Goal: Communication & Community: Answer question/provide support

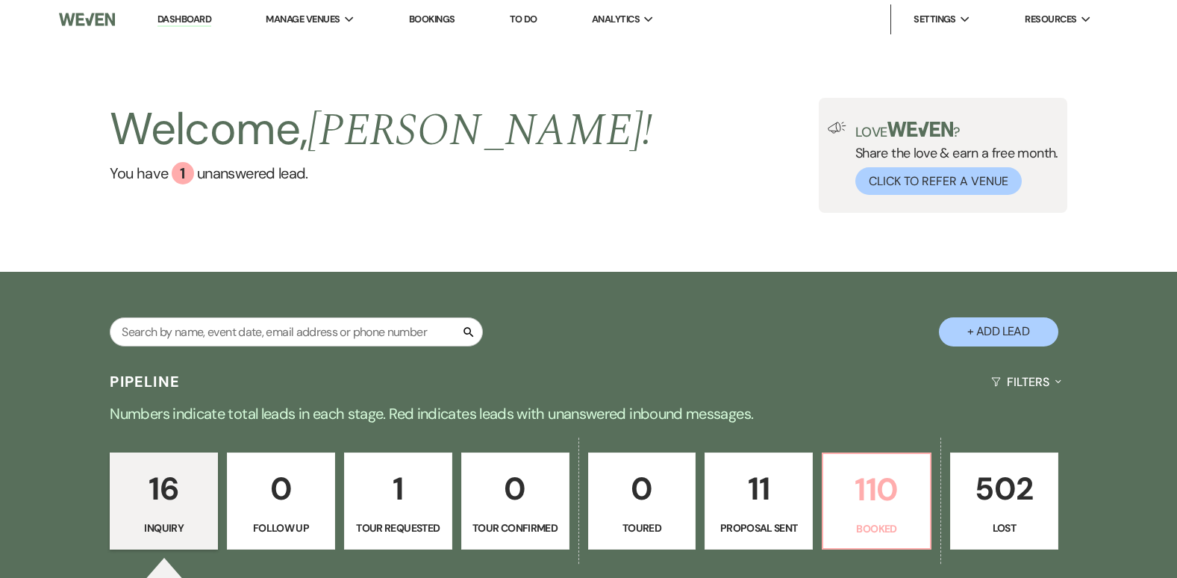
click at [904, 518] on link "110 Booked" at bounding box center [877, 500] width 110 height 97
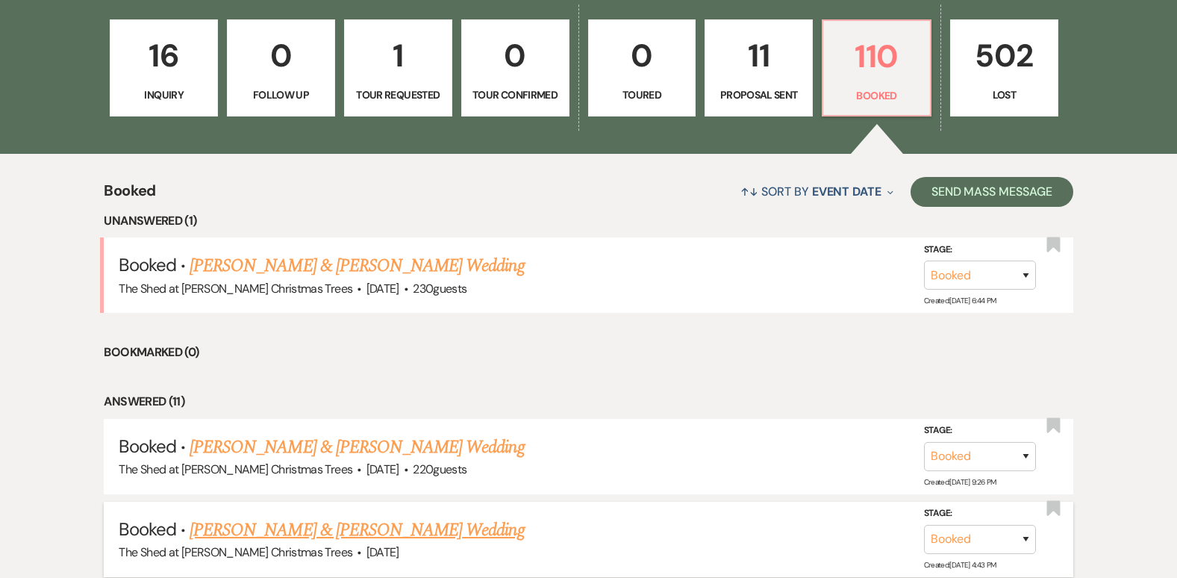
scroll to position [448, 0]
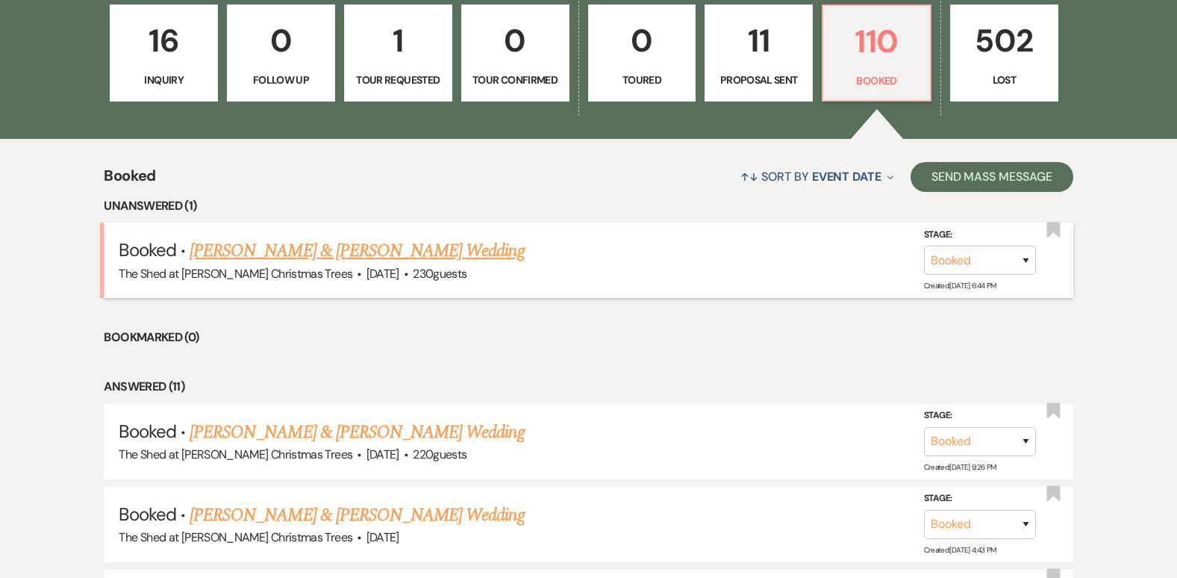
click at [287, 251] on link "Gavin Summers & Abby Lutgen's Wedding" at bounding box center [357, 250] width 334 height 27
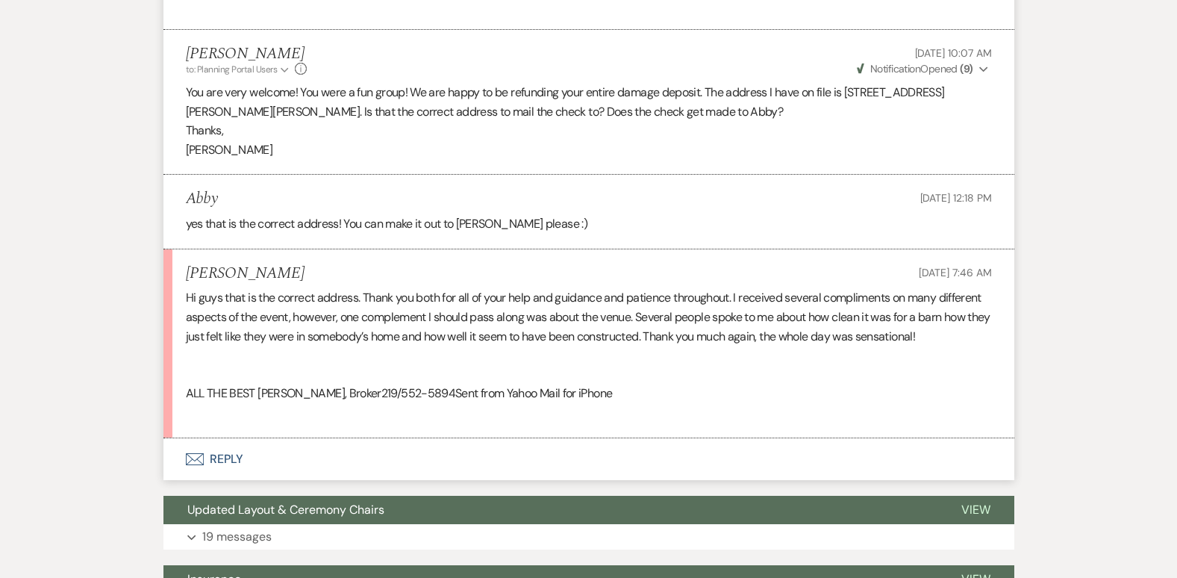
scroll to position [1568, 0]
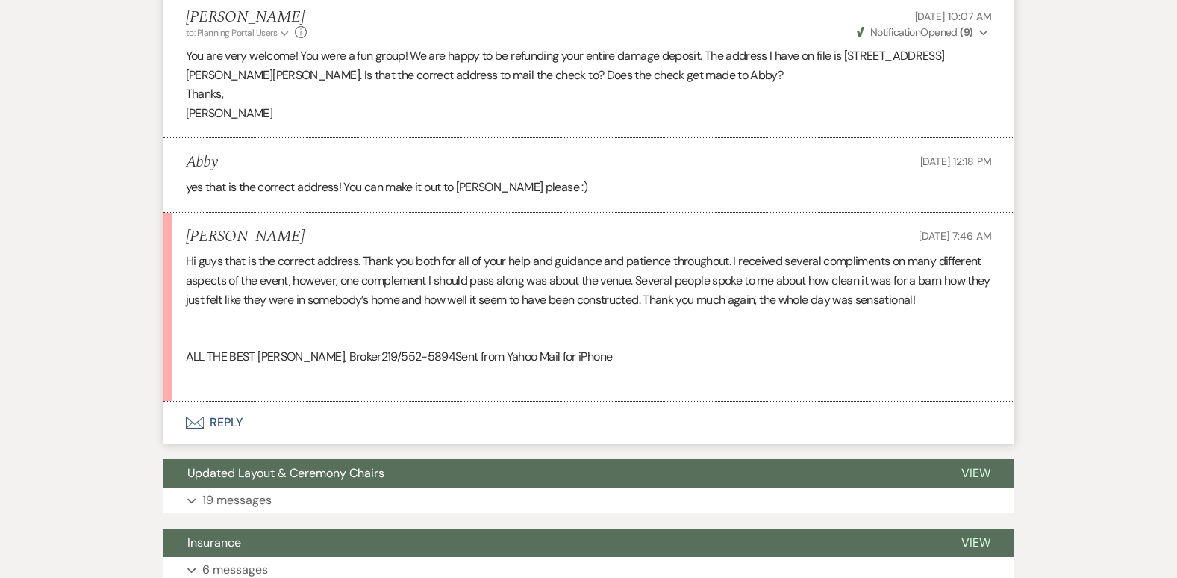
click at [233, 422] on button "Envelope Reply" at bounding box center [588, 423] width 851 height 42
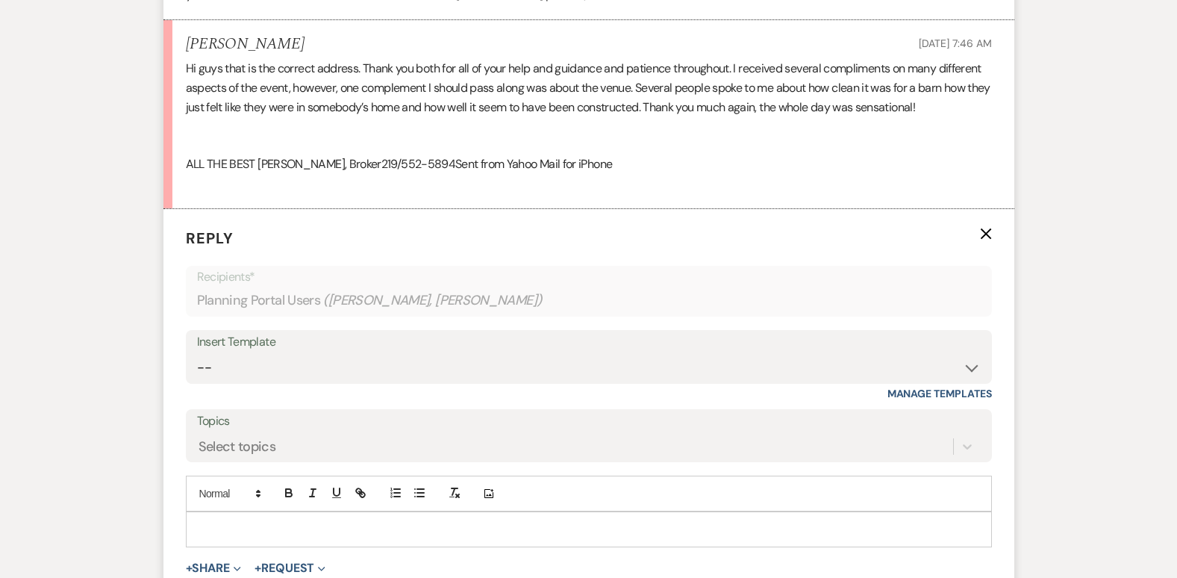
scroll to position [1835, 0]
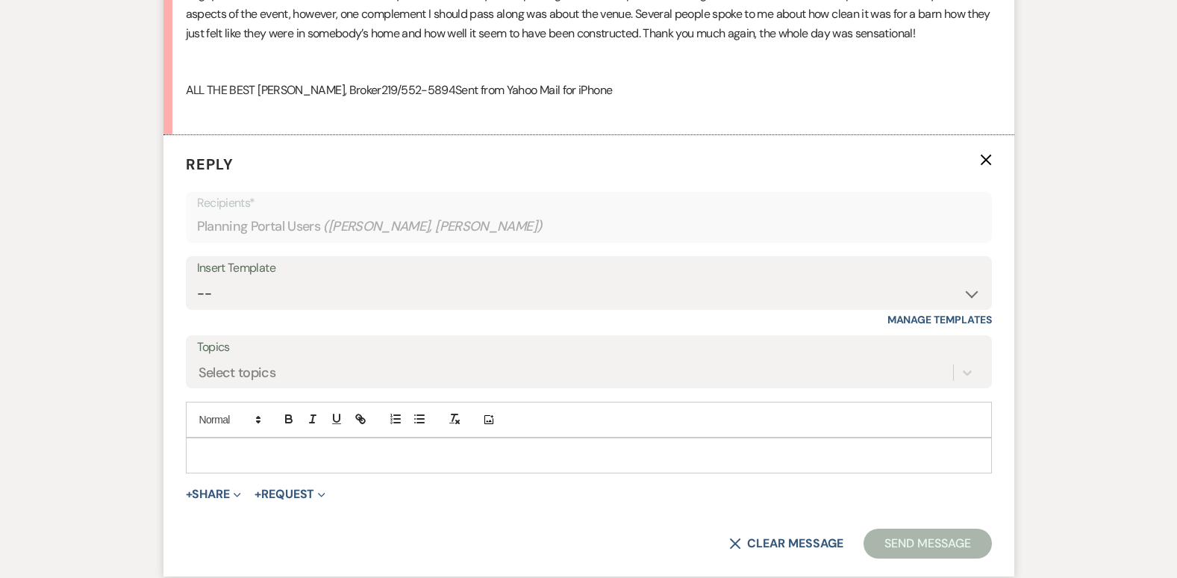
click at [257, 437] on div at bounding box center [589, 455] width 806 height 36
click at [258, 440] on div at bounding box center [589, 455] width 805 height 34
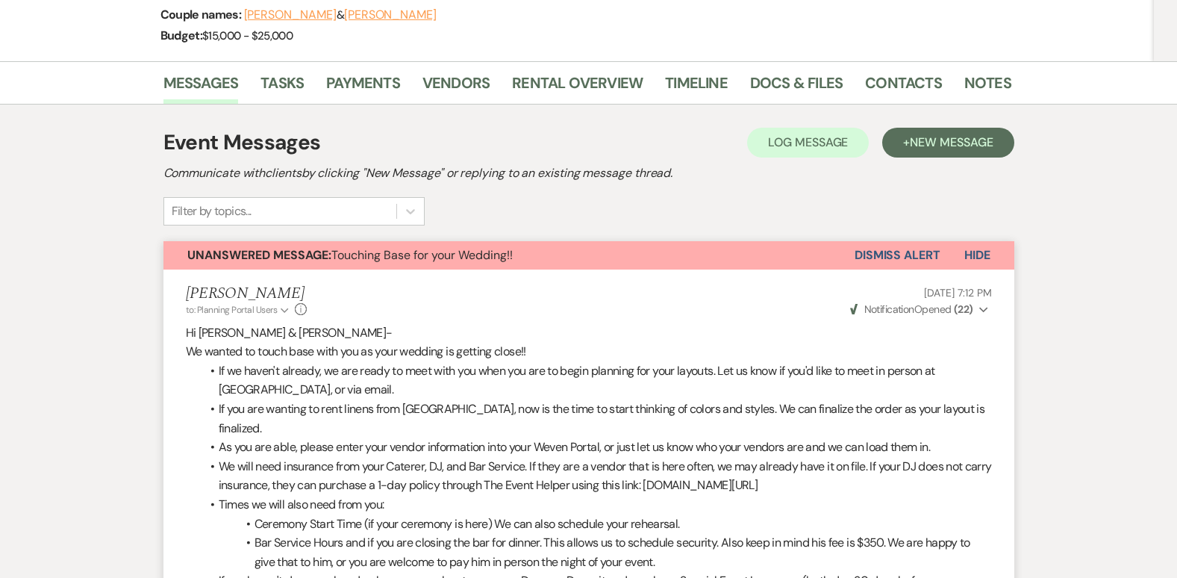
scroll to position [0, 0]
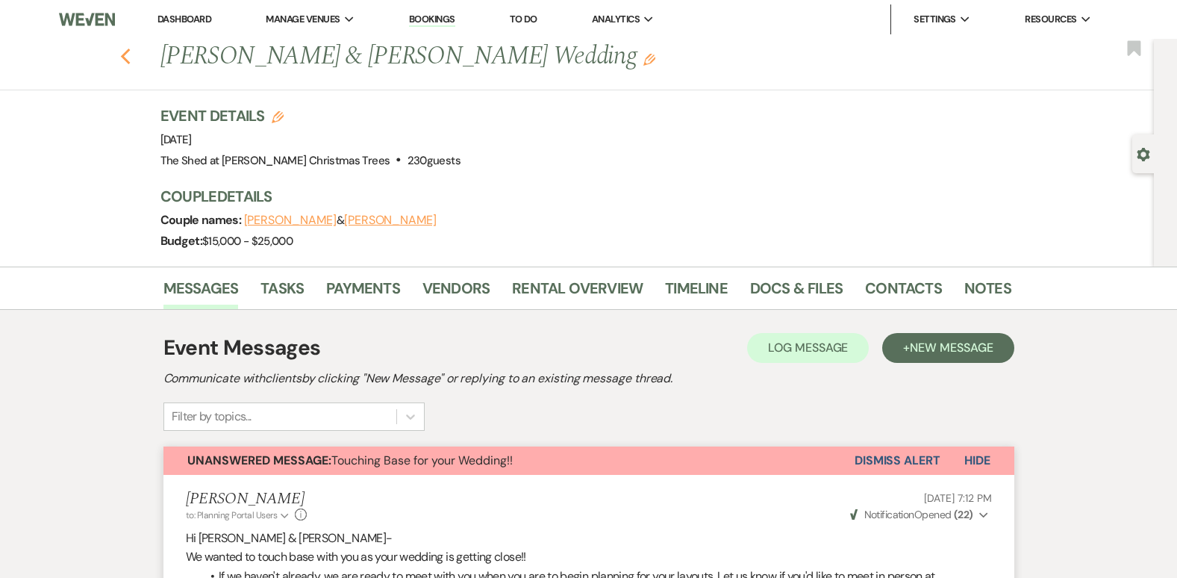
click at [130, 52] on use "button" at bounding box center [125, 57] width 10 height 16
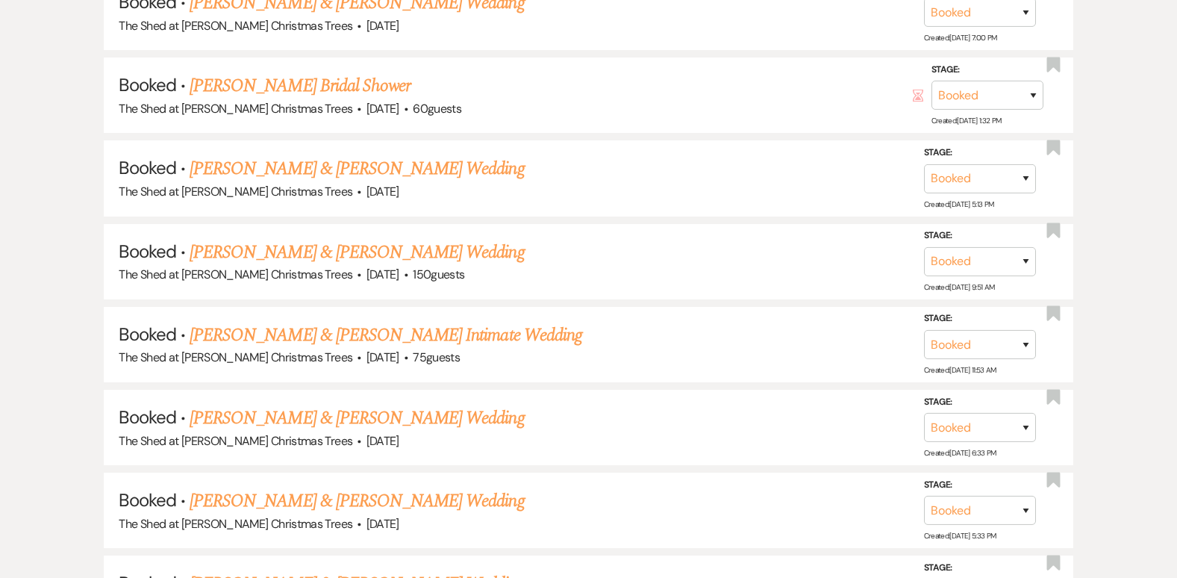
scroll to position [6625, 0]
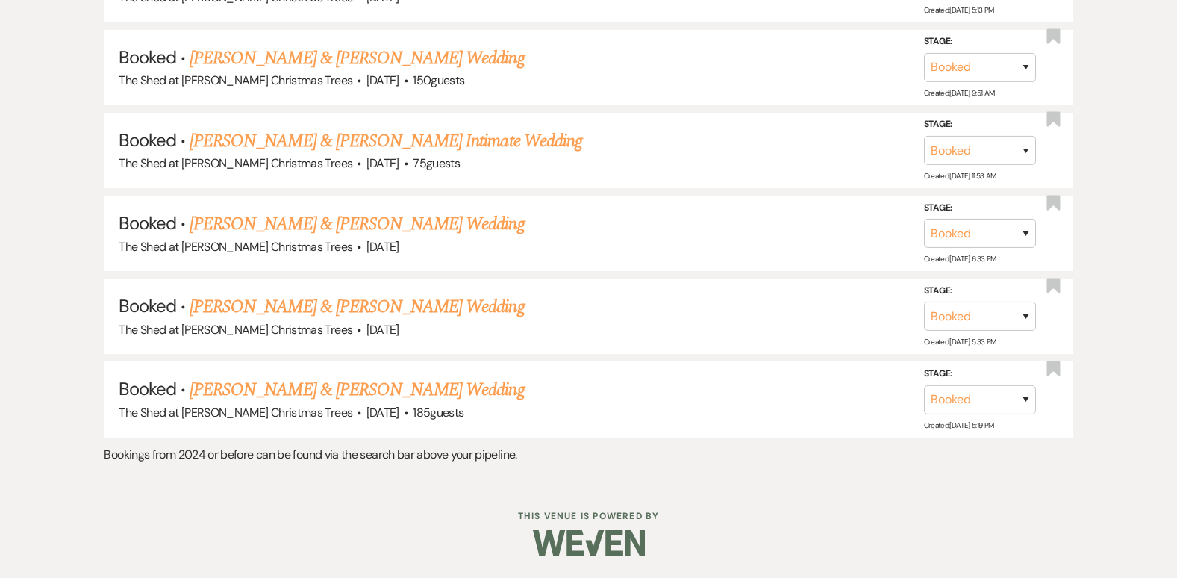
click at [282, 391] on link "Ernest Langbeen & Kayla Smith's Wedding" at bounding box center [357, 389] width 334 height 27
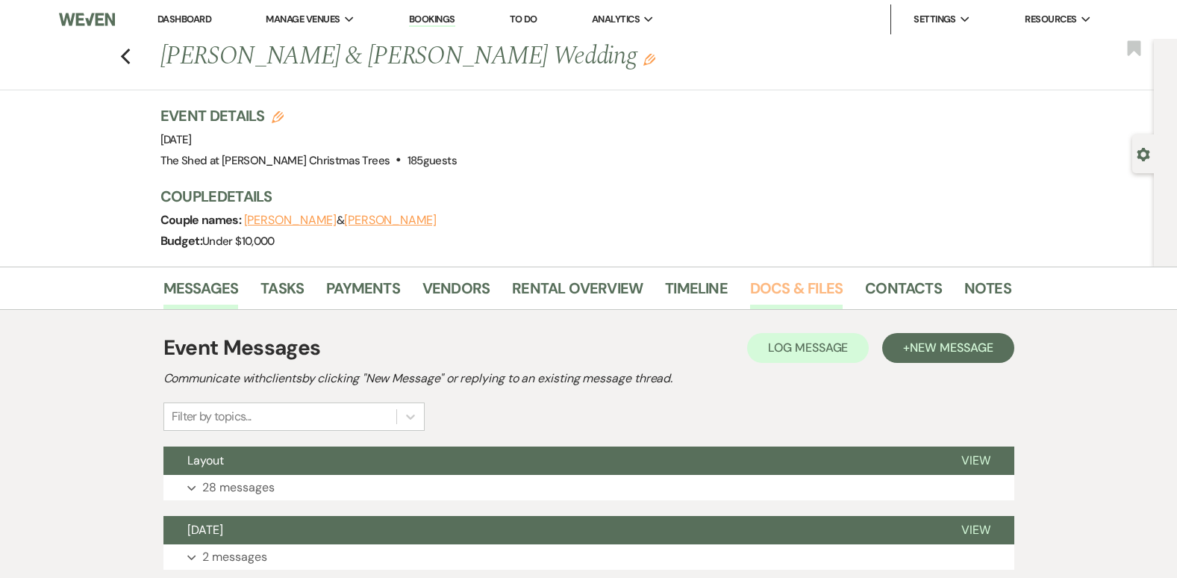
click at [822, 293] on link "Docs & Files" at bounding box center [796, 292] width 93 height 33
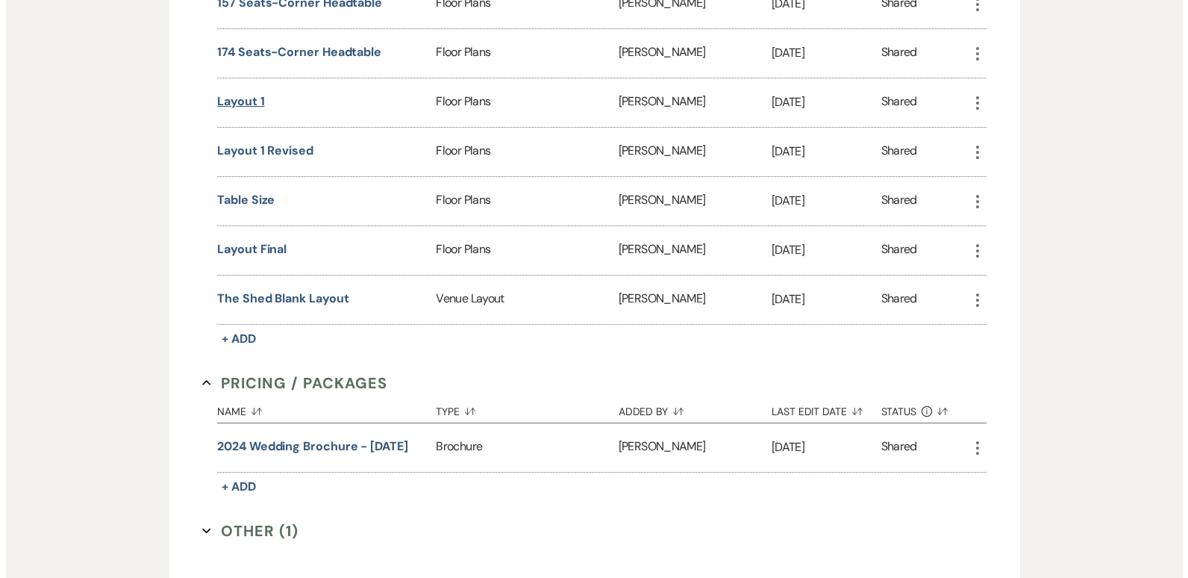
scroll to position [1269, 0]
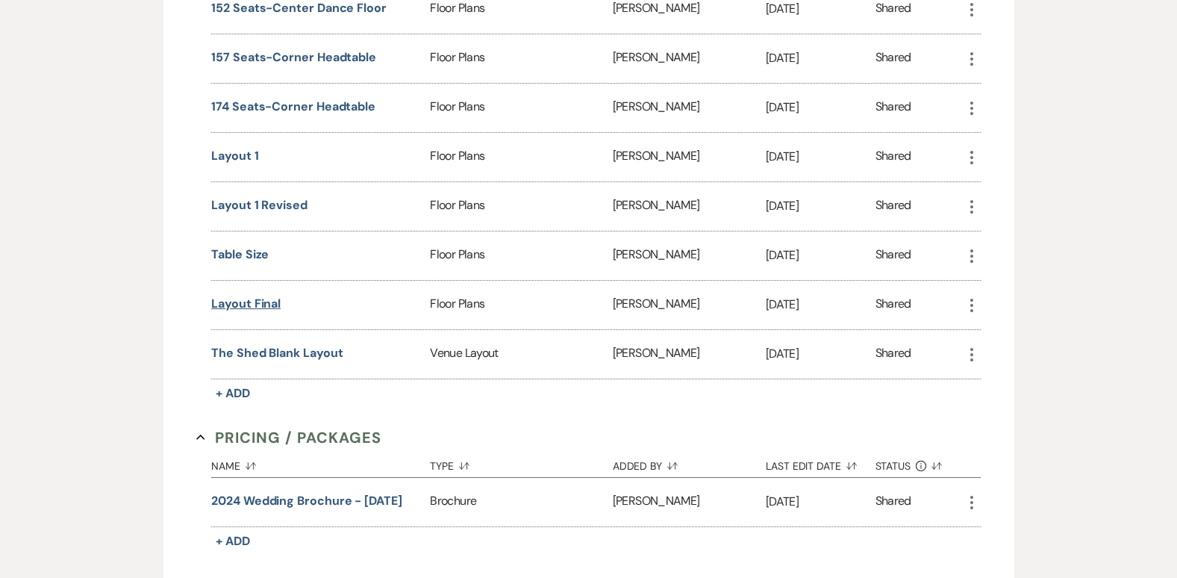
click at [242, 306] on button "Layout Final" at bounding box center [245, 304] width 69 height 18
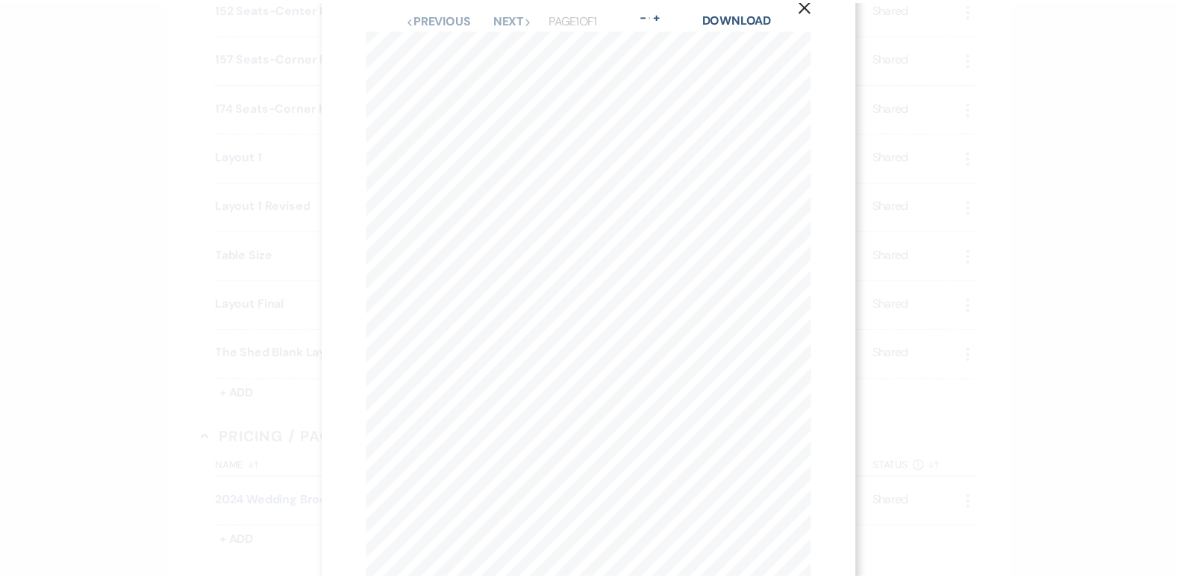
scroll to position [0, 0]
click at [812, 37] on icon "X" at bounding box center [811, 40] width 13 height 13
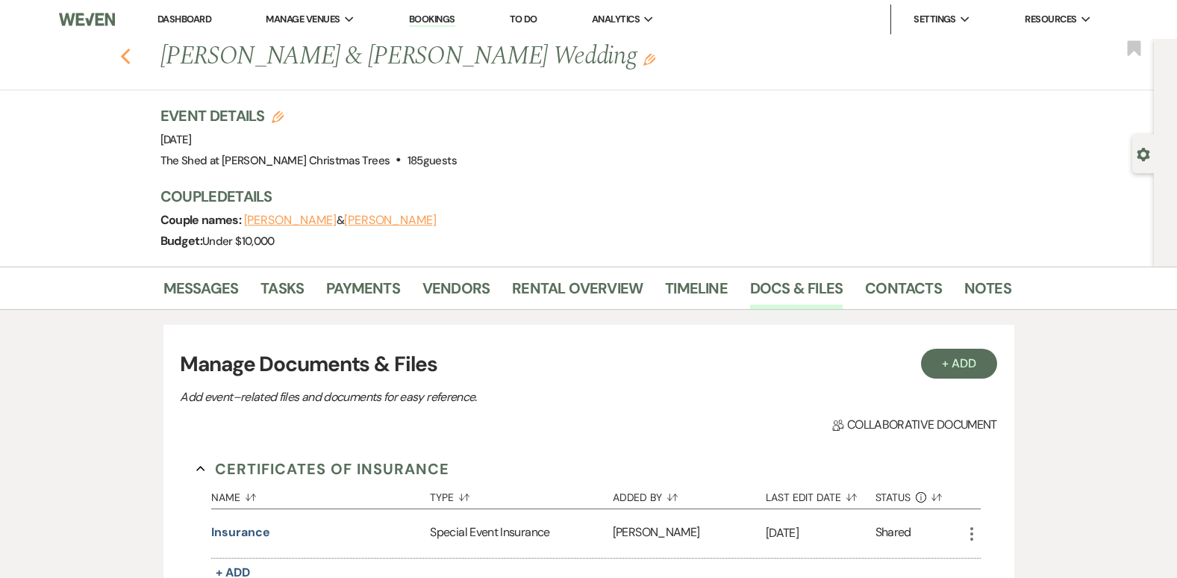
click at [130, 52] on use "button" at bounding box center [125, 57] width 10 height 16
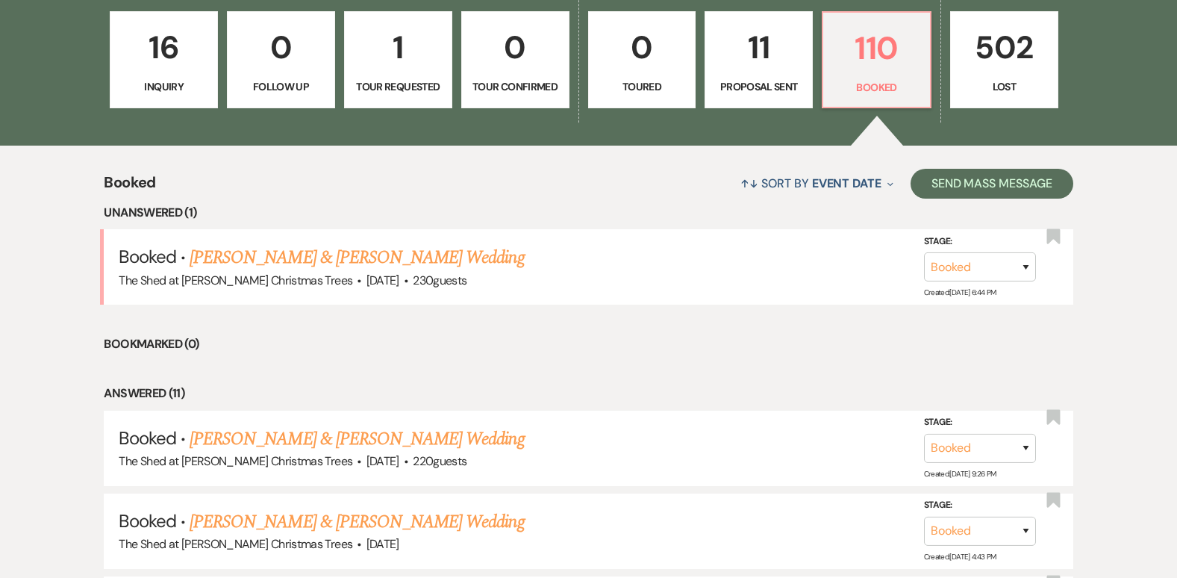
scroll to position [597, 0]
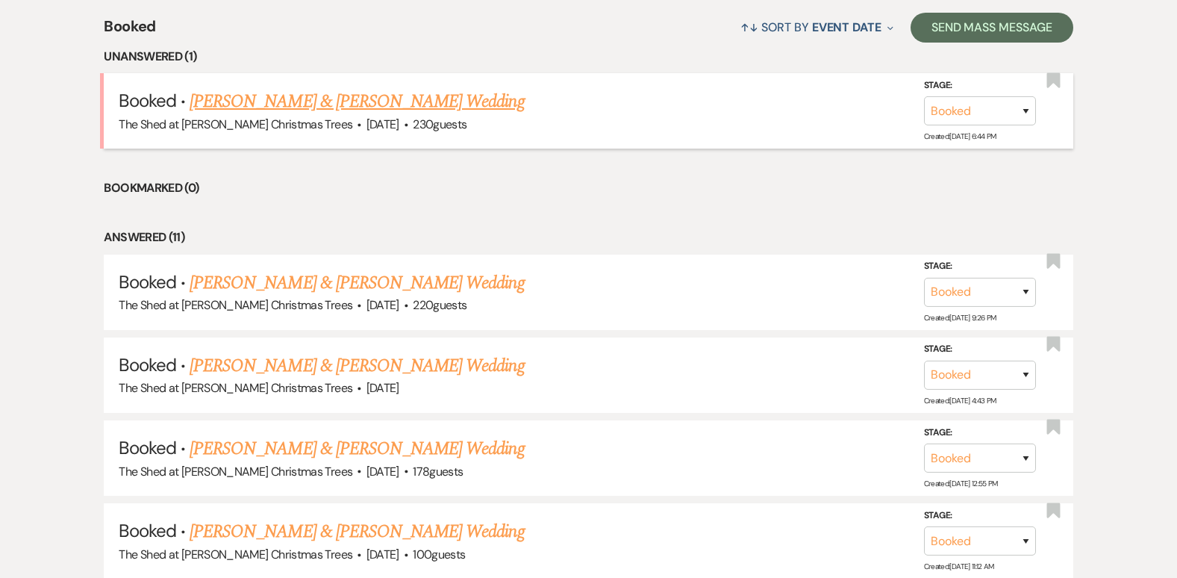
click at [415, 100] on link "Gavin Summers & Abby Lutgen's Wedding" at bounding box center [357, 101] width 334 height 27
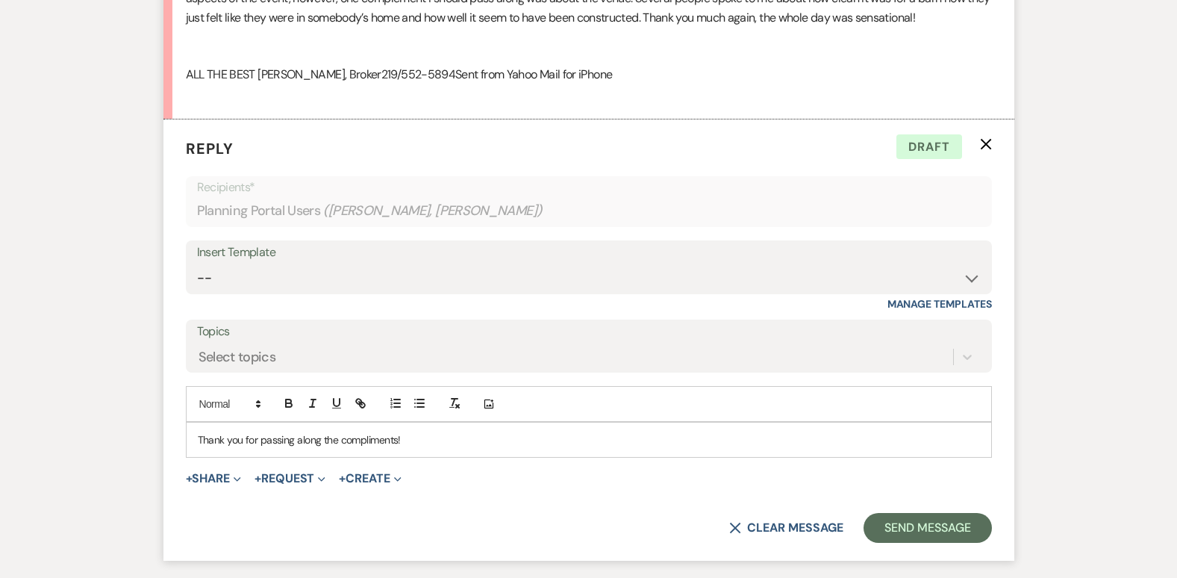
scroll to position [1901, 0]
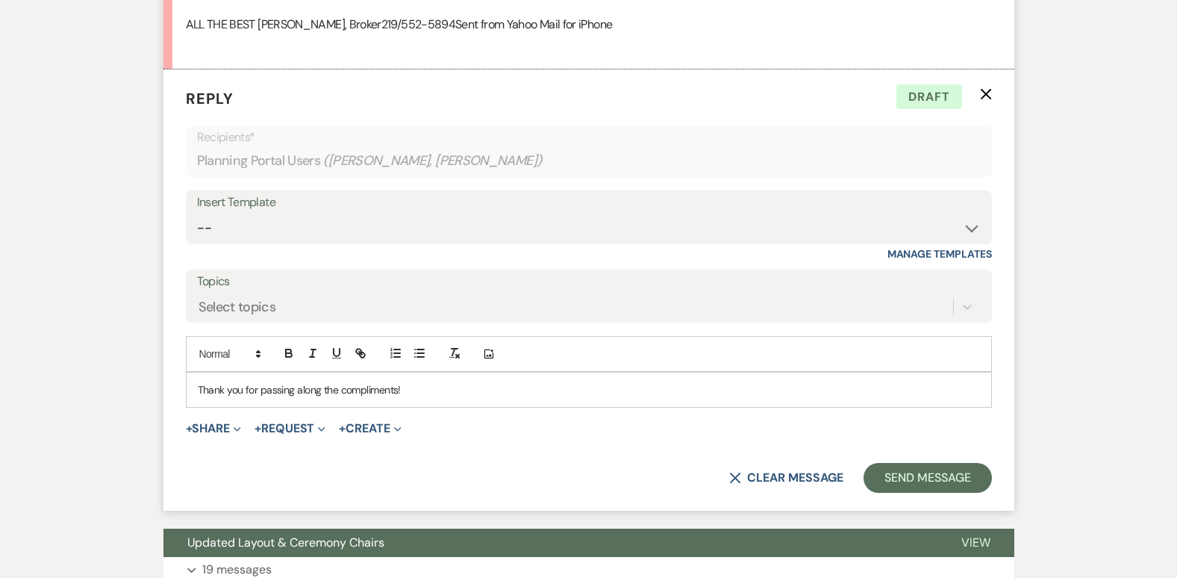
click at [620, 387] on p "Thank you for passing along the compliments!" at bounding box center [589, 389] width 782 height 16
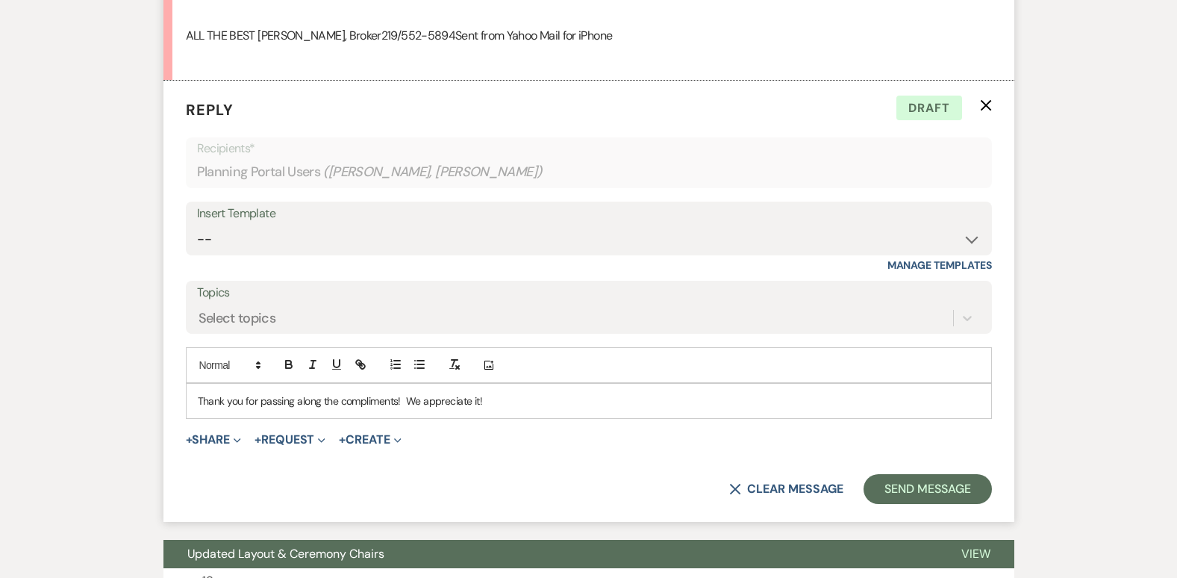
scroll to position [1891, 0]
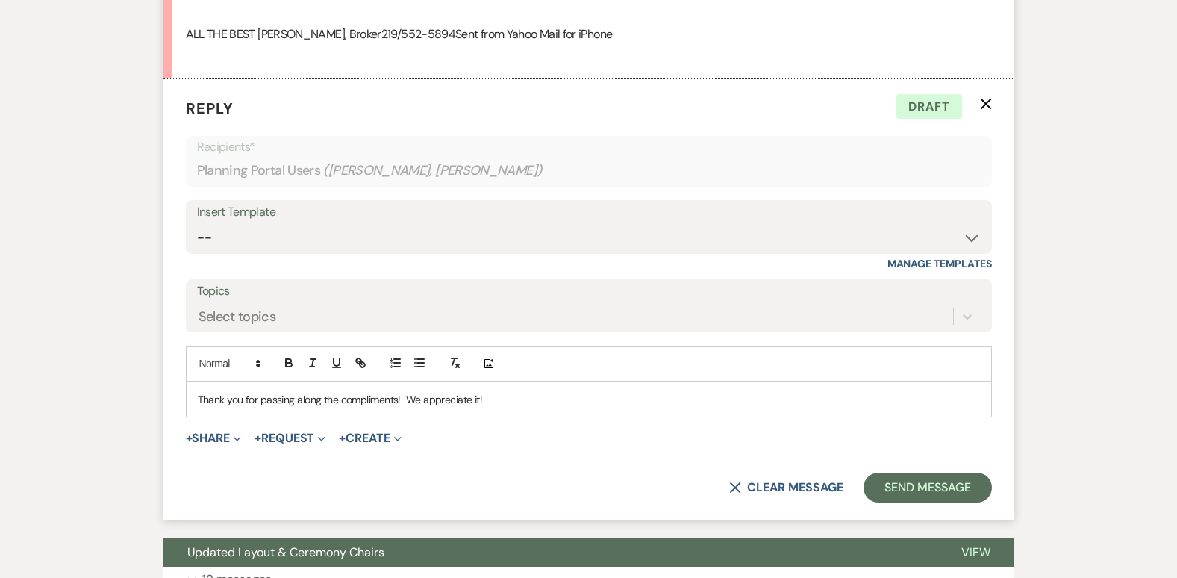
click at [785, 400] on p "Thank you for passing along the compliments! We appreciate it!" at bounding box center [589, 399] width 782 height 16
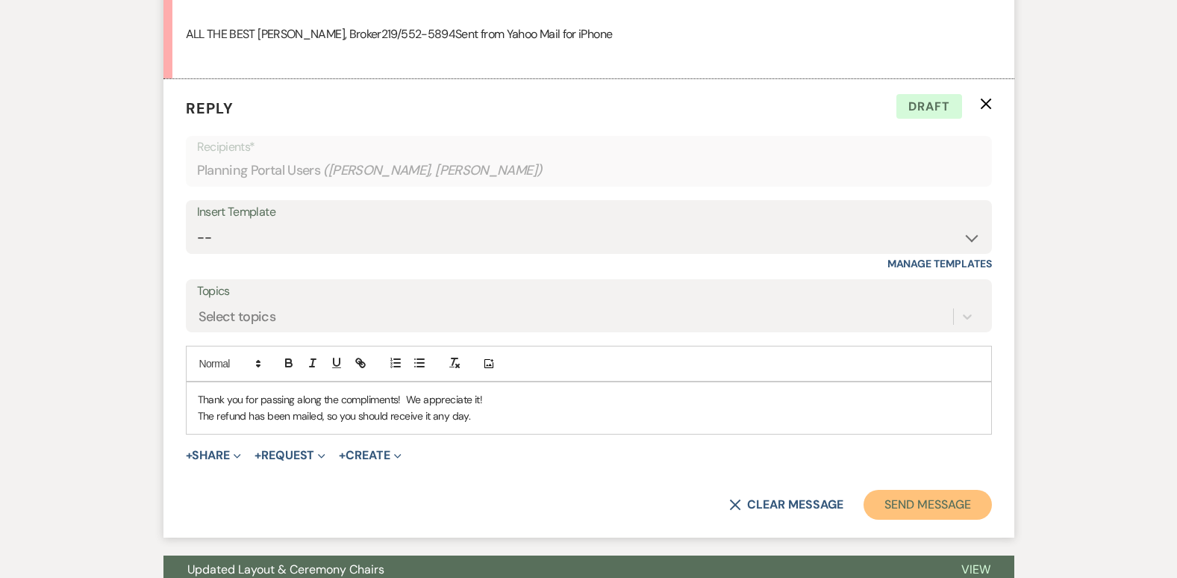
click at [946, 503] on button "Send Message" at bounding box center [928, 505] width 128 height 30
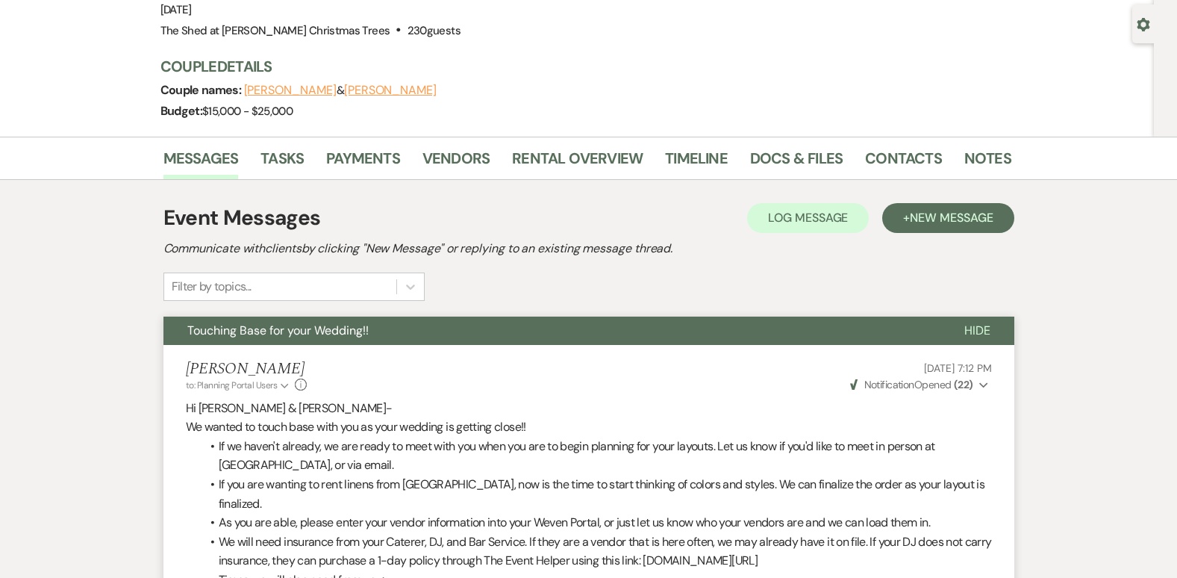
scroll to position [0, 0]
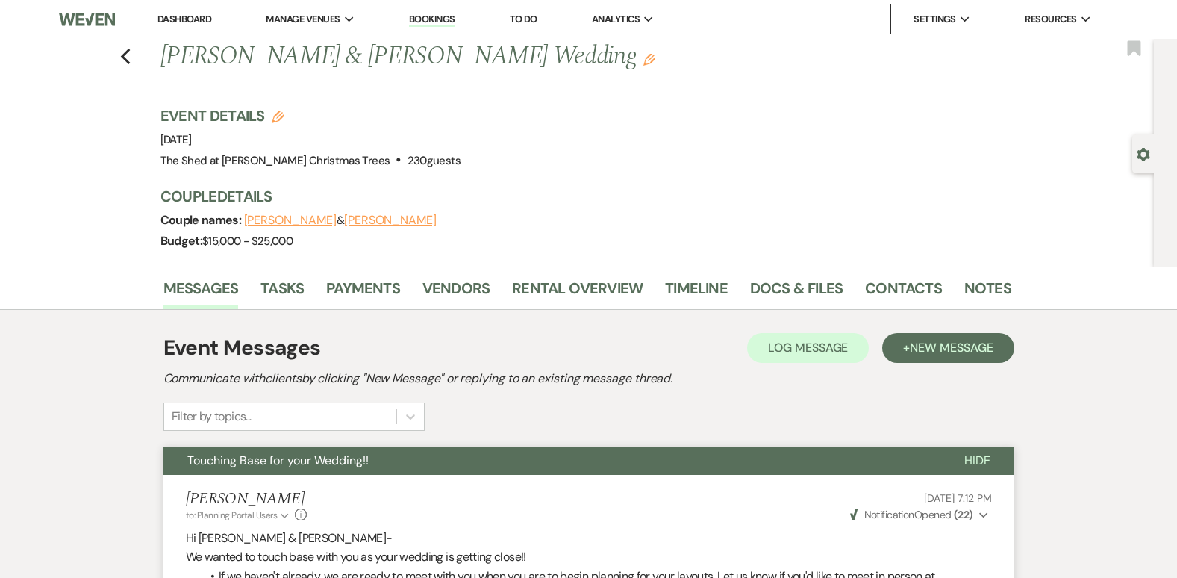
click at [199, 22] on link "Dashboard" at bounding box center [185, 19] width 54 height 13
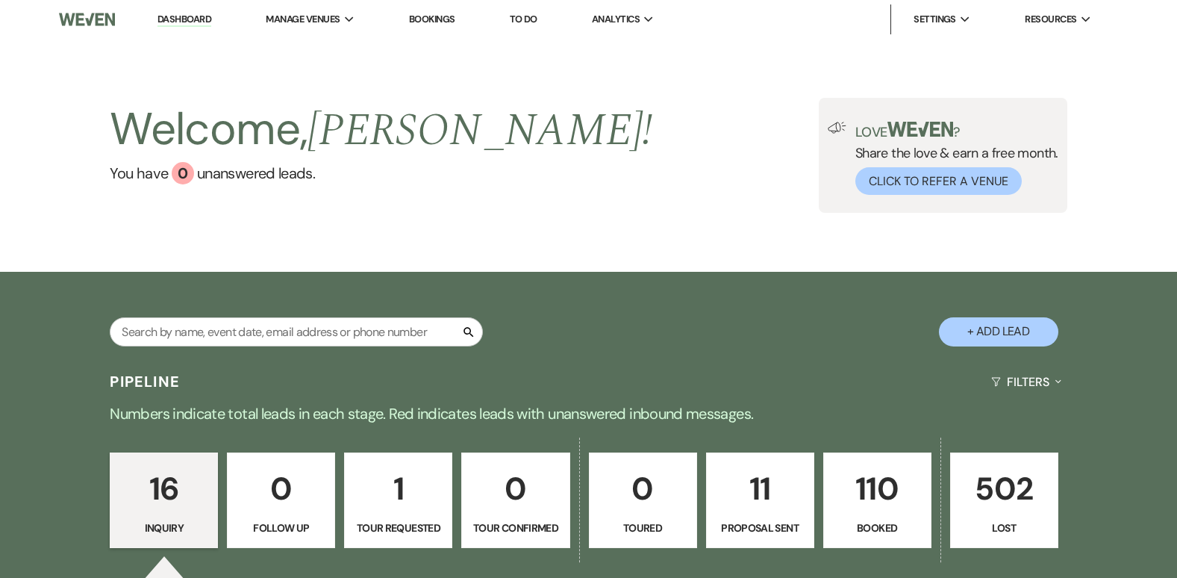
click at [864, 510] on p "110" at bounding box center [877, 489] width 89 height 50
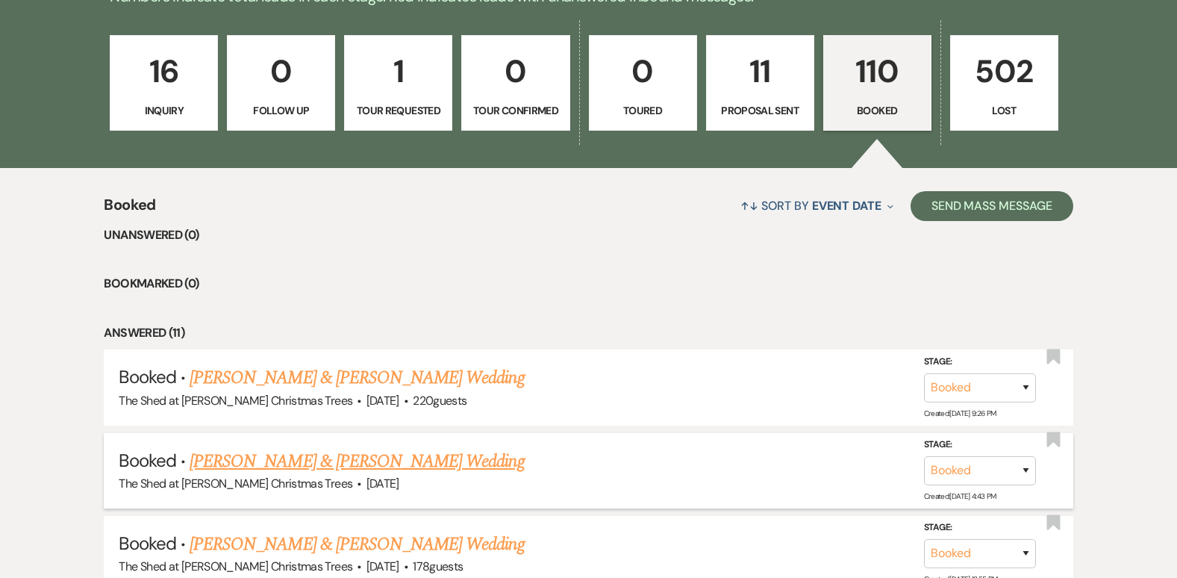
scroll to position [448, 0]
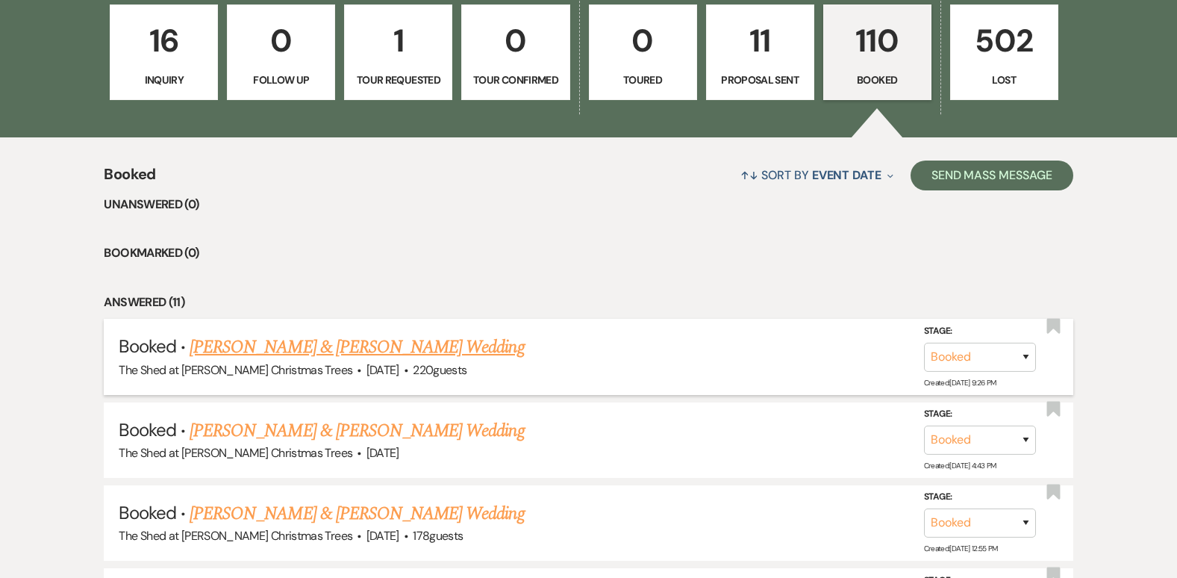
click at [339, 354] on link "John Means & Angela Mahoney's Wedding" at bounding box center [357, 347] width 334 height 27
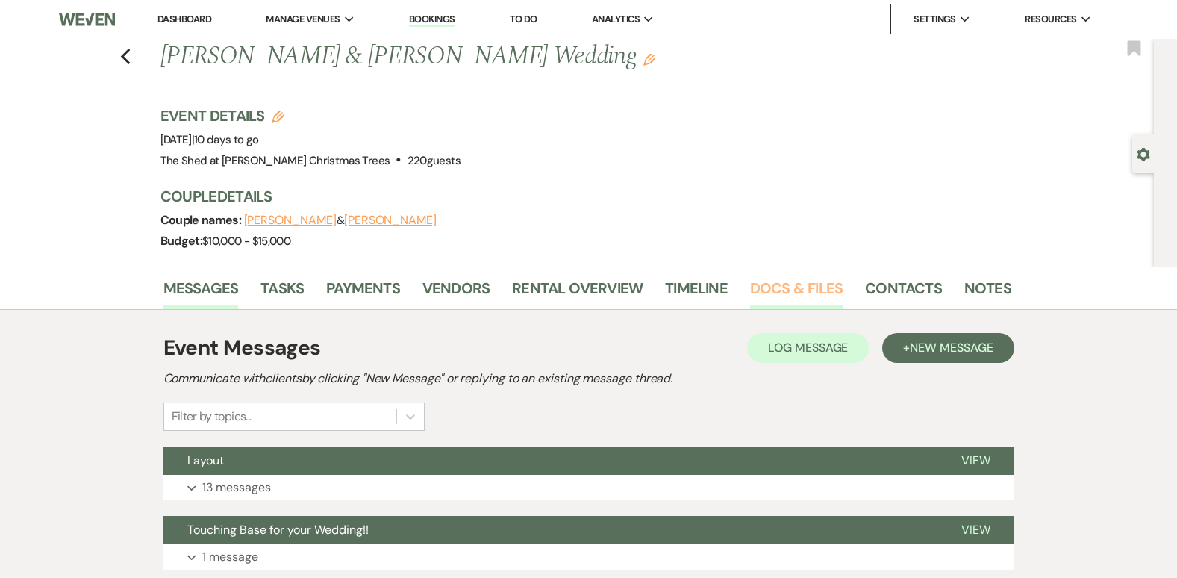
click at [801, 283] on link "Docs & Files" at bounding box center [796, 292] width 93 height 33
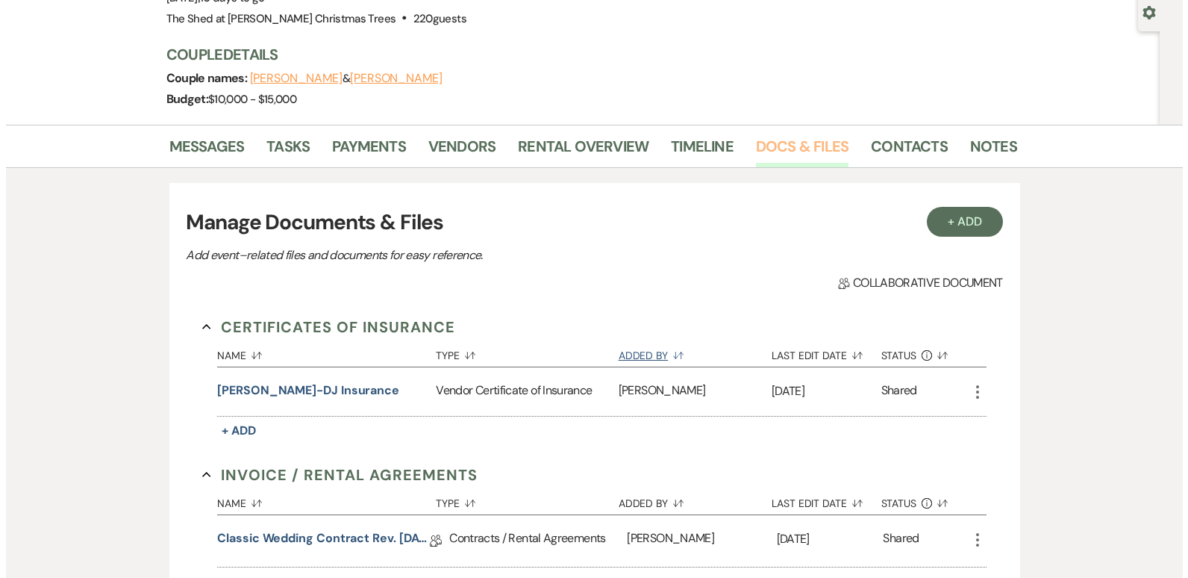
scroll to position [224, 0]
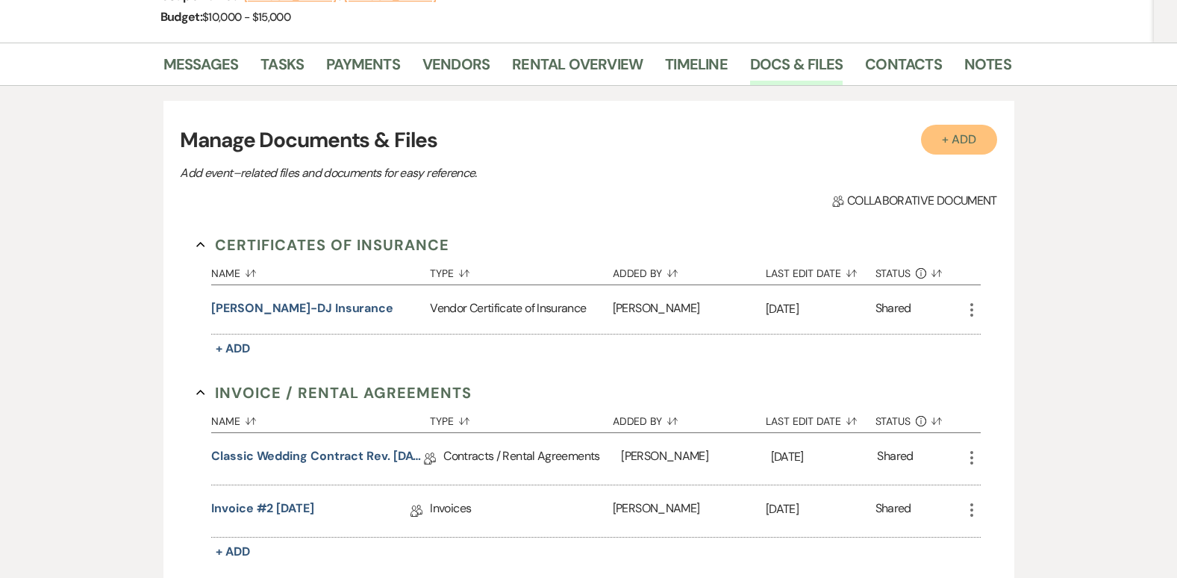
click at [965, 146] on button "+ Add" at bounding box center [959, 140] width 76 height 30
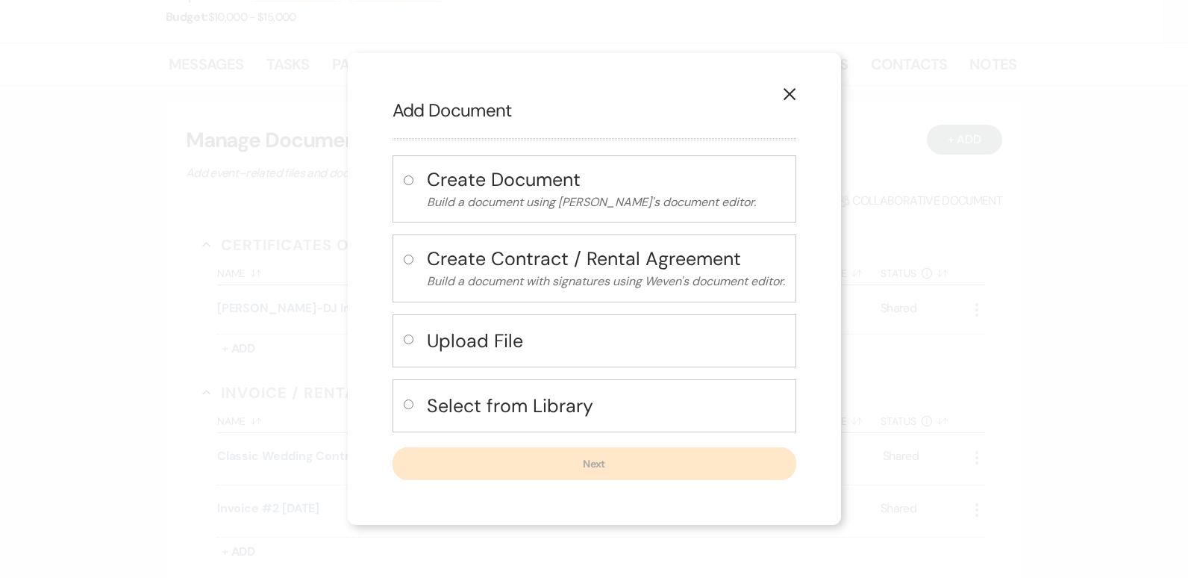
click at [405, 340] on input "radio" at bounding box center [409, 339] width 10 height 10
radio input "true"
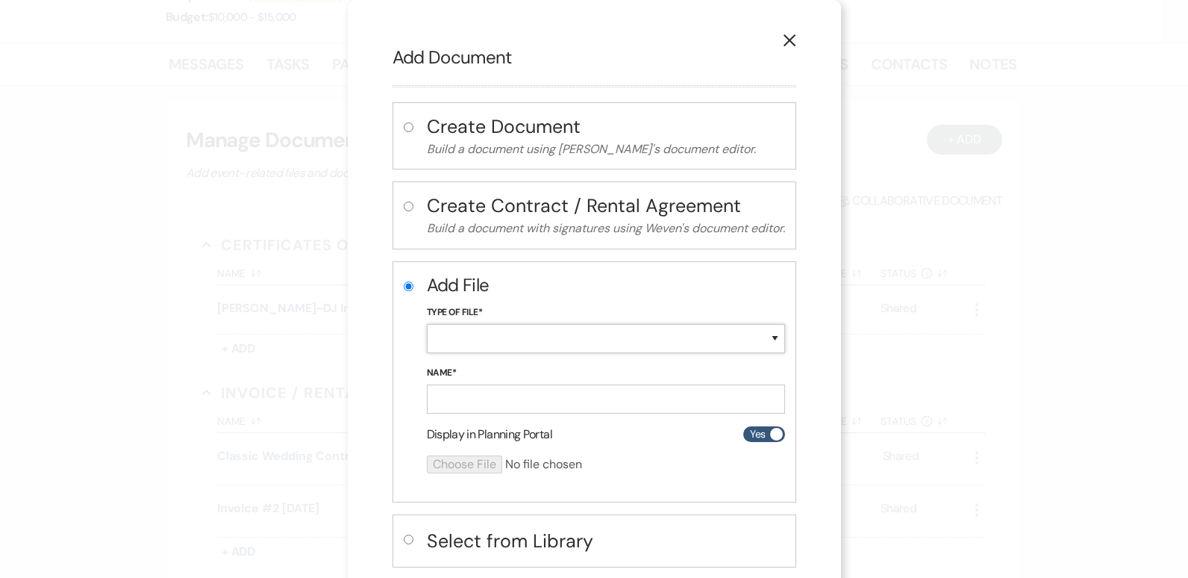
click at [474, 340] on select "Special Event Insurance Vendor Certificate of Insurance Contracts / Rental Agre…" at bounding box center [606, 338] width 358 height 29
select select "19"
click at [427, 324] on select "Special Event Insurance Vendor Certificate of Insurance Contracts / Rental Agre…" at bounding box center [606, 338] width 358 height 29
click at [533, 389] on input "Name*" at bounding box center [606, 398] width 358 height 29
type input "Event Helper Insurance"
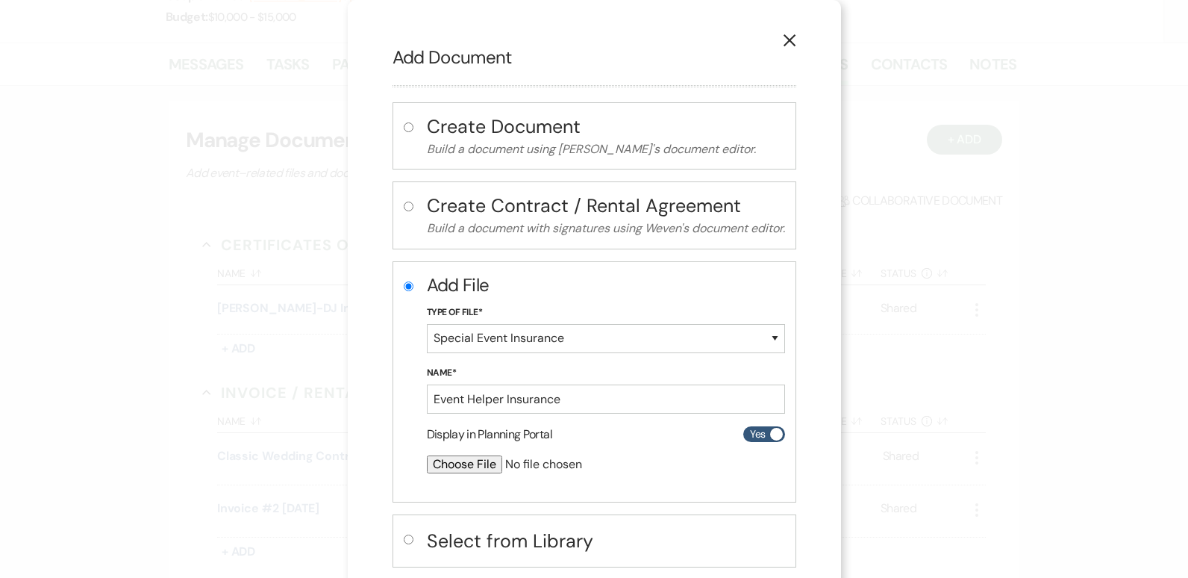
click at [490, 463] on input "file" at bounding box center [566, 464] width 279 height 18
type input "C:\fakepath\The Shed LLC Certificate (3).pdf"
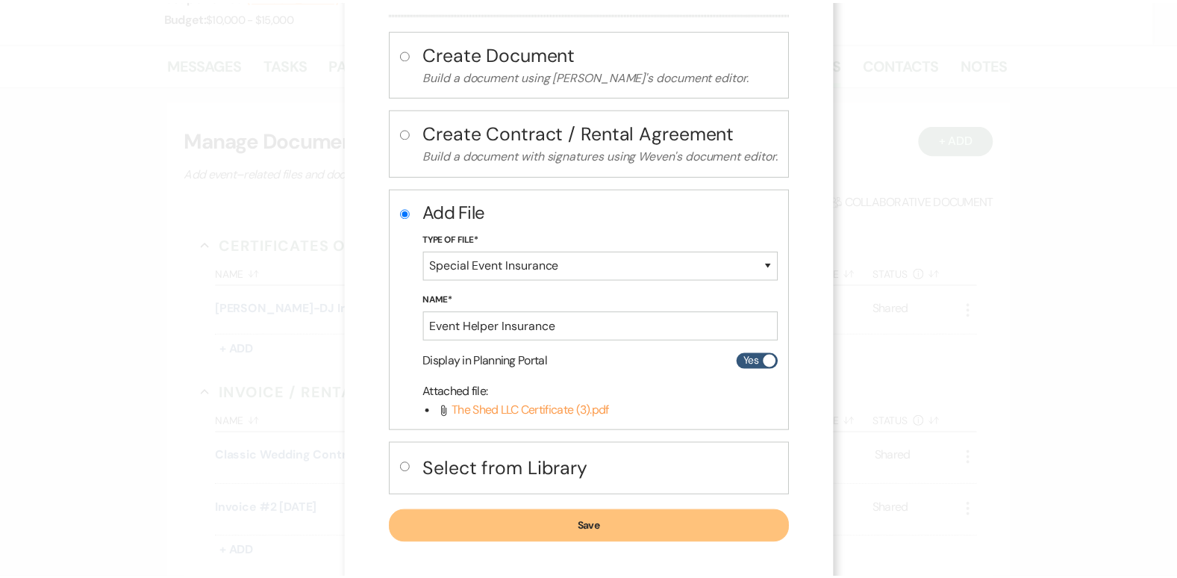
scroll to position [84, 0]
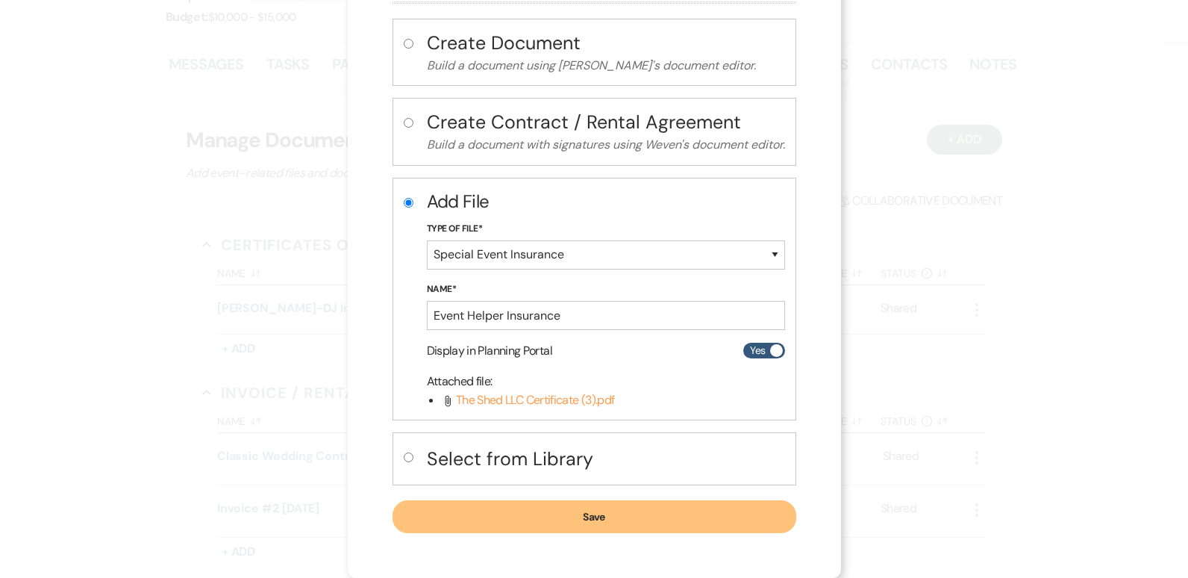
click at [691, 514] on button "Save" at bounding box center [595, 516] width 404 height 33
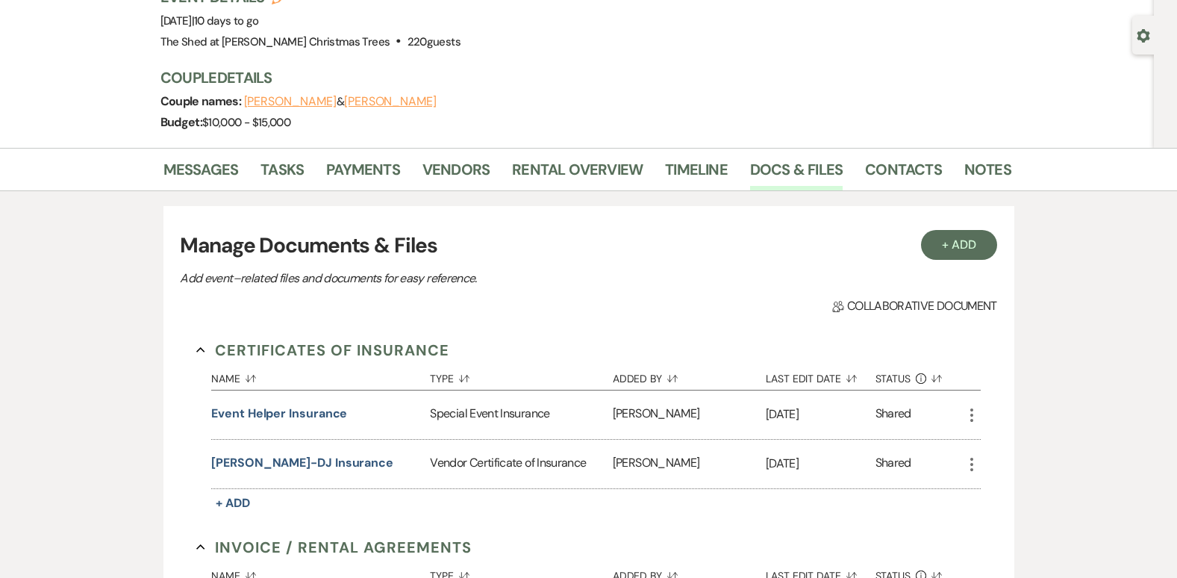
scroll to position [0, 0]
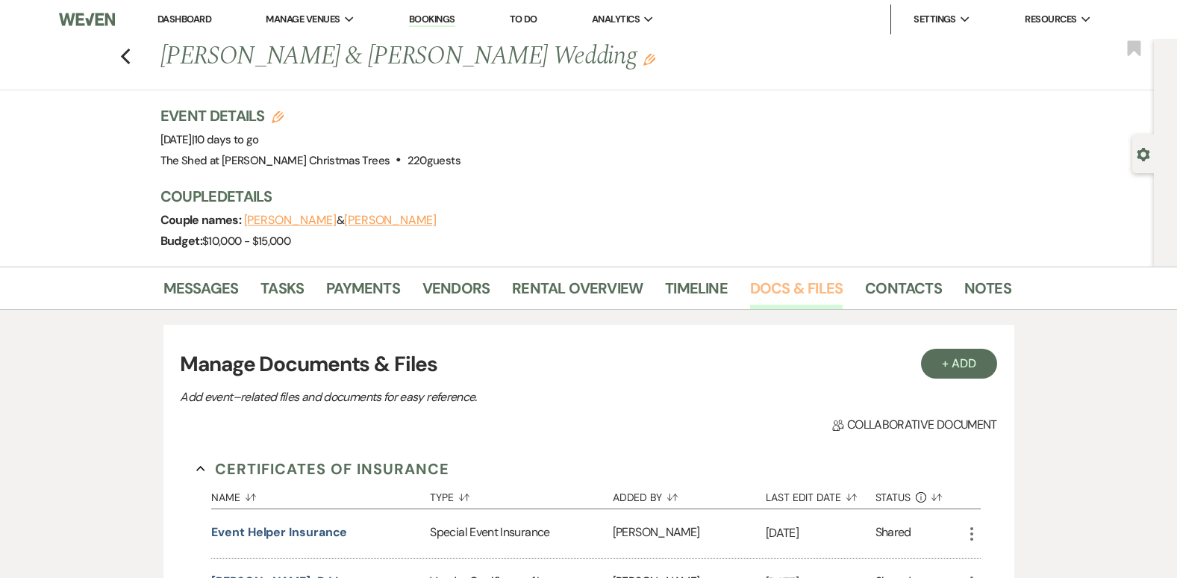
click at [806, 298] on link "Docs & Files" at bounding box center [796, 292] width 93 height 33
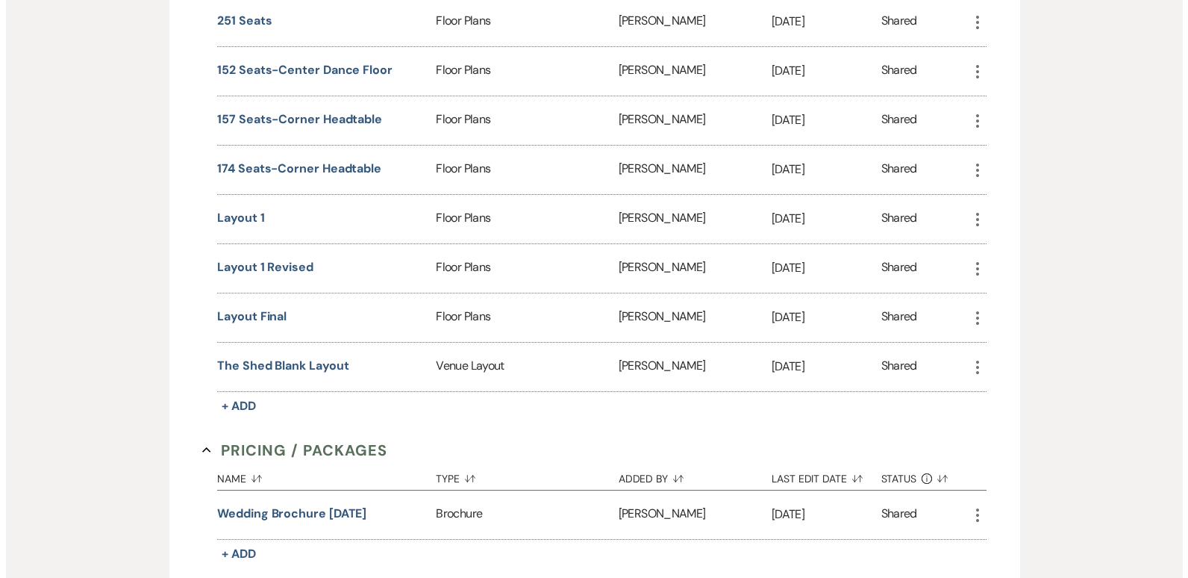
scroll to position [1269, 0]
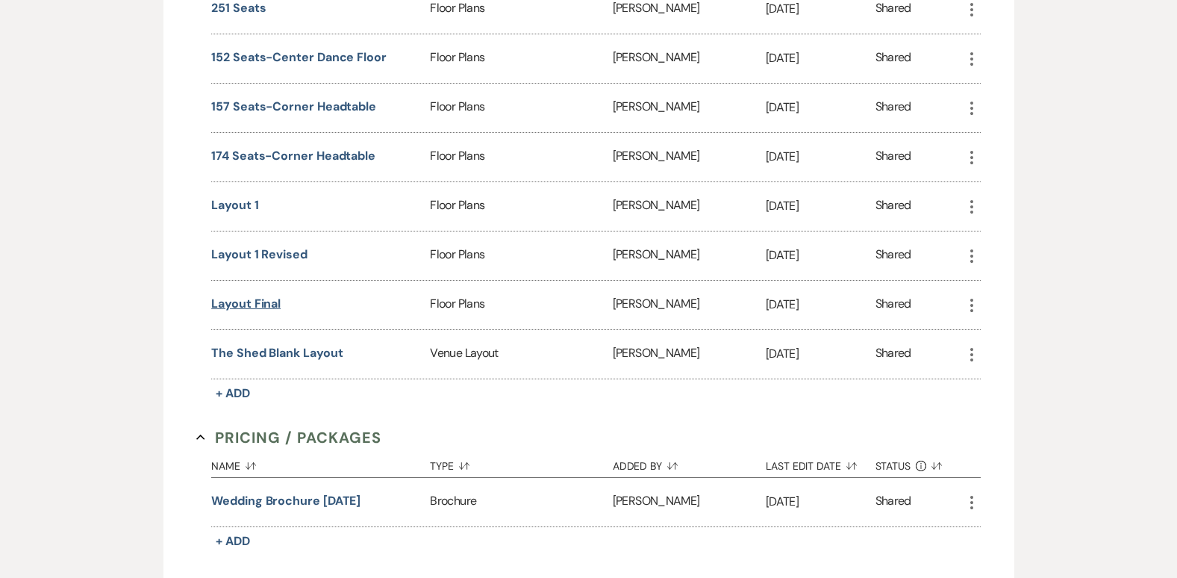
click at [263, 308] on button "Layout Final" at bounding box center [245, 304] width 69 height 18
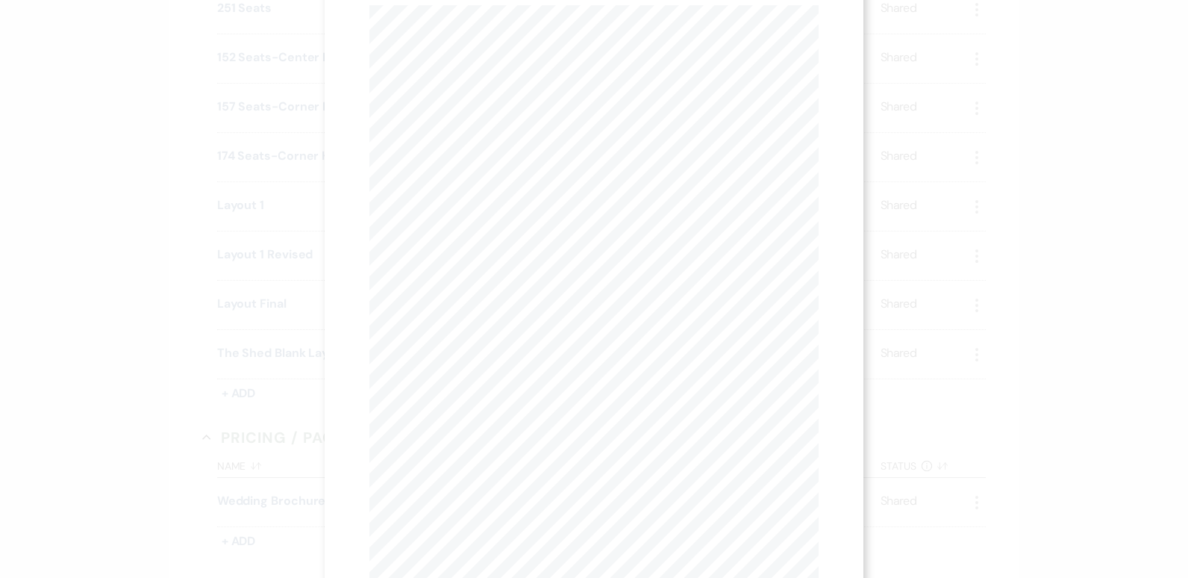
scroll to position [0, 0]
click at [808, 35] on icon "X" at bounding box center [811, 40] width 13 height 13
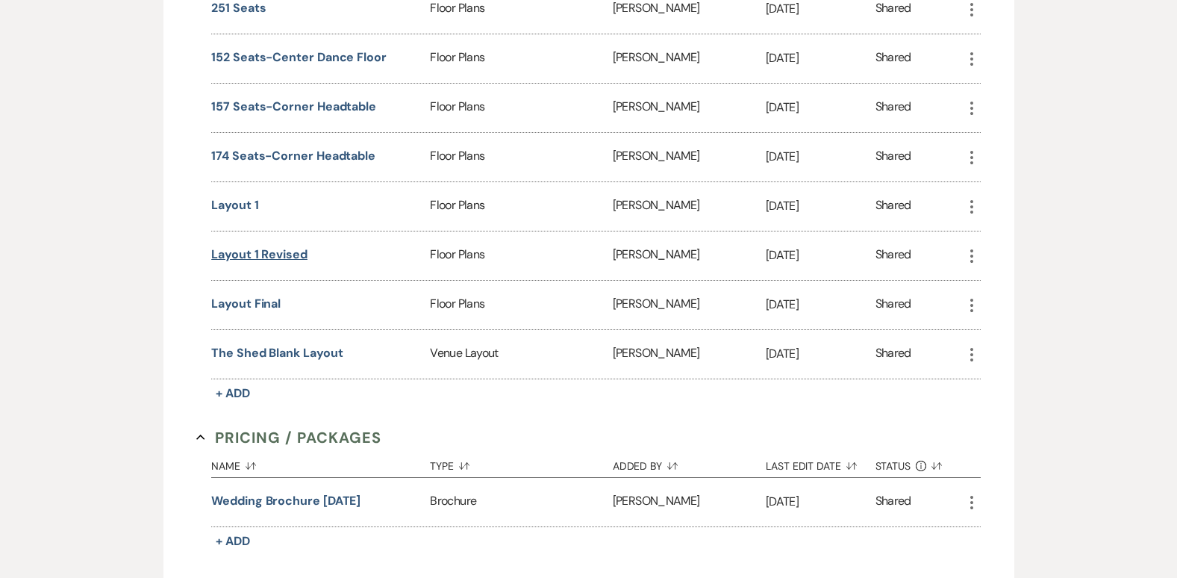
click at [272, 255] on button "Layout 1 Revised" at bounding box center [259, 255] width 96 height 18
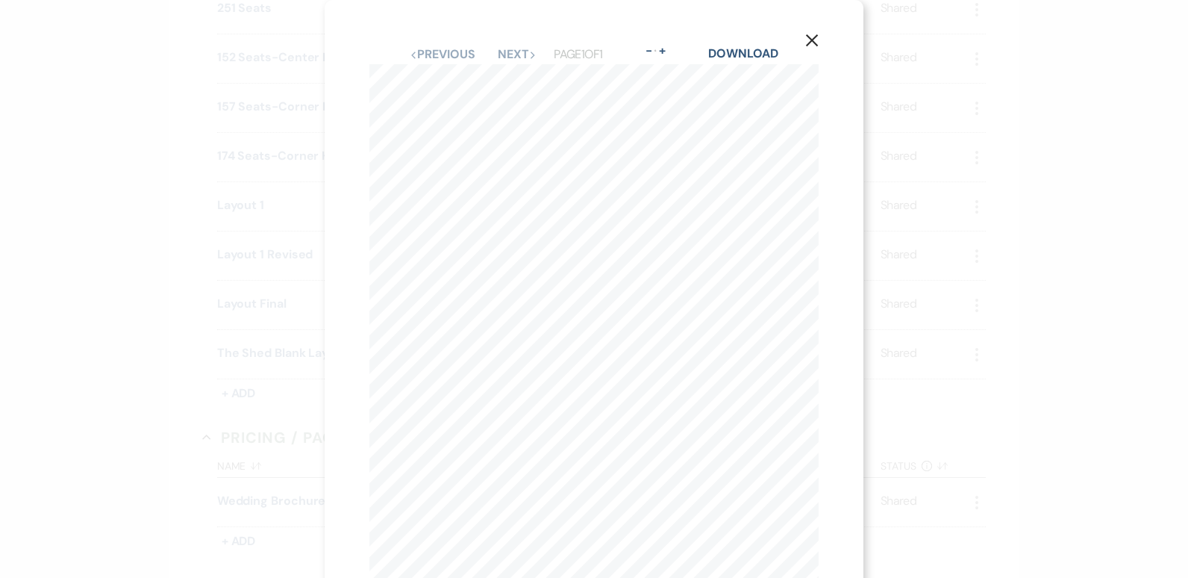
click at [812, 43] on icon "X" at bounding box center [811, 40] width 13 height 13
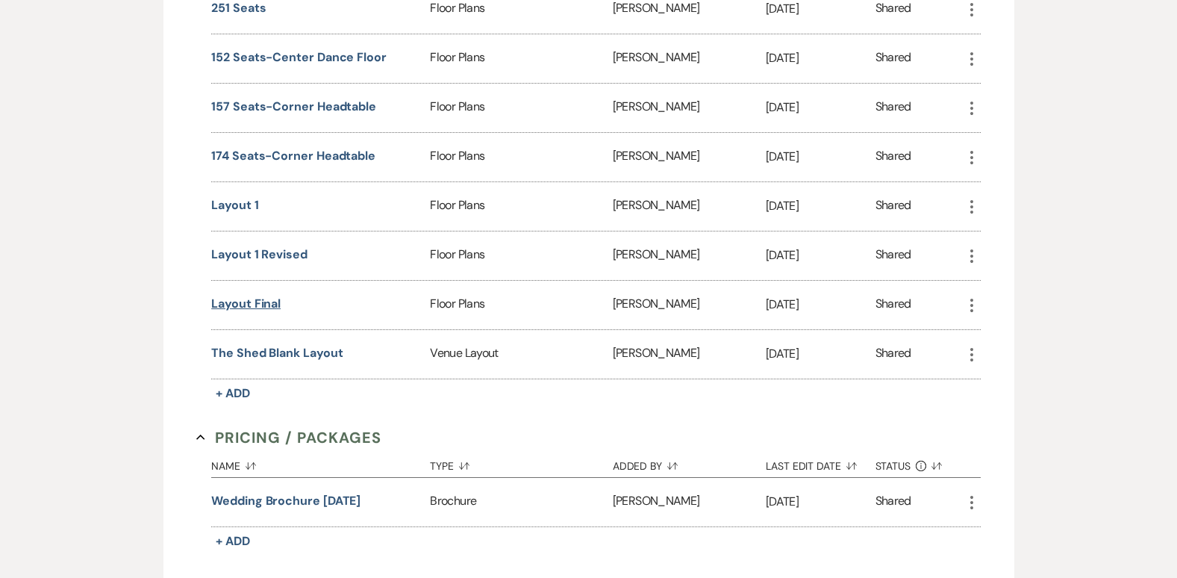
click at [266, 301] on button "Layout Final" at bounding box center [245, 304] width 69 height 18
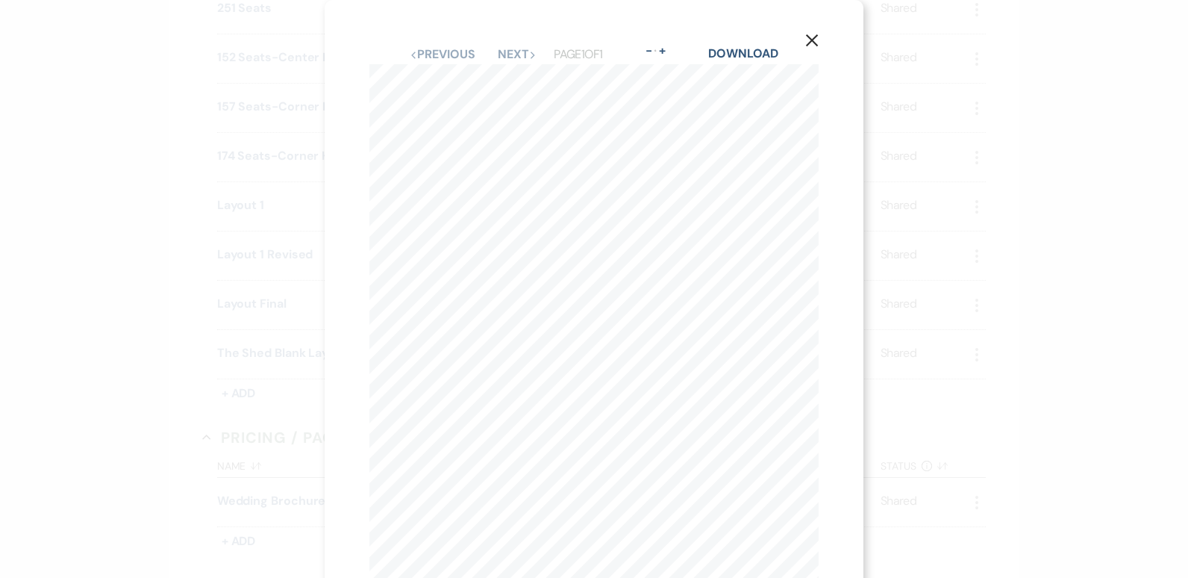
click at [807, 34] on icon "X" at bounding box center [811, 40] width 13 height 13
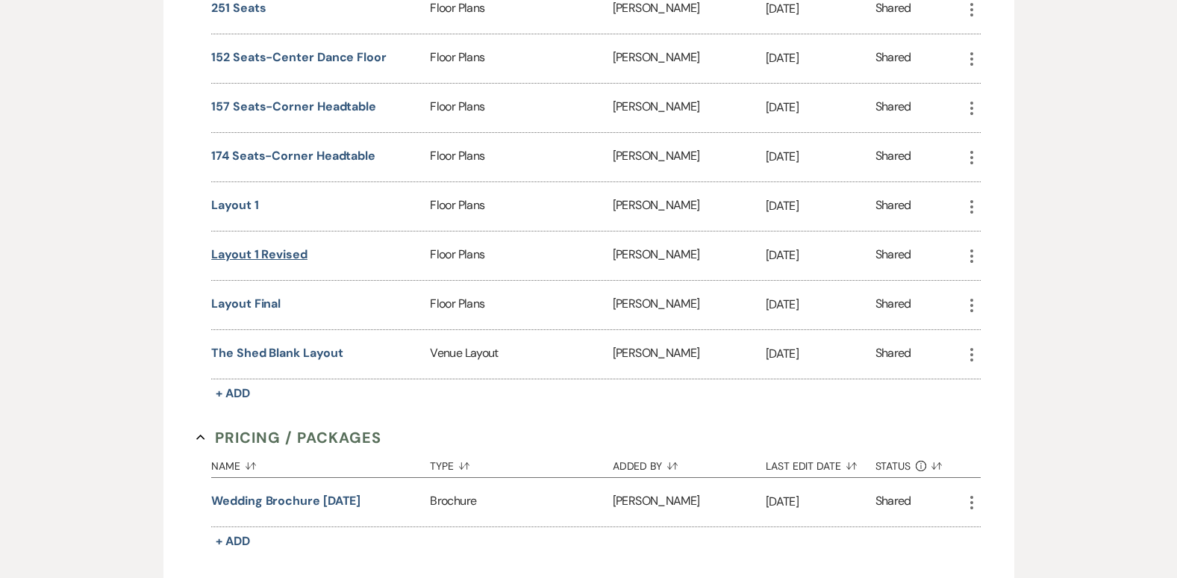
click at [254, 251] on button "Layout 1 Revised" at bounding box center [259, 255] width 96 height 18
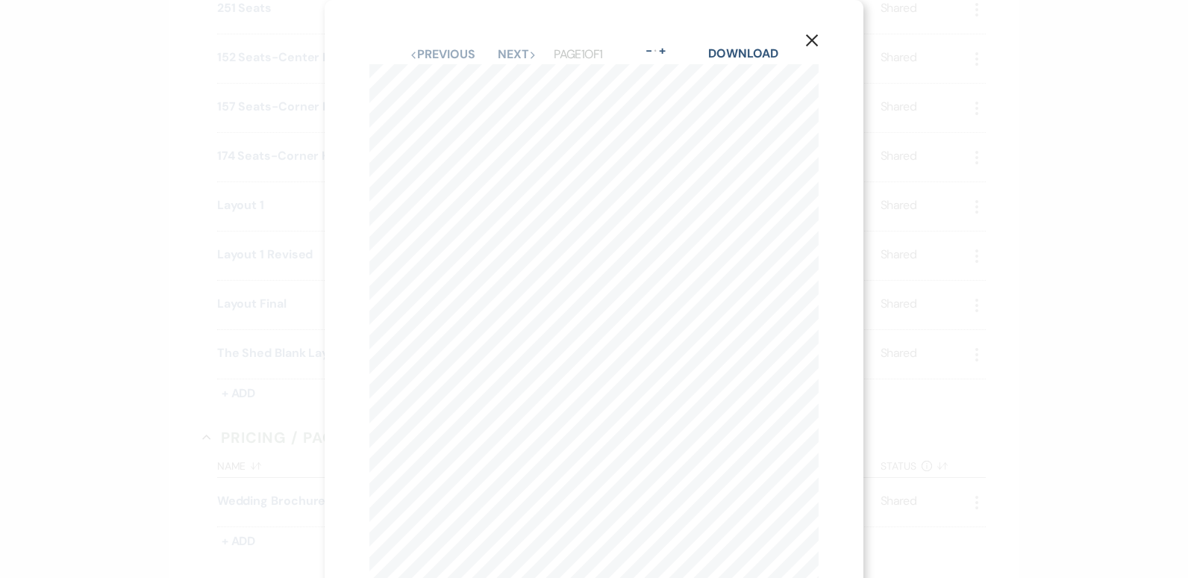
click at [812, 37] on icon "X" at bounding box center [811, 40] width 13 height 13
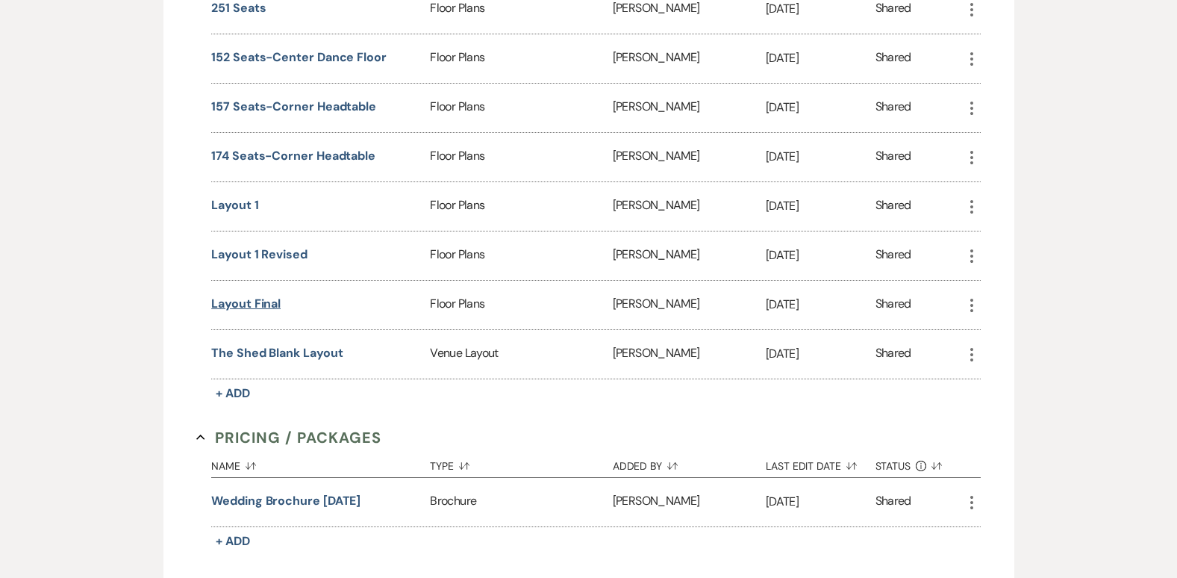
click at [259, 301] on button "Layout Final" at bounding box center [245, 304] width 69 height 18
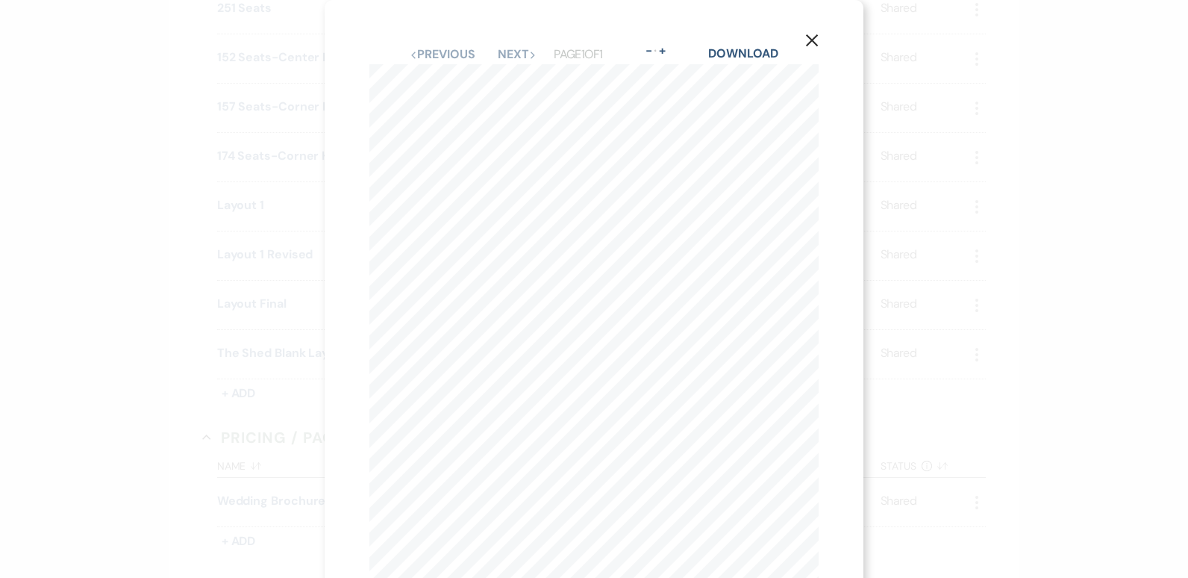
click at [810, 42] on icon "X" at bounding box center [811, 40] width 13 height 13
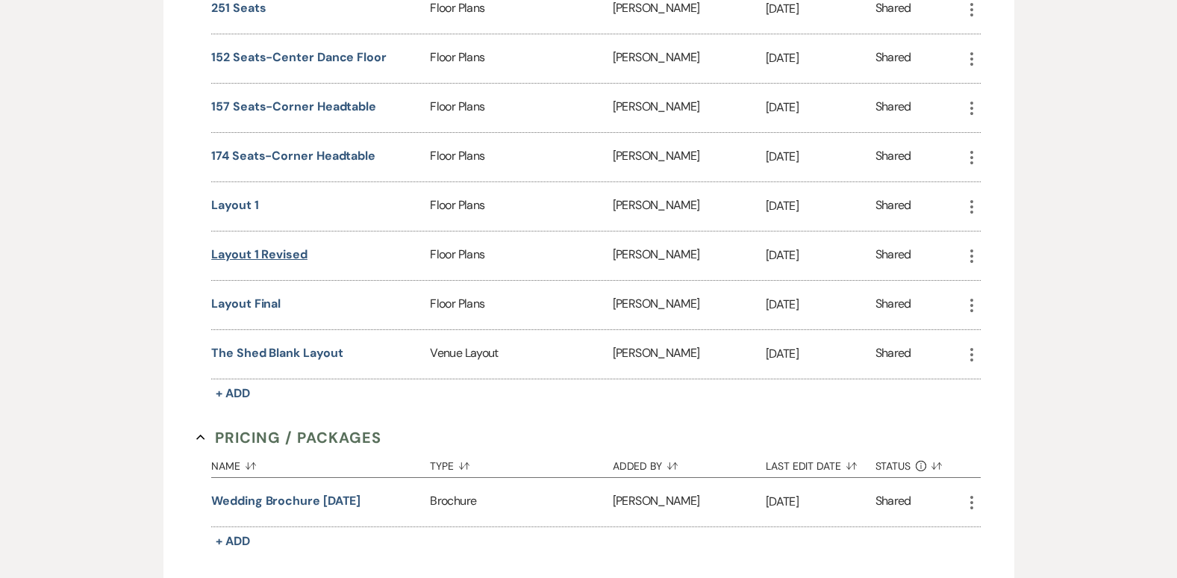
click at [254, 252] on button "Layout 1 Revised" at bounding box center [259, 255] width 96 height 18
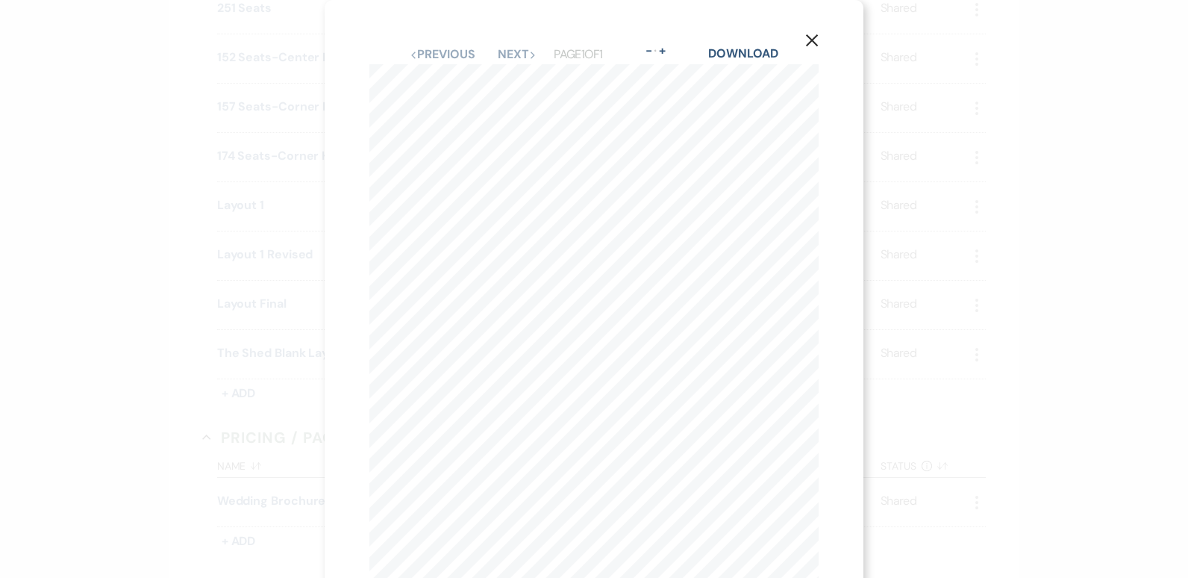
click at [801, 27] on button "X" at bounding box center [812, 40] width 22 height 26
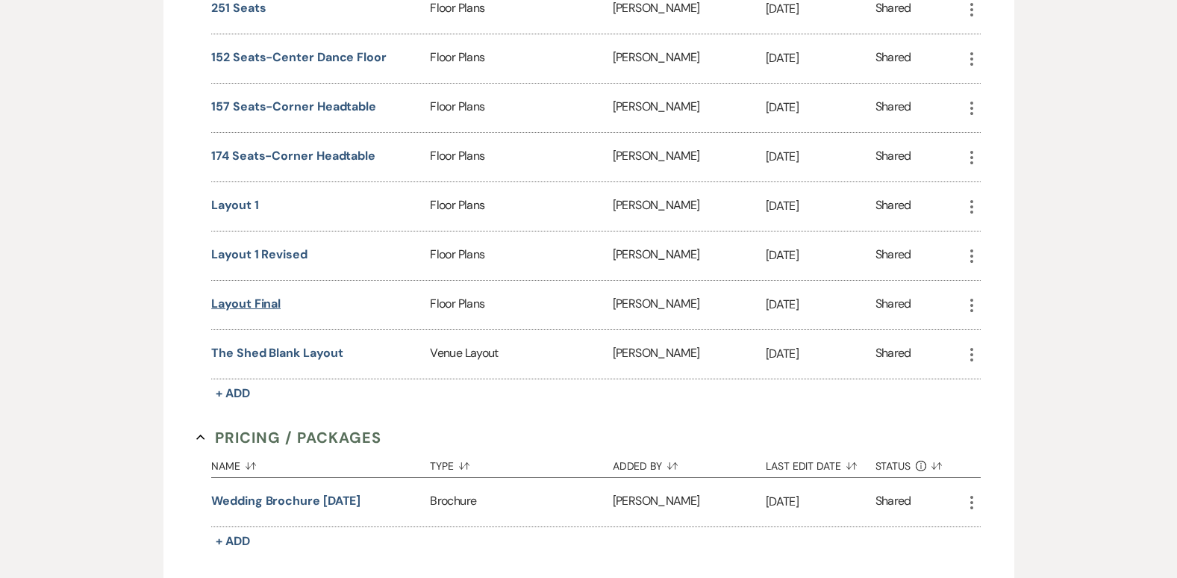
click at [249, 309] on button "Layout Final" at bounding box center [245, 304] width 69 height 18
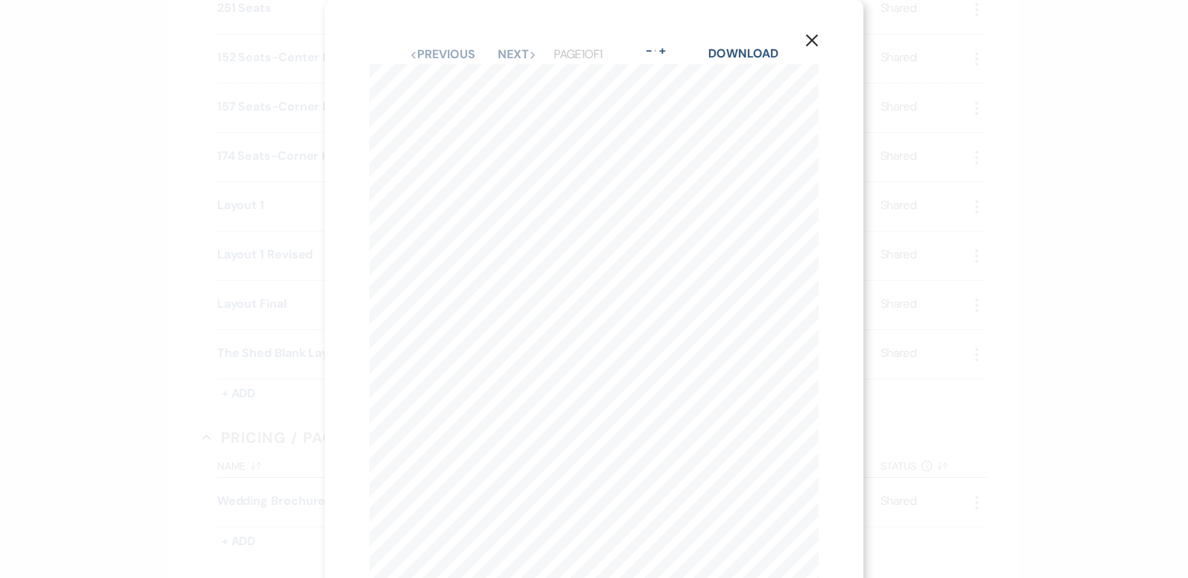
click at [815, 40] on icon "X" at bounding box center [811, 40] width 13 height 13
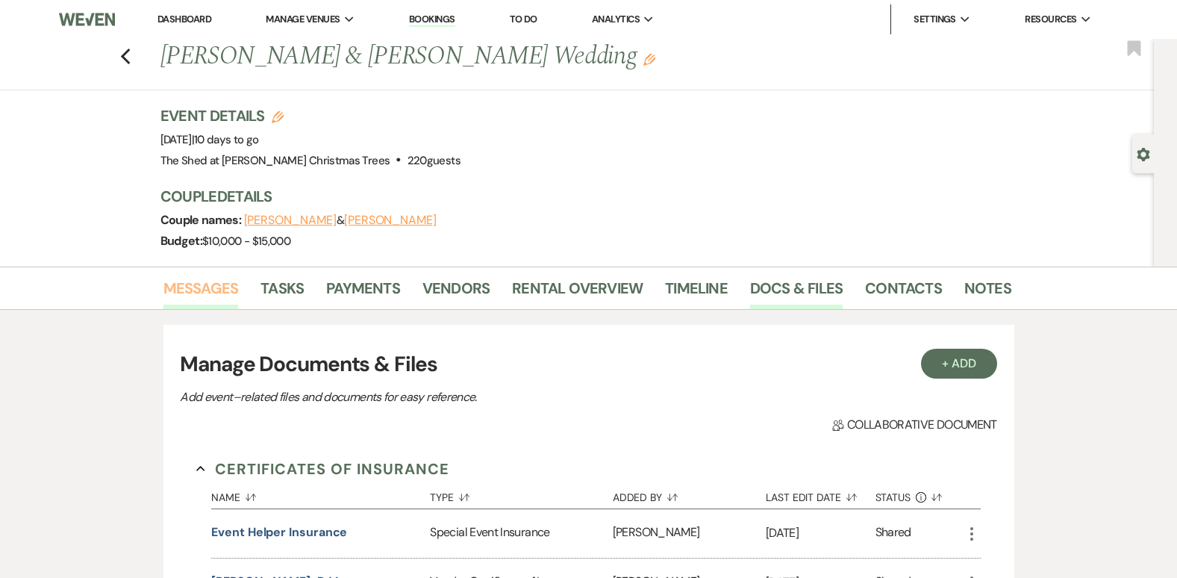
click at [215, 283] on link "Messages" at bounding box center [200, 292] width 75 height 33
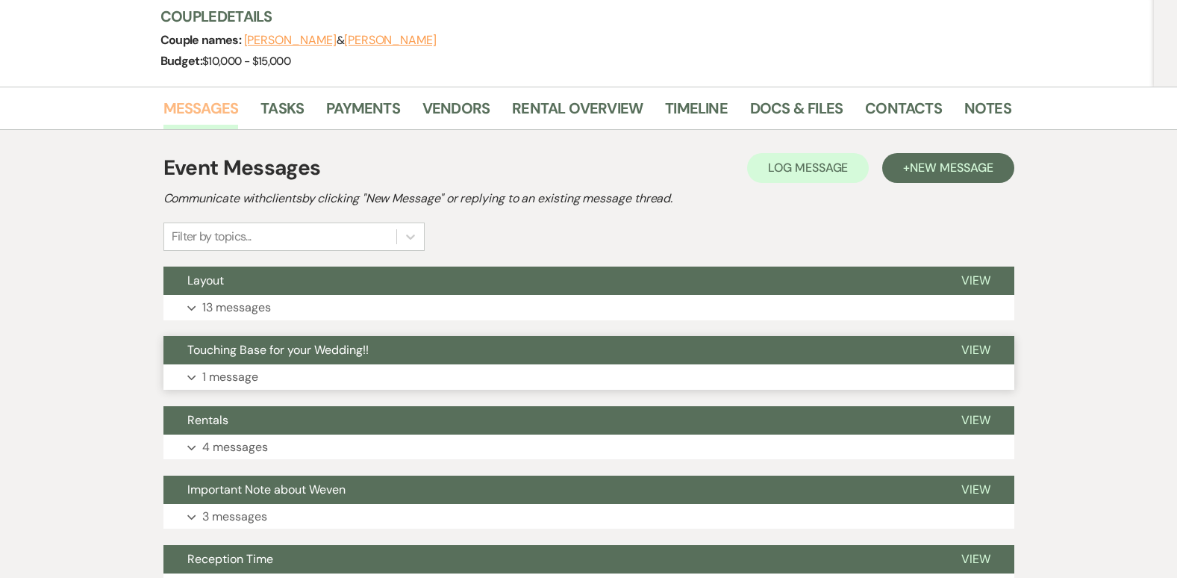
scroll to position [224, 0]
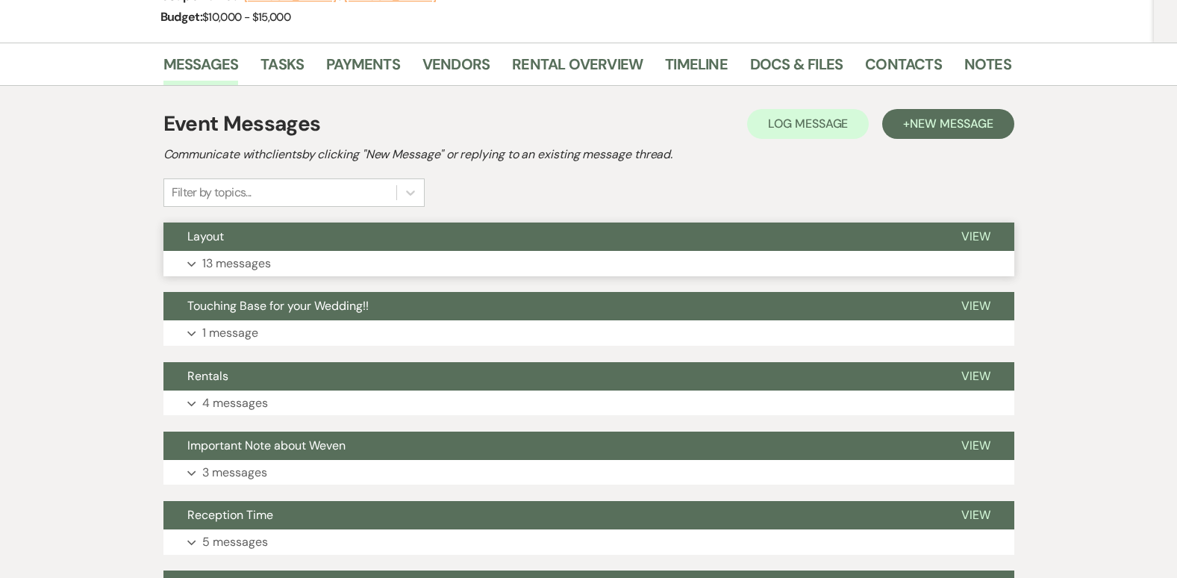
click at [198, 256] on button "Expand 13 messages" at bounding box center [588, 263] width 851 height 25
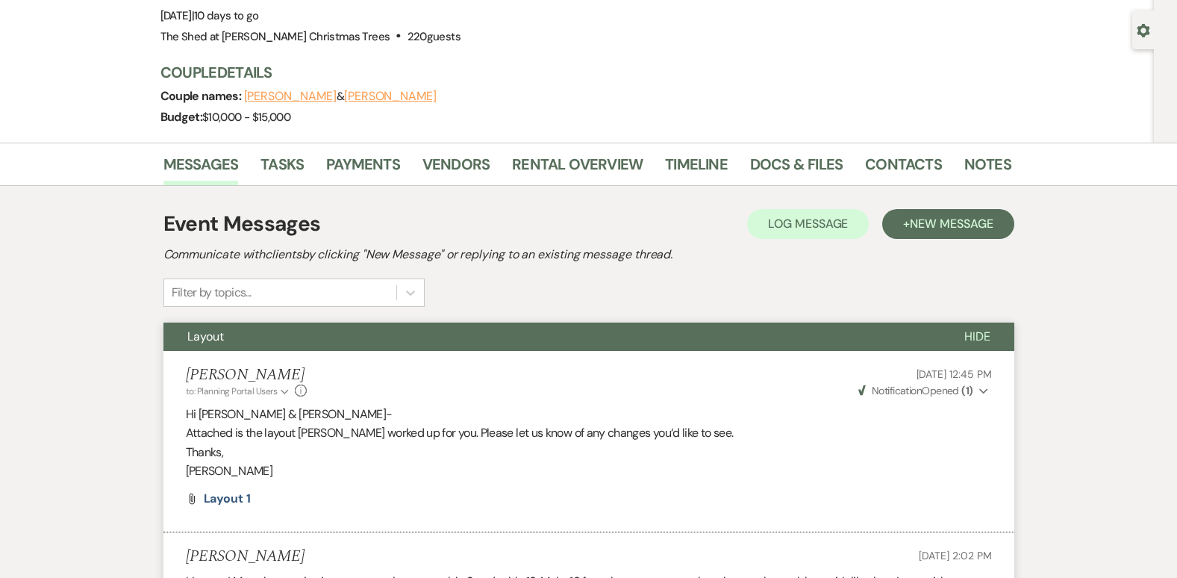
scroll to position [78, 0]
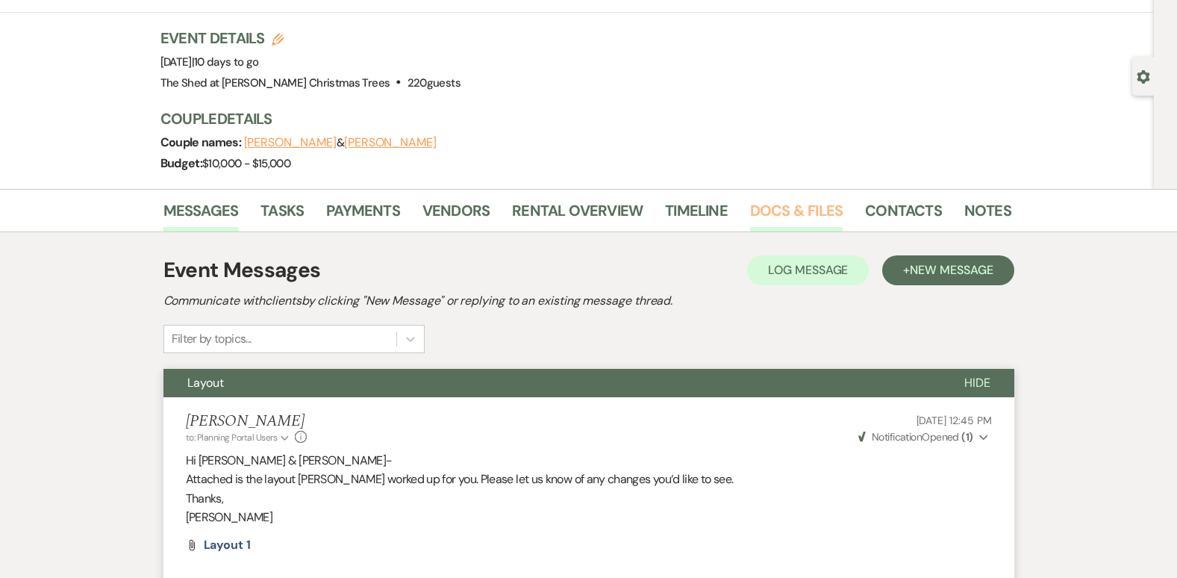
click at [799, 214] on link "Docs & Files" at bounding box center [796, 215] width 93 height 33
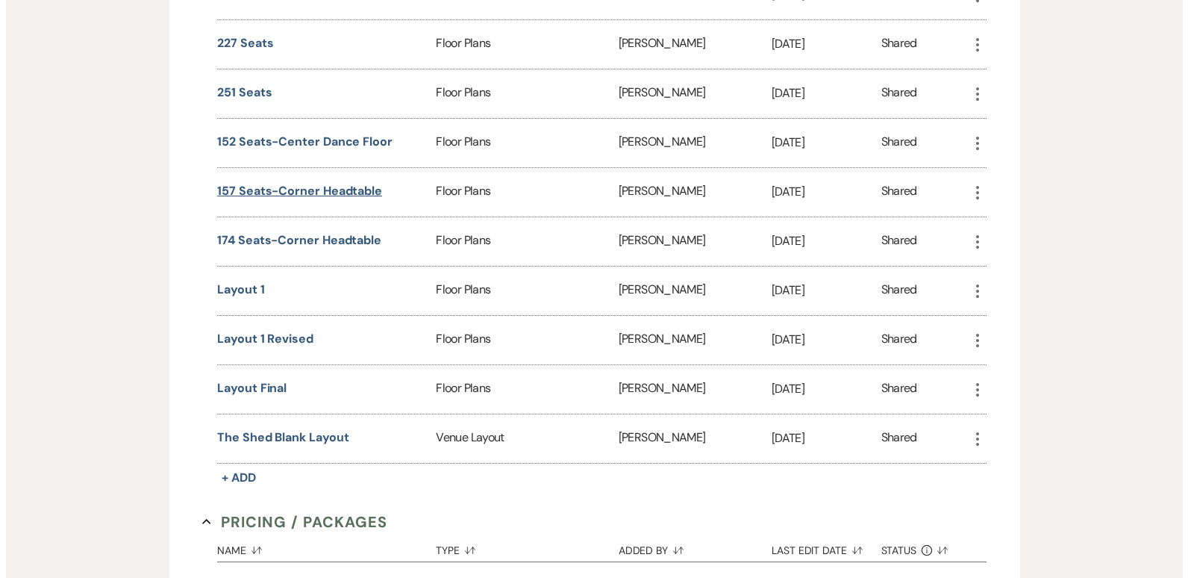
scroll to position [1197, 0]
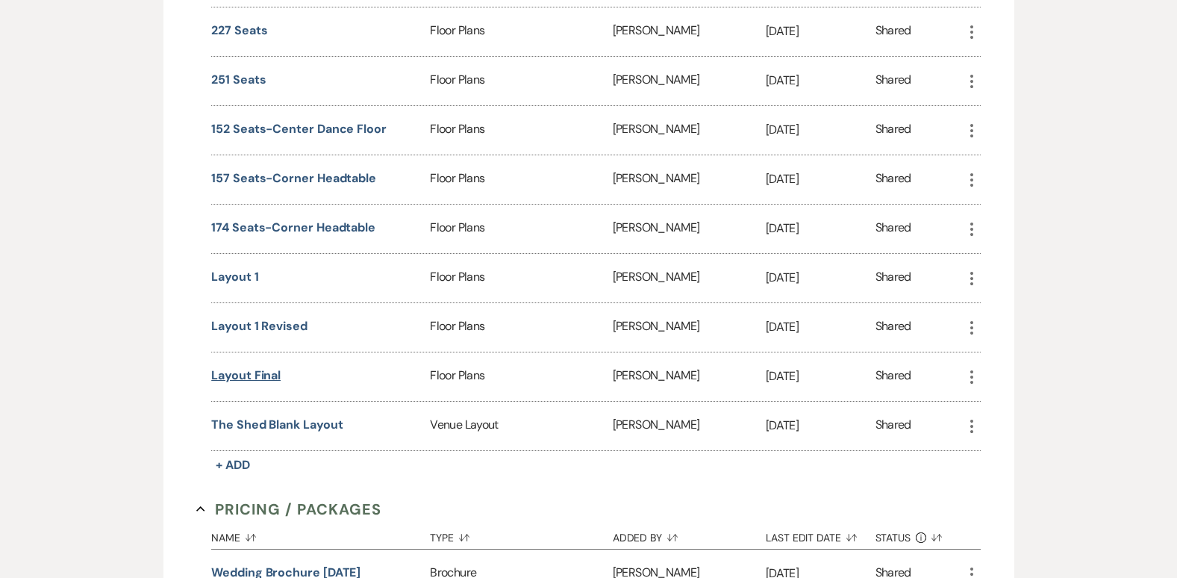
click at [269, 375] on button "Layout Final" at bounding box center [245, 376] width 69 height 18
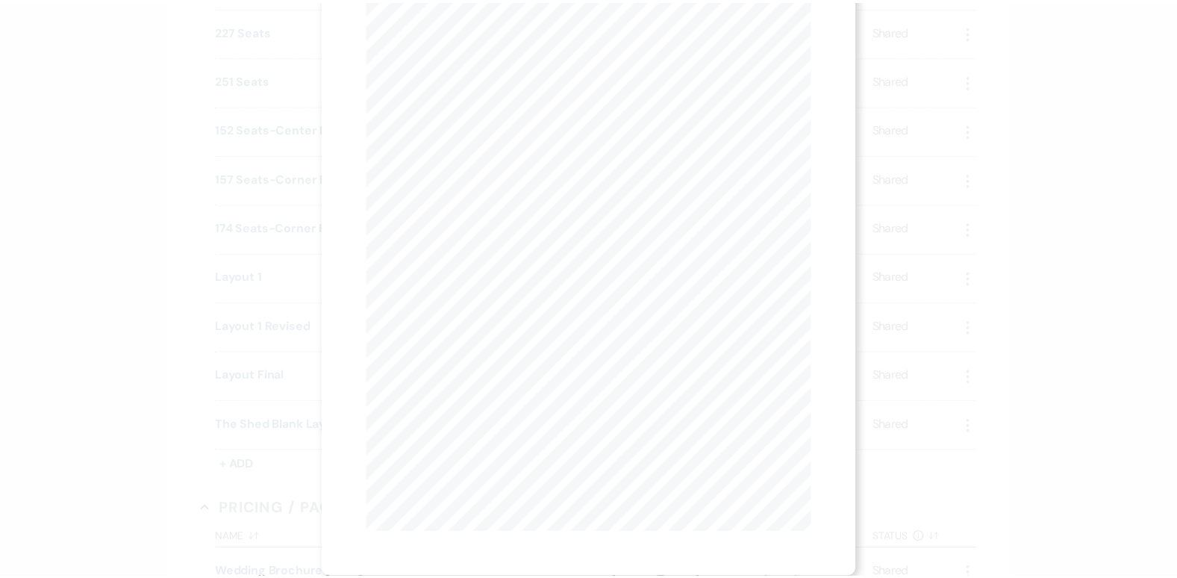
scroll to position [0, 0]
click at [814, 41] on use "button" at bounding box center [812, 40] width 12 height 12
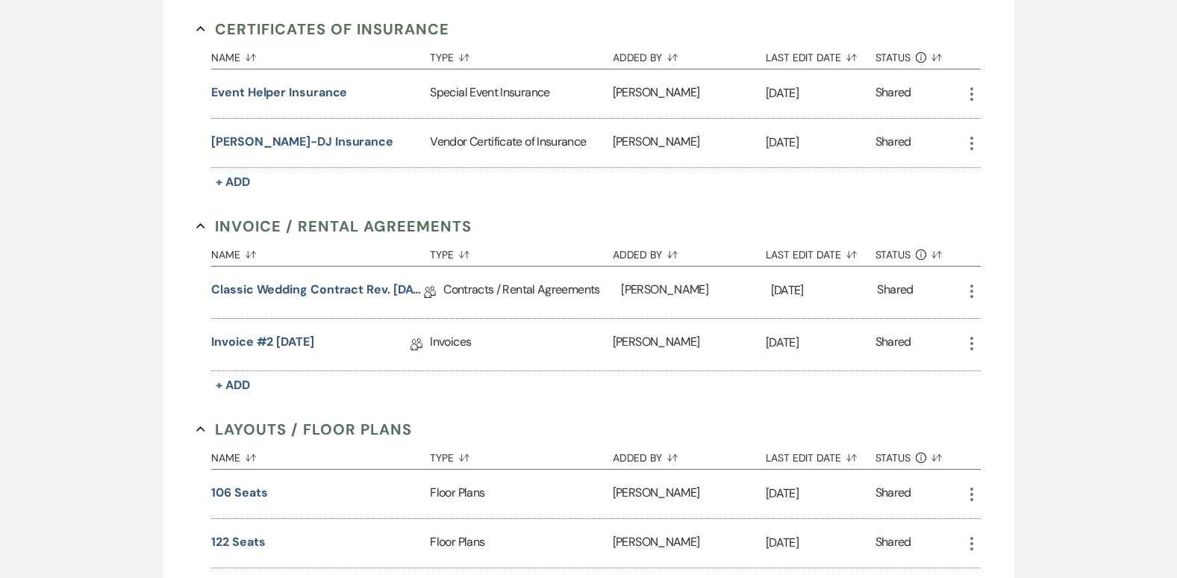
scroll to position [152, 0]
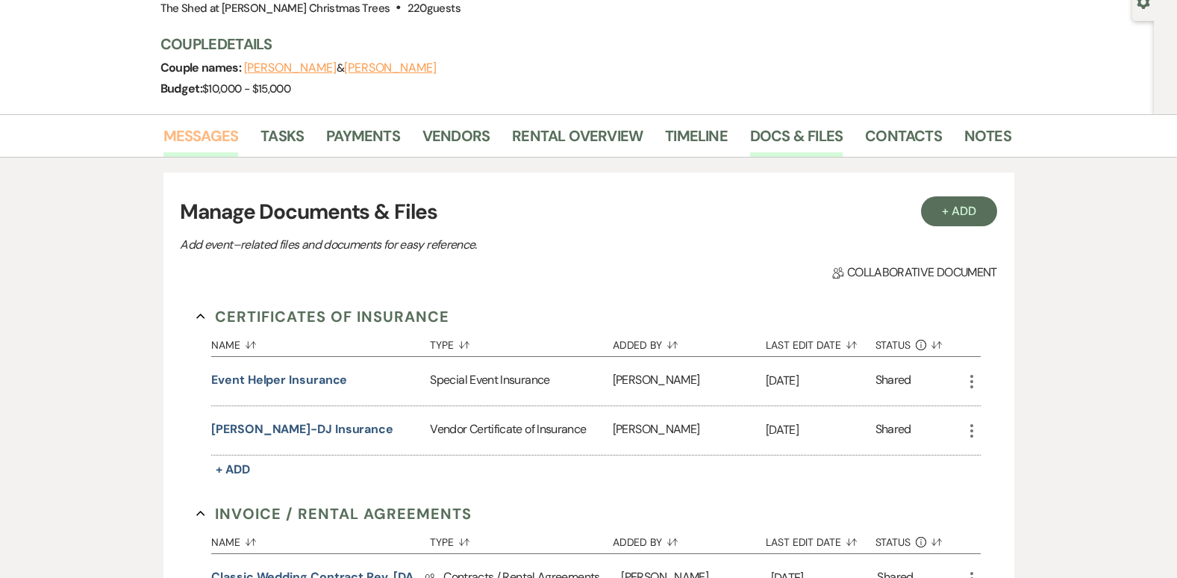
click at [213, 143] on link "Messages" at bounding box center [200, 140] width 75 height 33
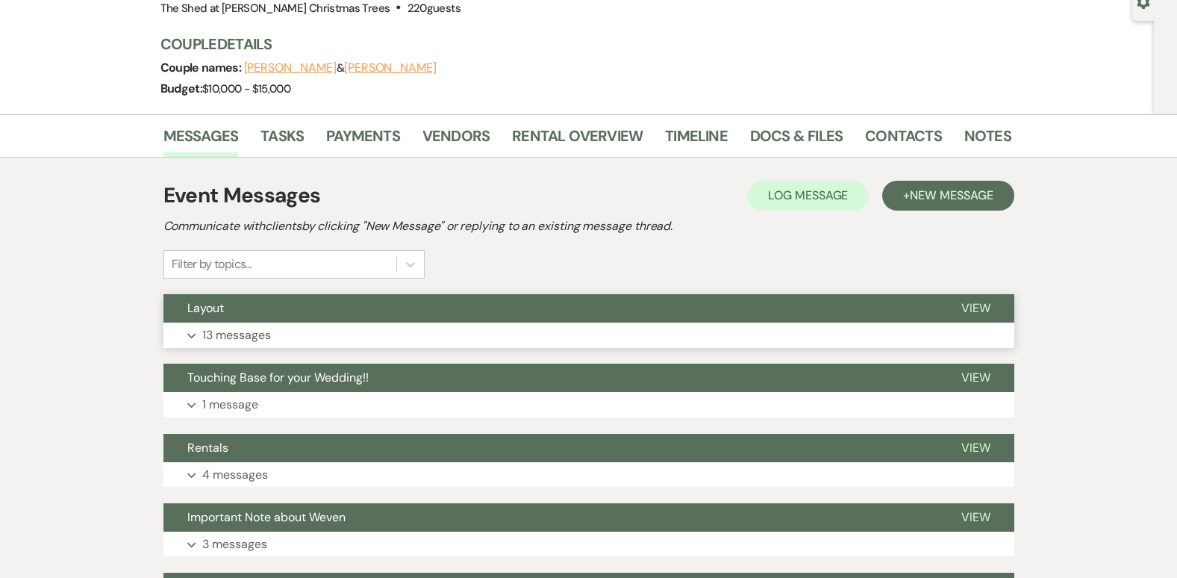
click at [210, 329] on p "13 messages" at bounding box center [236, 334] width 69 height 19
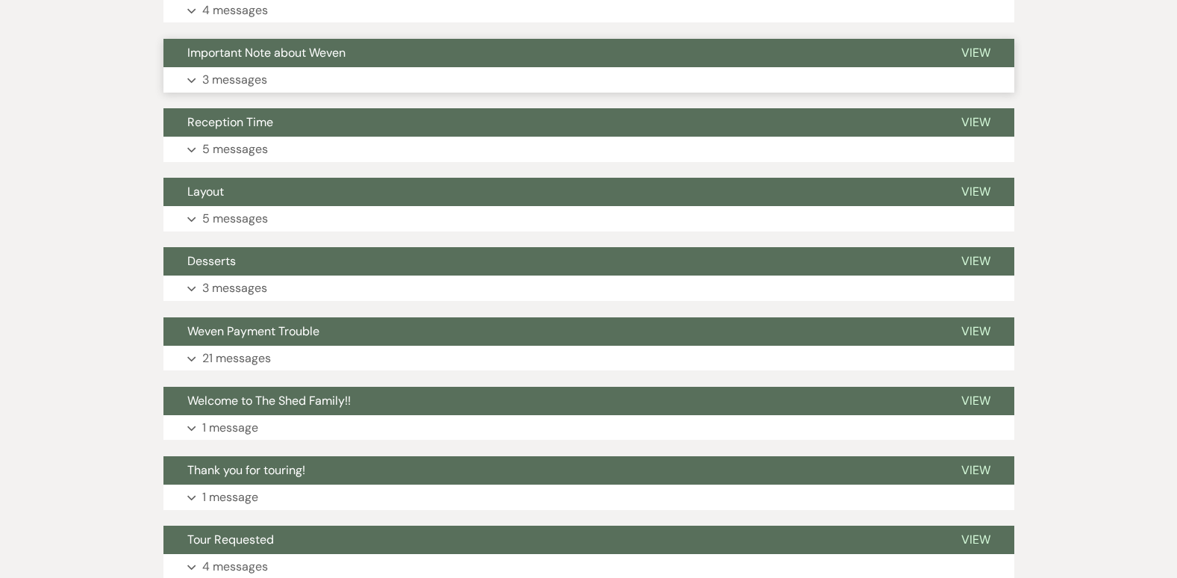
scroll to position [1992, 0]
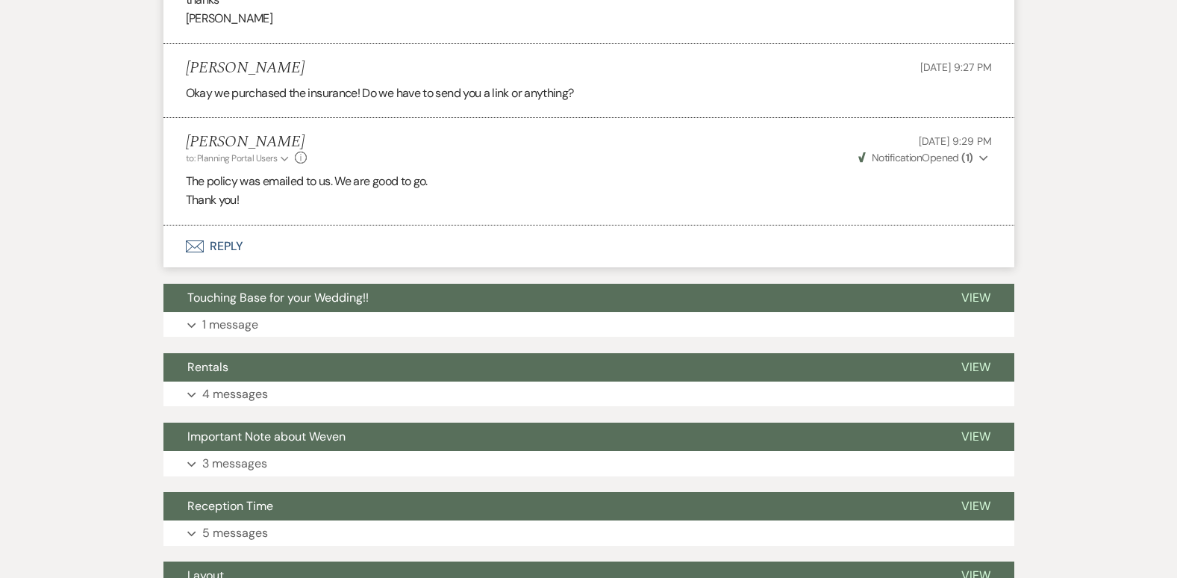
click at [222, 264] on button "Envelope Reply" at bounding box center [588, 246] width 851 height 42
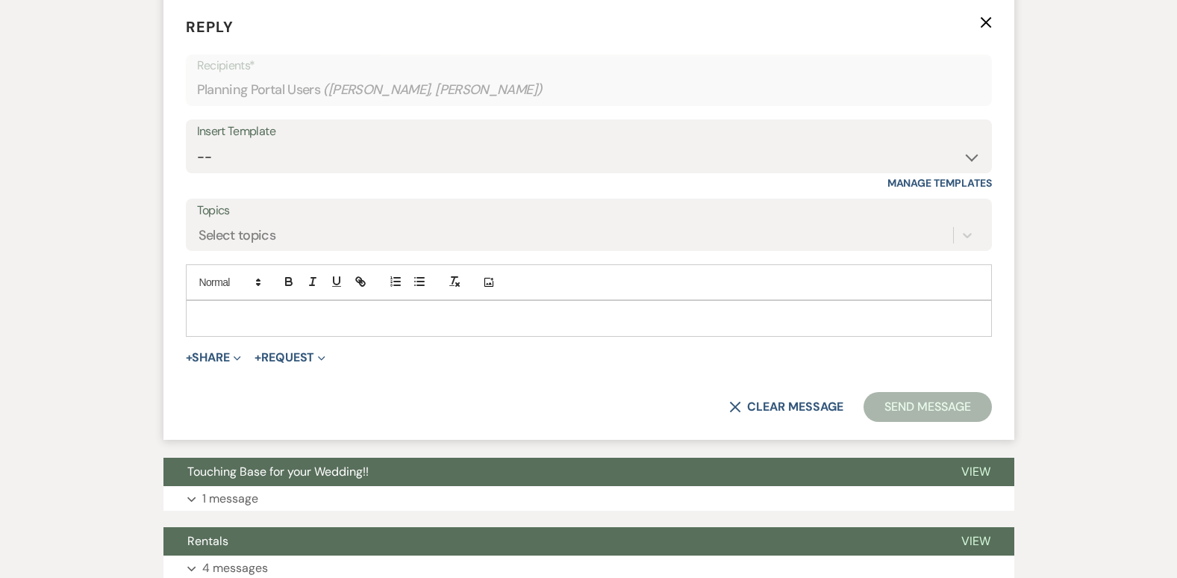
scroll to position [2243, 0]
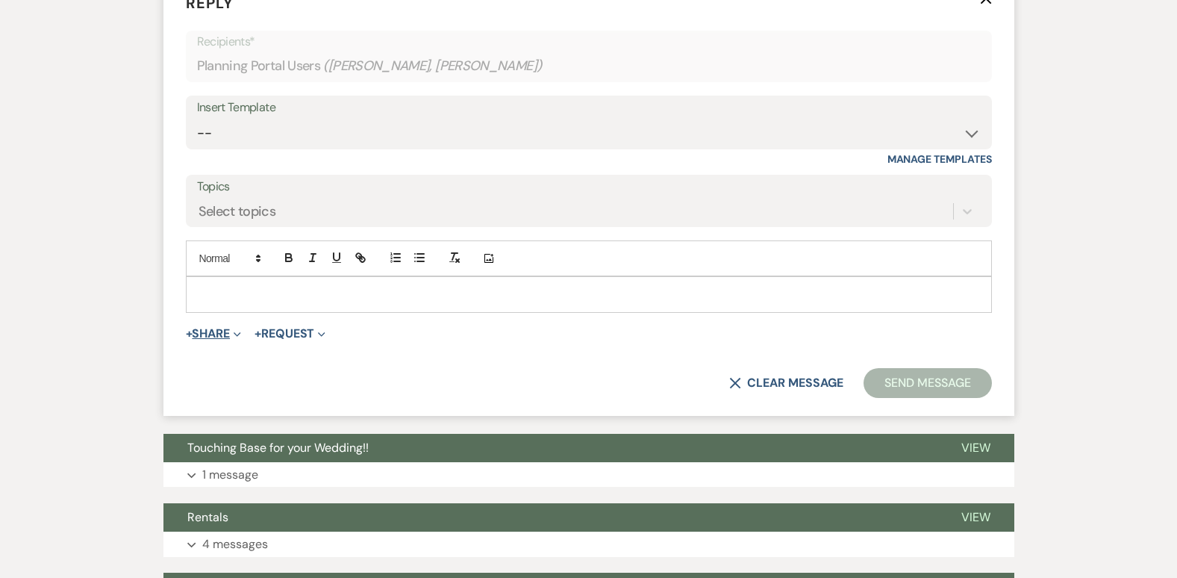
click at [237, 338] on icon "Expand" at bounding box center [237, 334] width 7 height 7
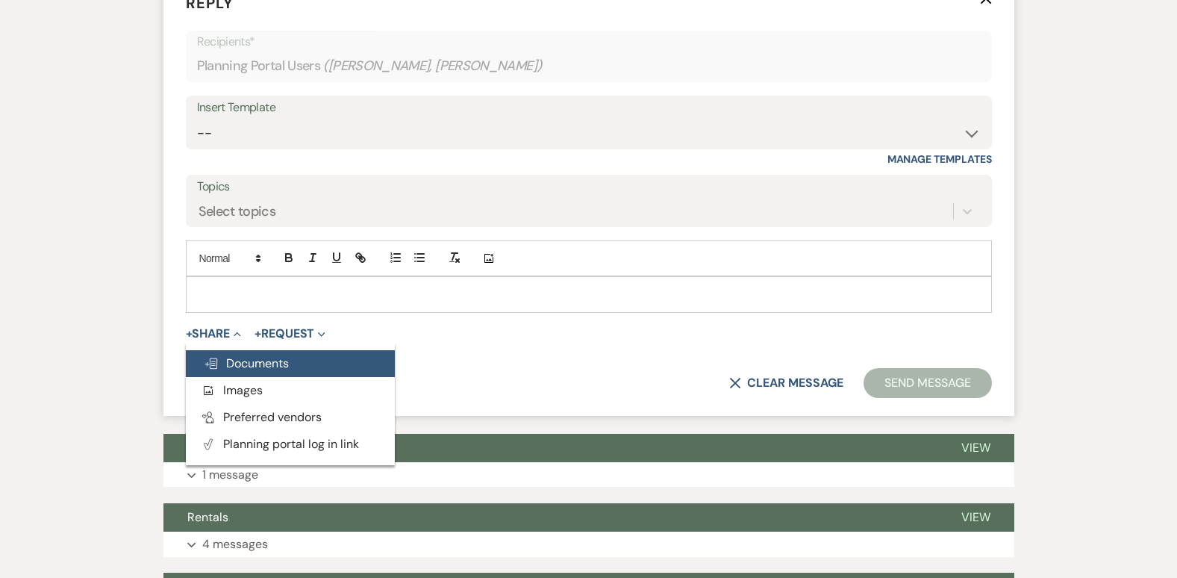
click at [242, 371] on span "Doc Upload Documents" at bounding box center [246, 363] width 85 height 16
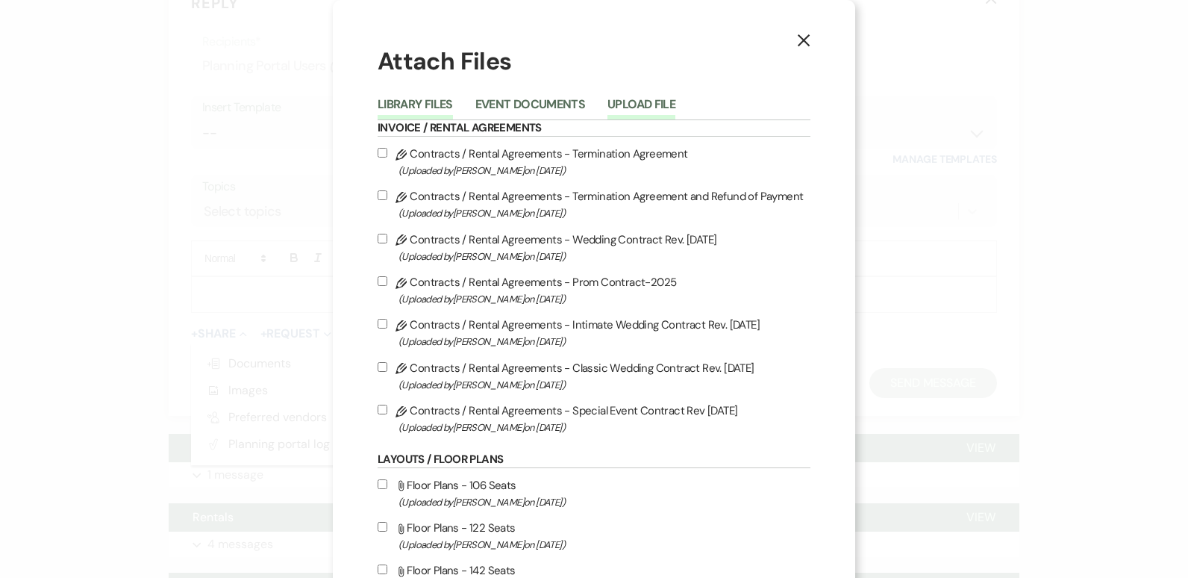
click at [654, 105] on button "Upload File" at bounding box center [642, 109] width 68 height 21
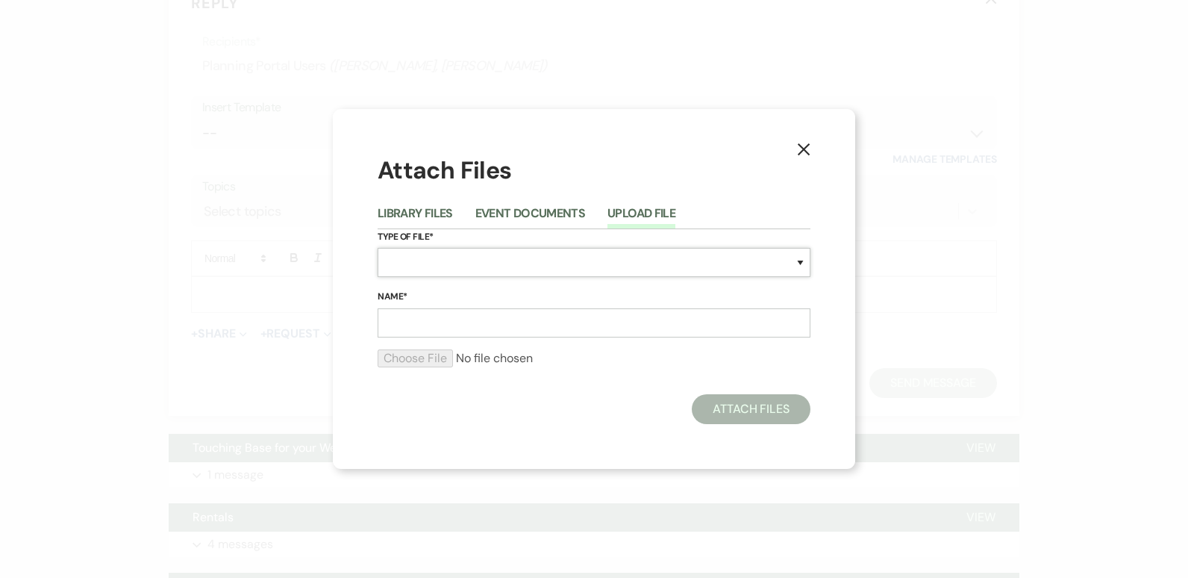
click at [475, 256] on select "Special Event Insurance Vendor Certificate of Insurance Contracts / Rental Agre…" at bounding box center [594, 262] width 433 height 29
select select "24"
click at [378, 248] on select "Special Event Insurance Vendor Certificate of Insurance Contracts / Rental Agre…" at bounding box center [594, 262] width 433 height 29
click at [400, 317] on input "Name*" at bounding box center [594, 322] width 433 height 29
type input "Extra Table"
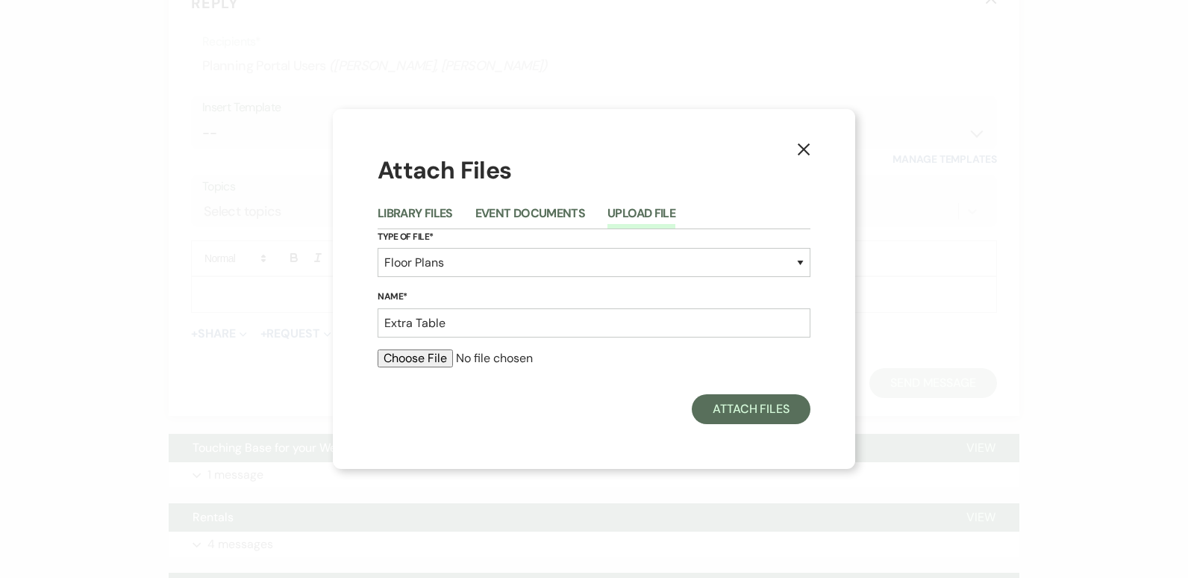
click at [422, 364] on input "file" at bounding box center [594, 358] width 433 height 18
type input "C:\fakepath\Mahoney Means. Layout 1 FINAL extra table.pdf"
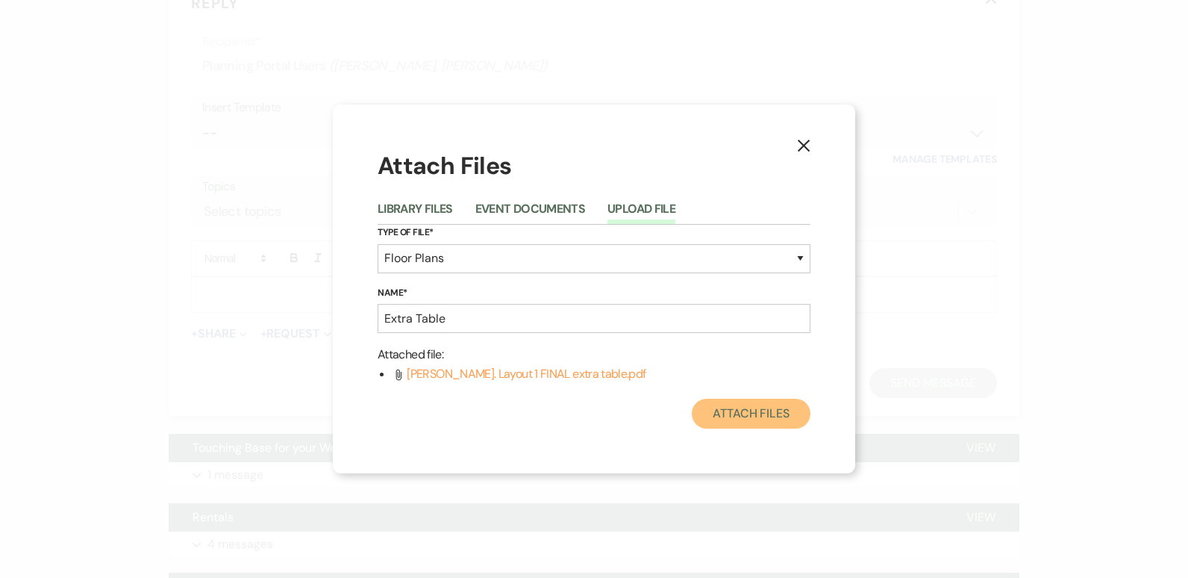
click at [766, 417] on button "Attach Files" at bounding box center [751, 414] width 119 height 30
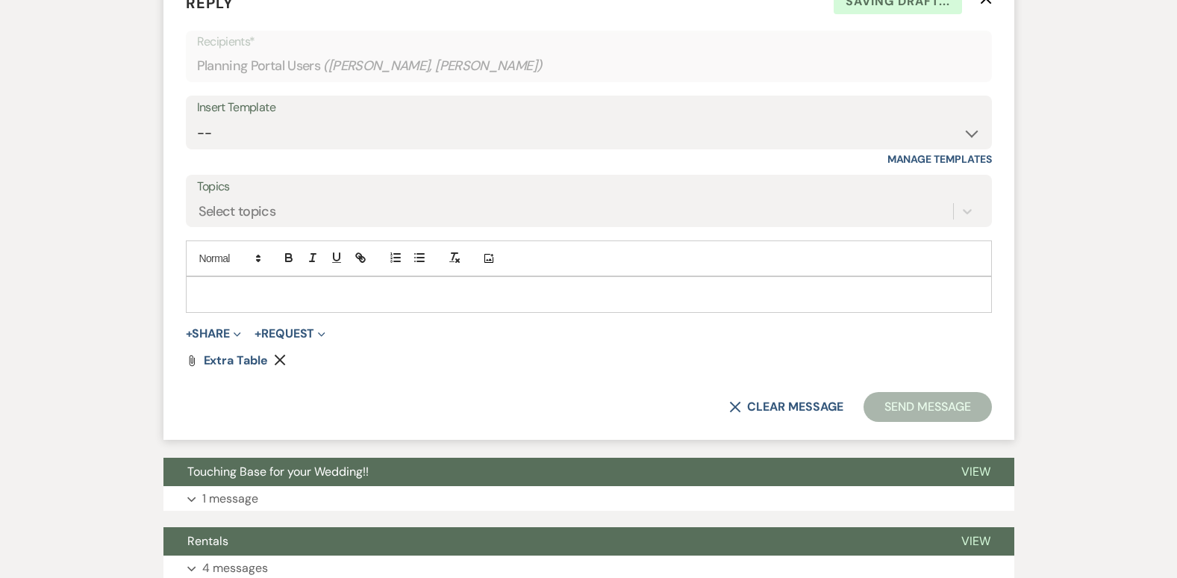
click at [270, 311] on div at bounding box center [589, 294] width 805 height 34
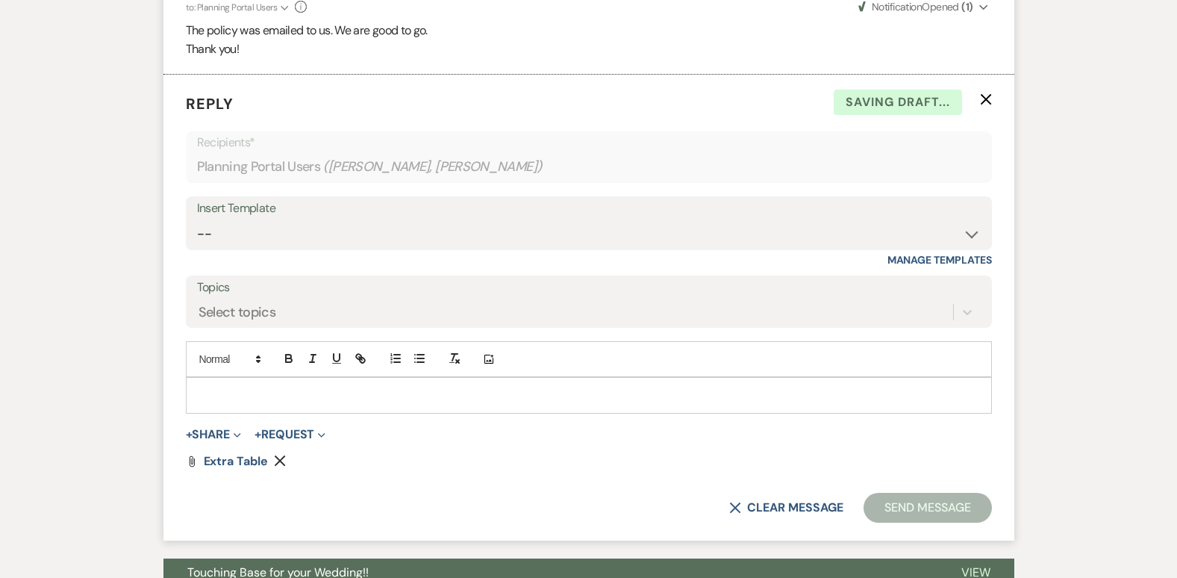
scroll to position [2169, 0]
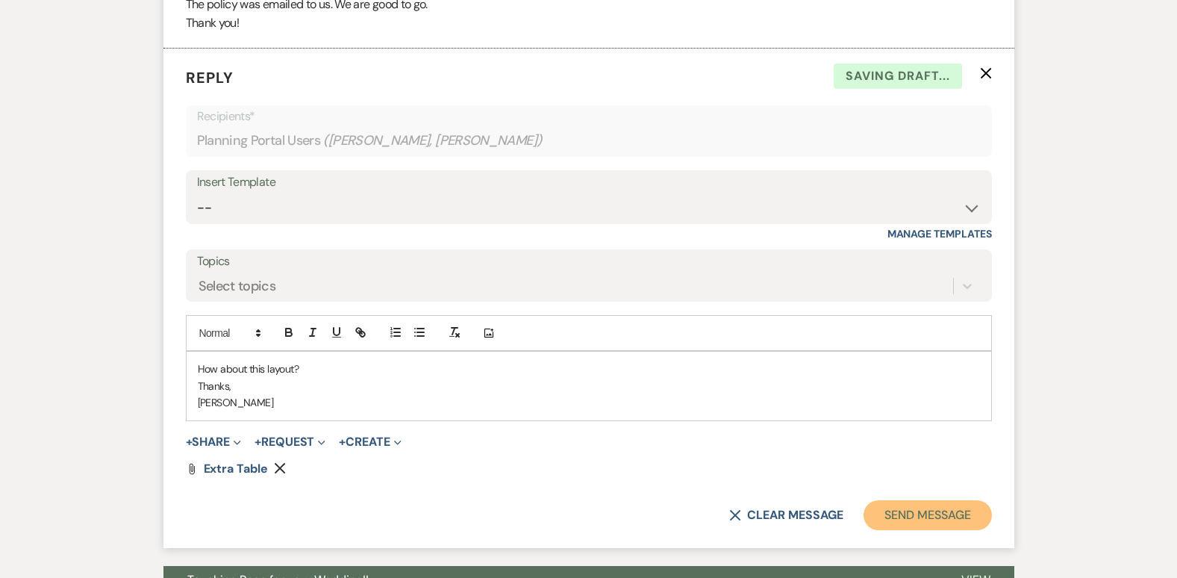
click at [948, 526] on button "Send Message" at bounding box center [928, 515] width 128 height 30
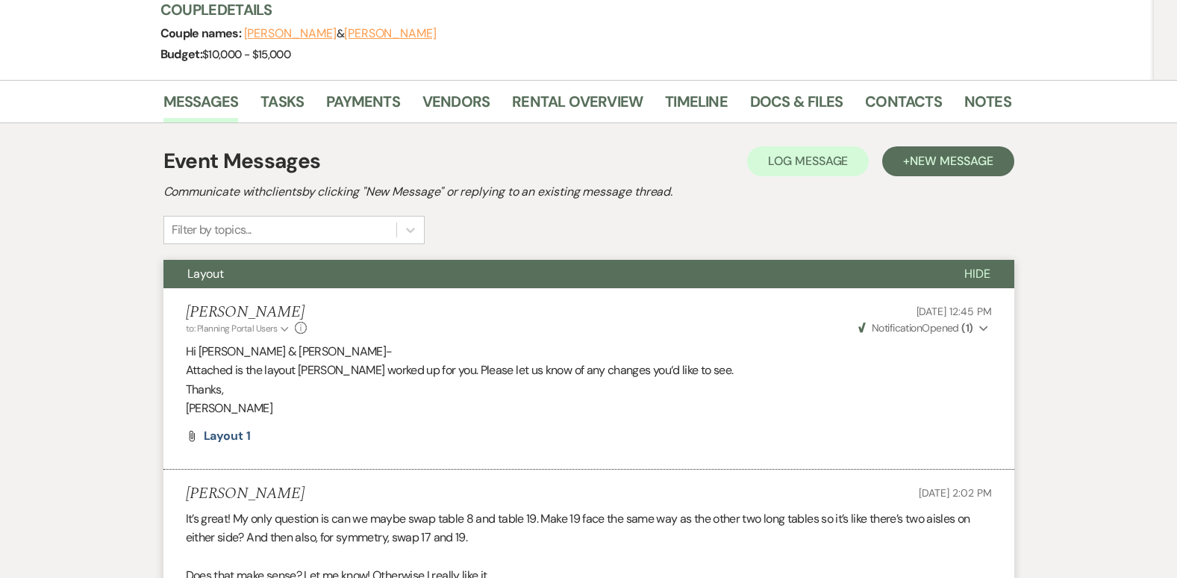
scroll to position [0, 0]
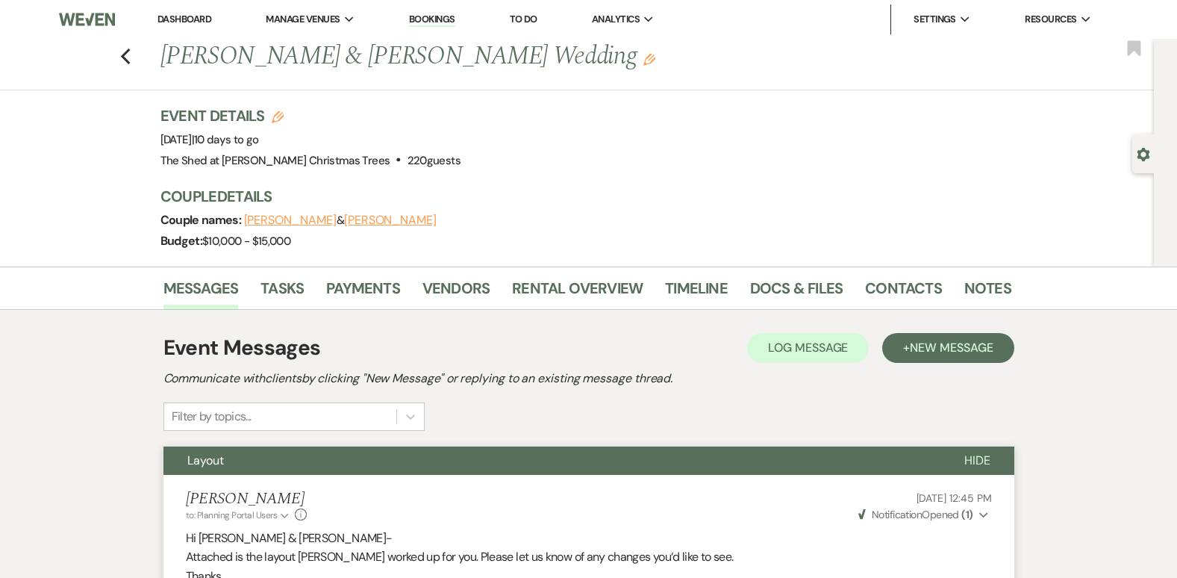
click at [194, 25] on li "Dashboard" at bounding box center [184, 19] width 69 height 30
click at [190, 19] on link "Dashboard" at bounding box center [185, 19] width 54 height 13
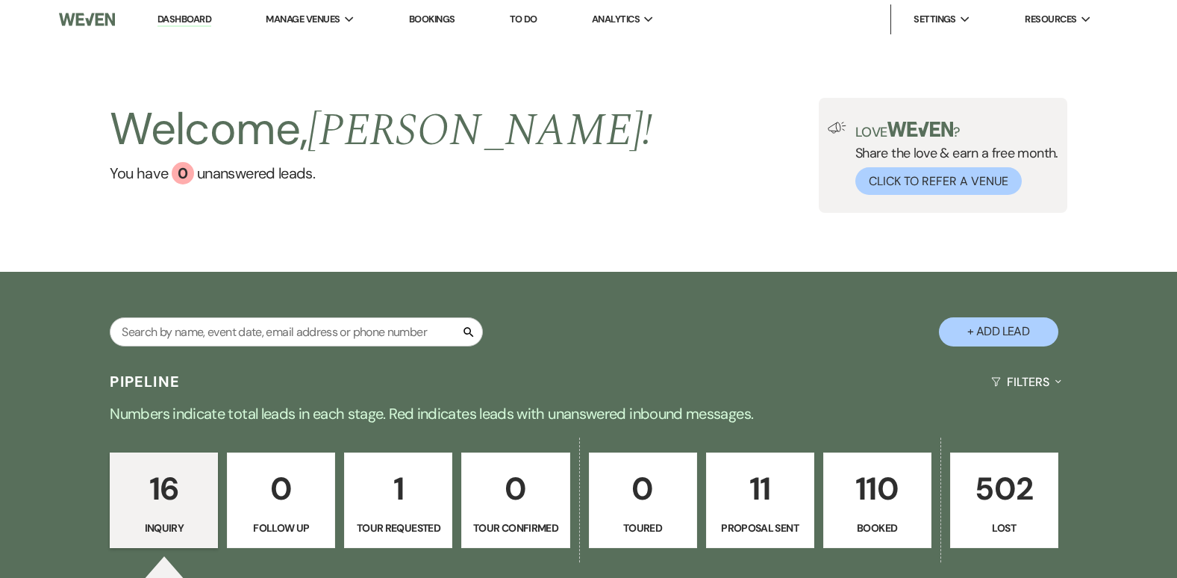
click at [190, 19] on link "Dashboard" at bounding box center [185, 20] width 54 height 14
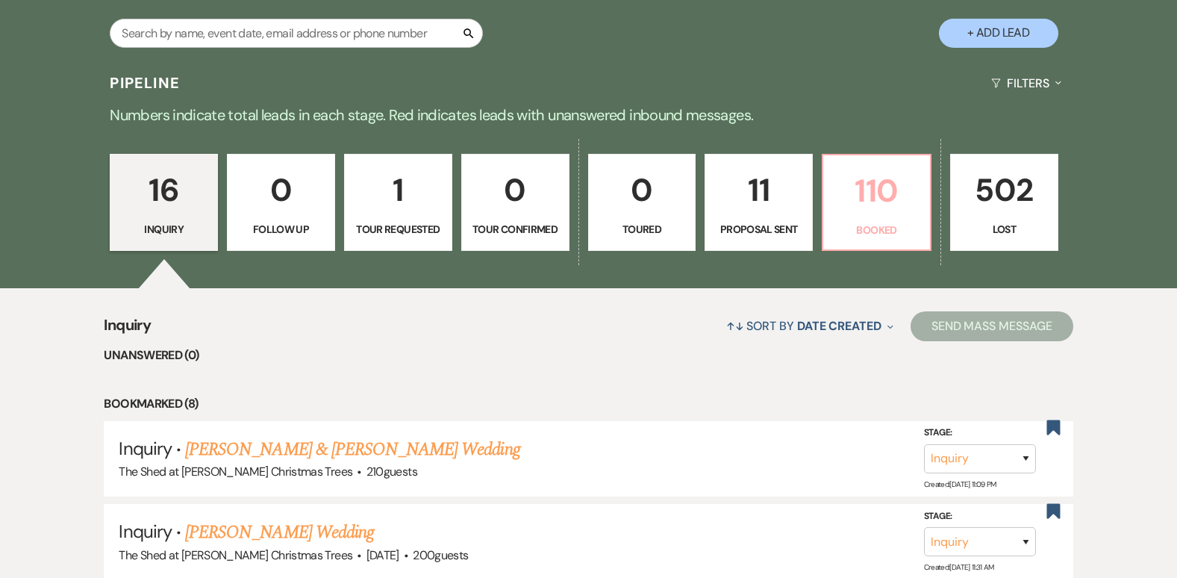
click at [909, 231] on p "Booked" at bounding box center [876, 230] width 89 height 16
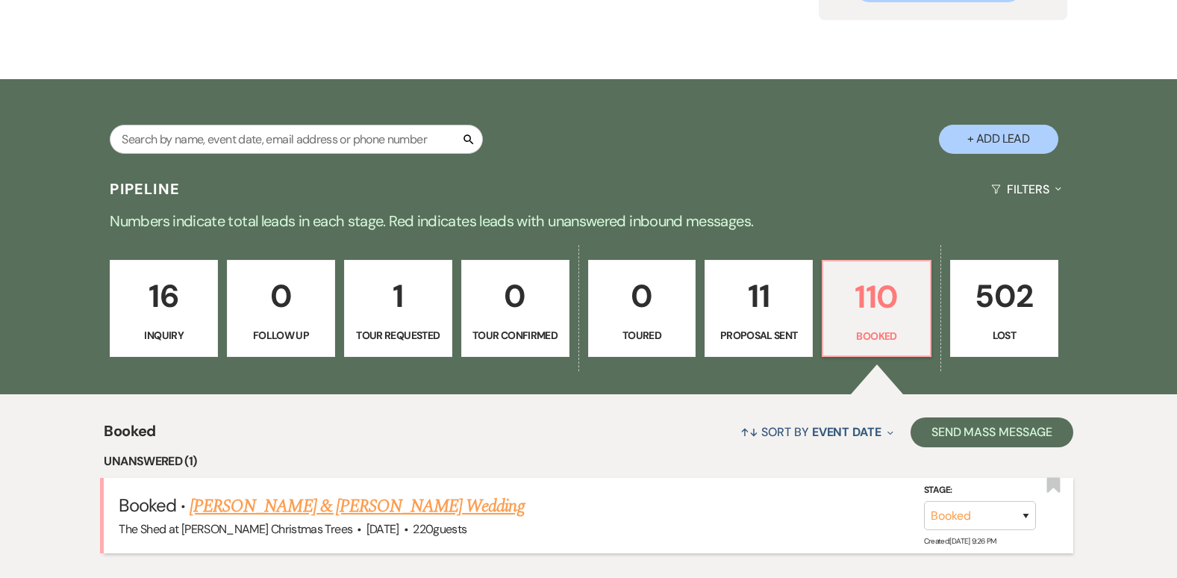
scroll to position [299, 0]
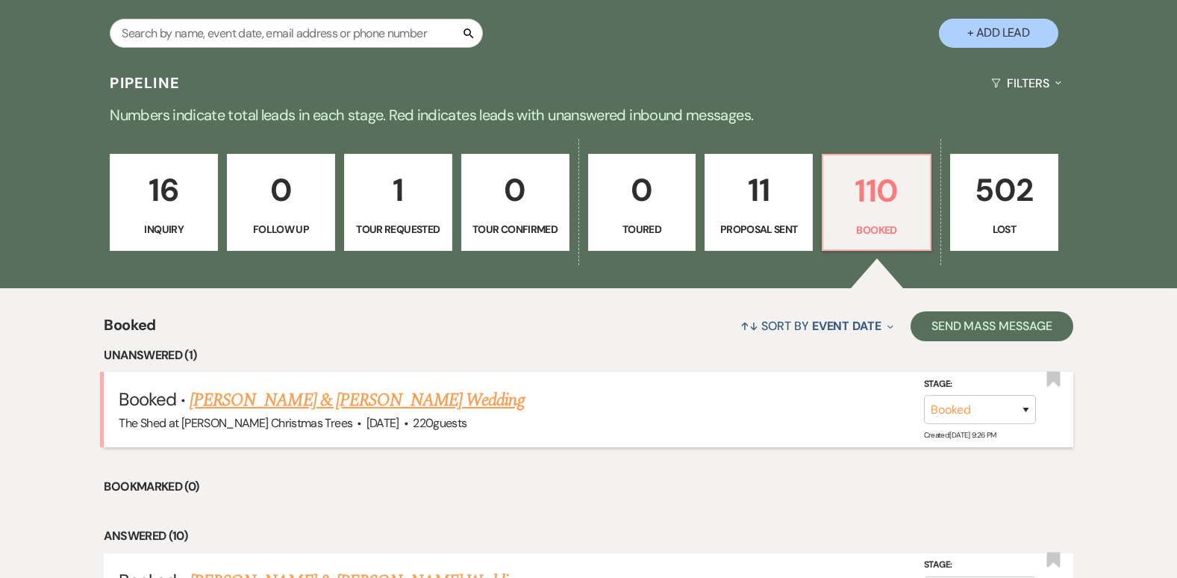
click at [354, 396] on link "John Means & Angela Mahoney's Wedding" at bounding box center [357, 400] width 334 height 27
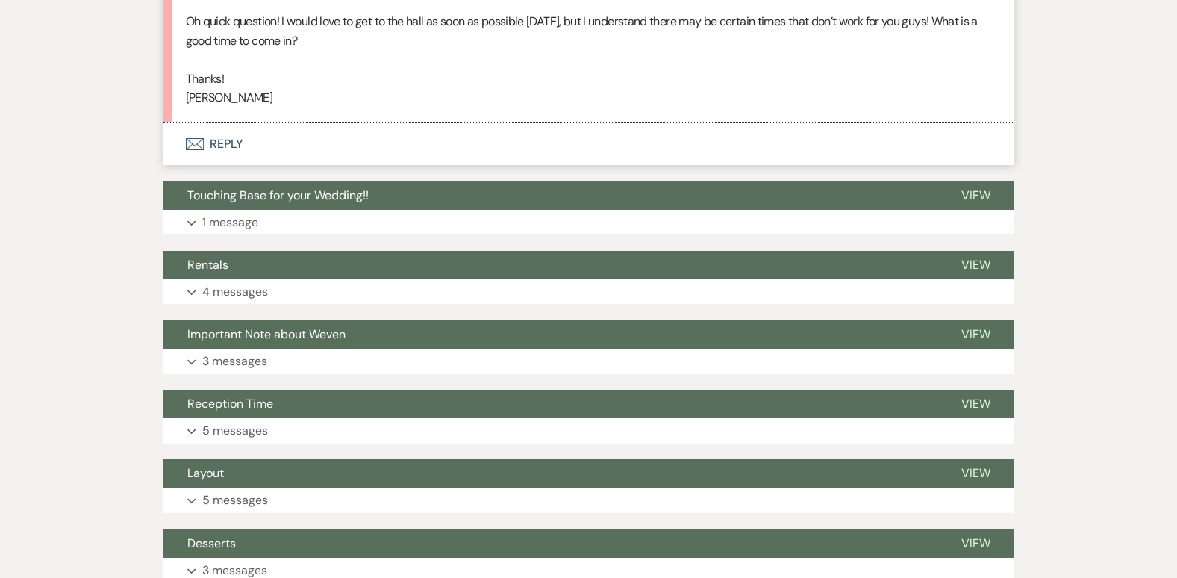
scroll to position [2464, 0]
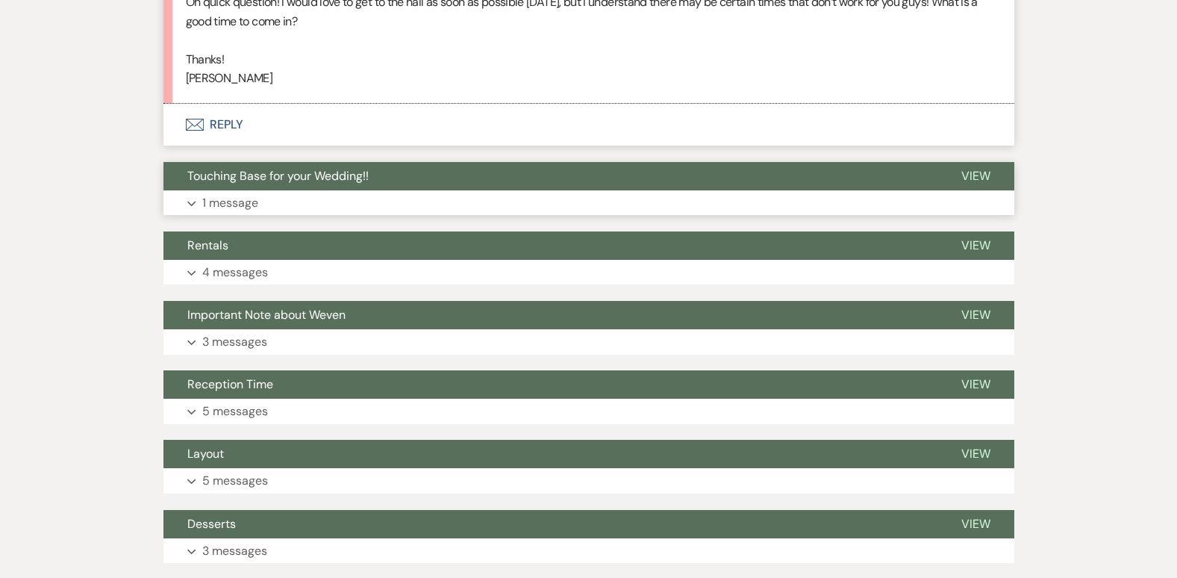
click at [185, 216] on button "Expand 1 message" at bounding box center [588, 202] width 851 height 25
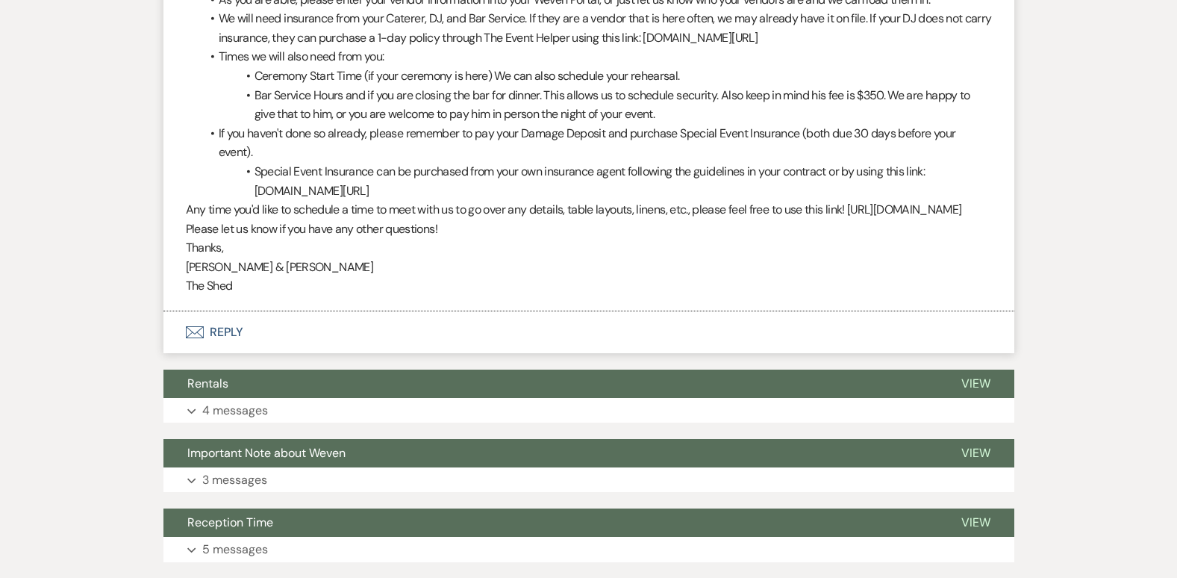
scroll to position [2837, 0]
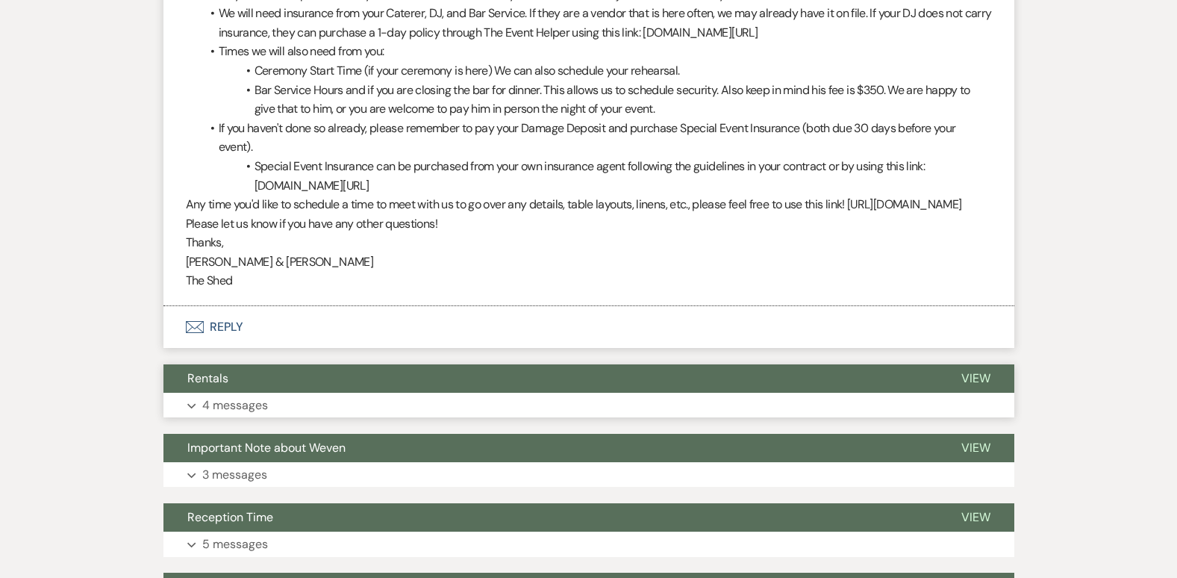
click at [225, 415] on p "4 messages" at bounding box center [235, 405] width 66 height 19
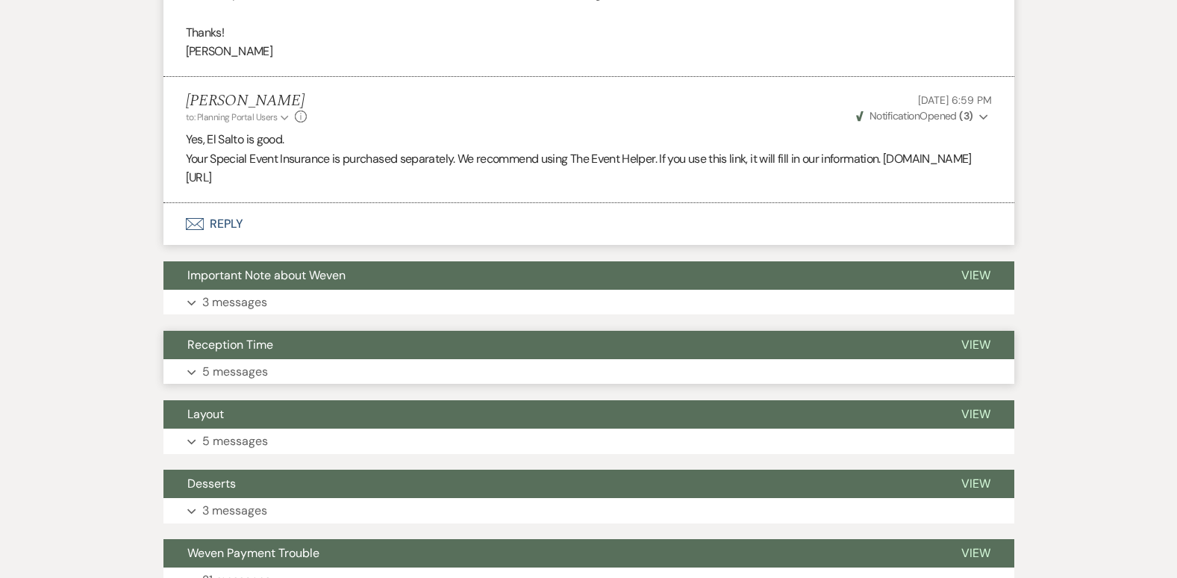
scroll to position [3808, 0]
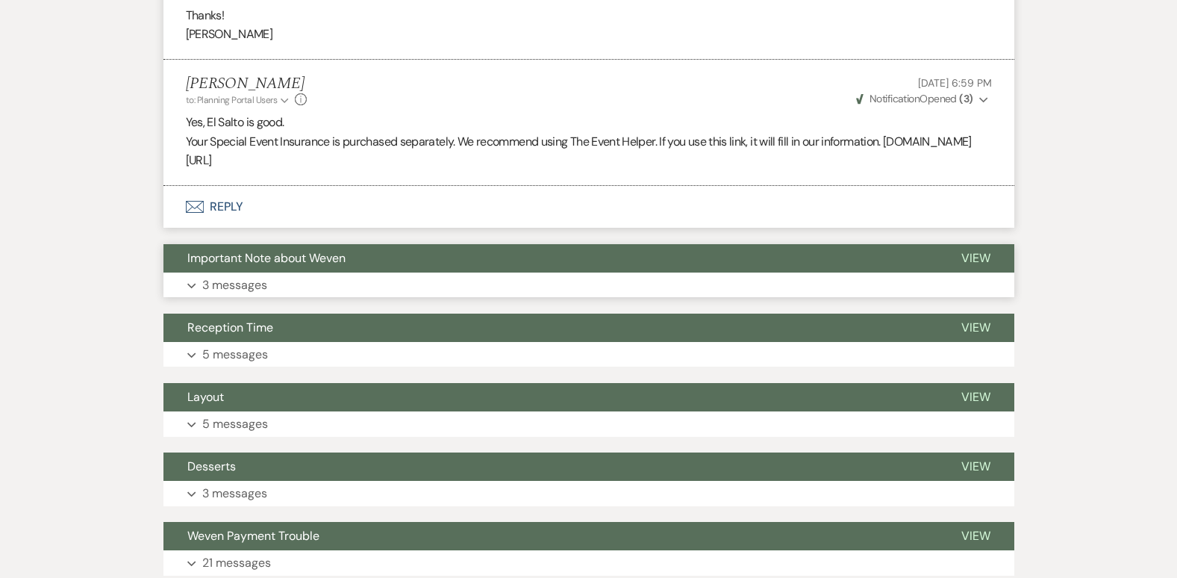
click at [214, 295] on p "3 messages" at bounding box center [234, 284] width 65 height 19
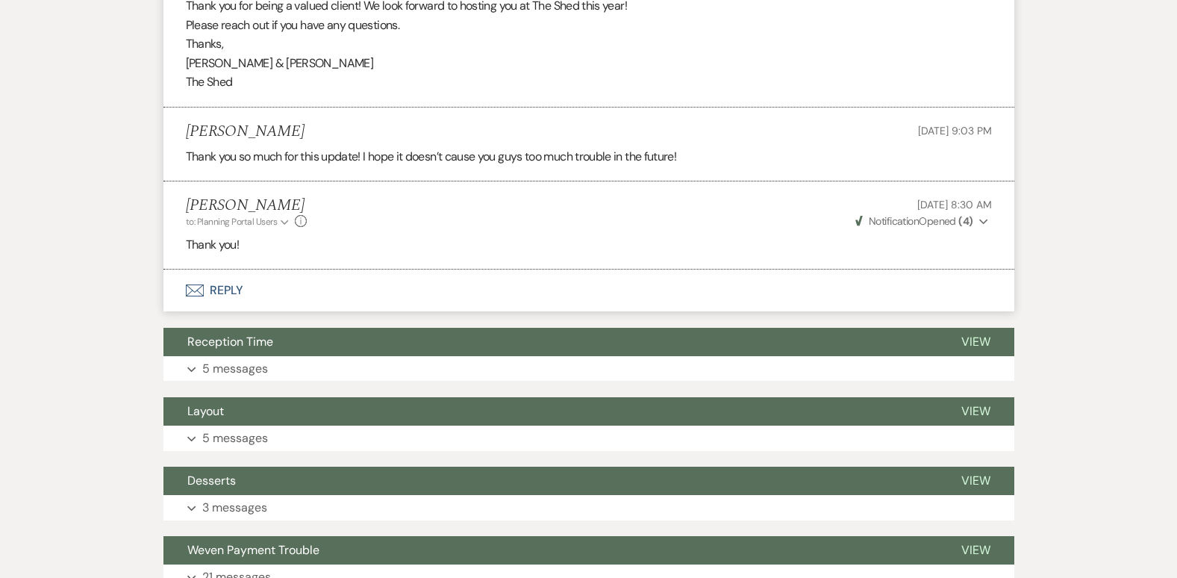
scroll to position [4256, 0]
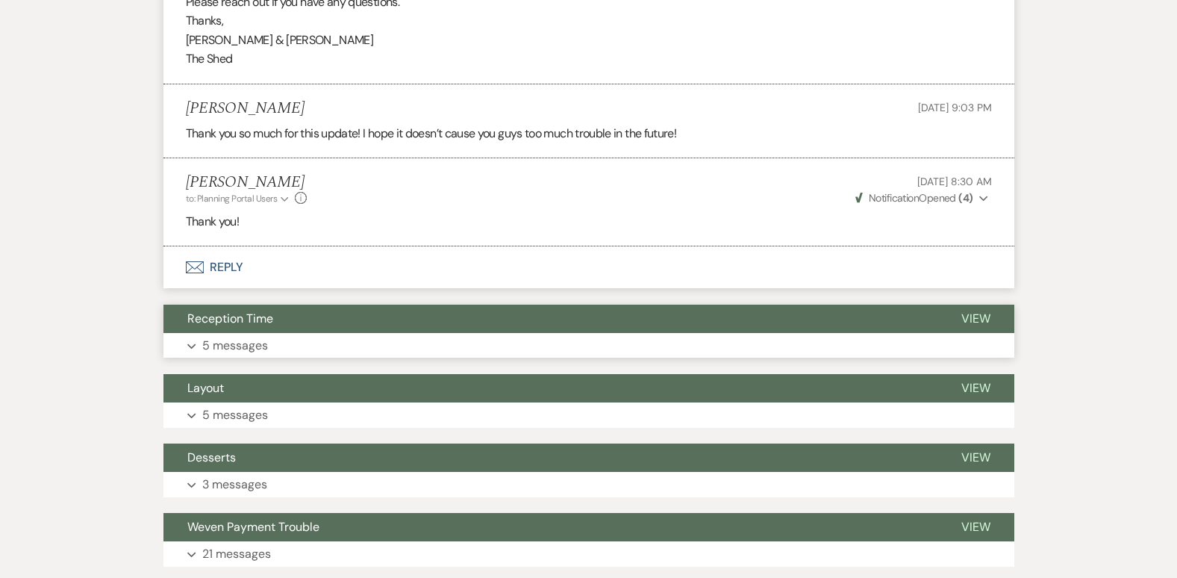
click at [226, 355] on p "5 messages" at bounding box center [235, 345] width 66 height 19
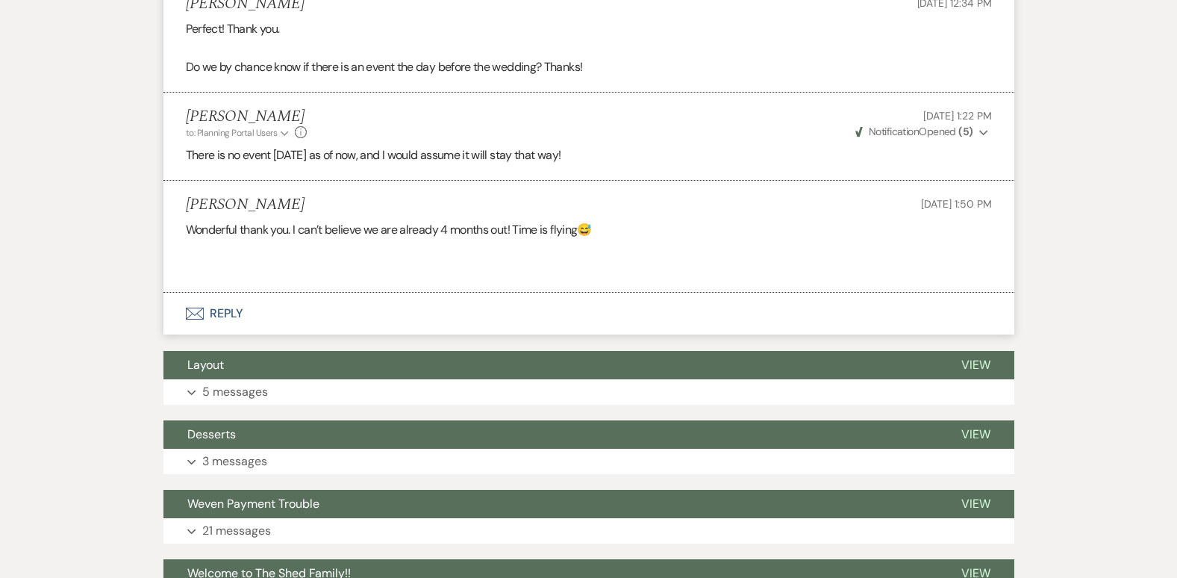
scroll to position [5002, 0]
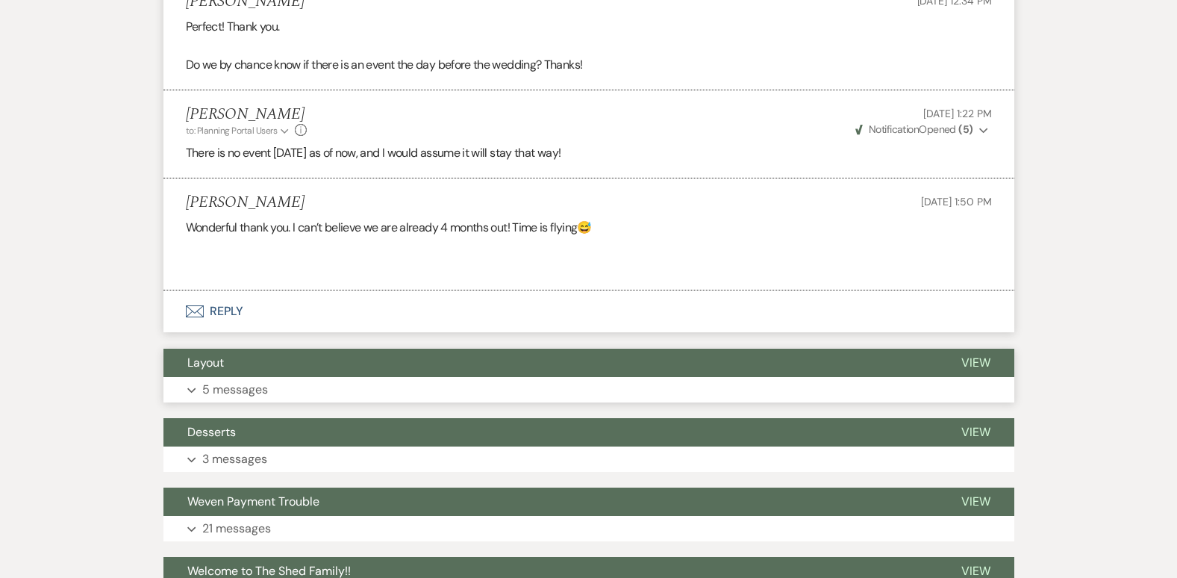
click at [194, 377] on button "Layout" at bounding box center [550, 363] width 774 height 28
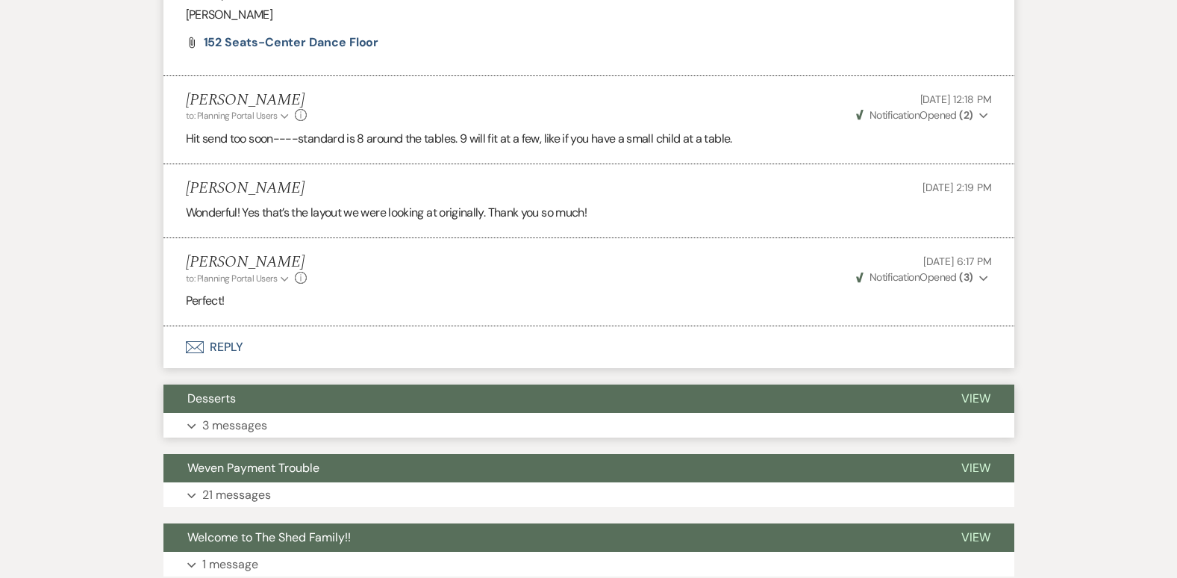
scroll to position [5674, 0]
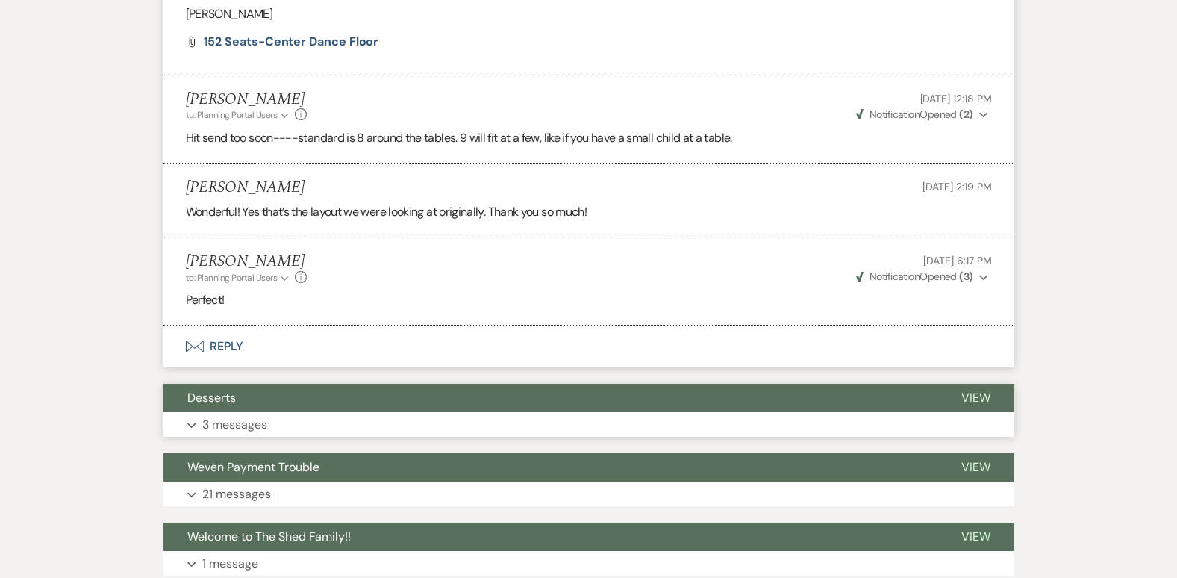
click at [227, 434] on p "3 messages" at bounding box center [234, 424] width 65 height 19
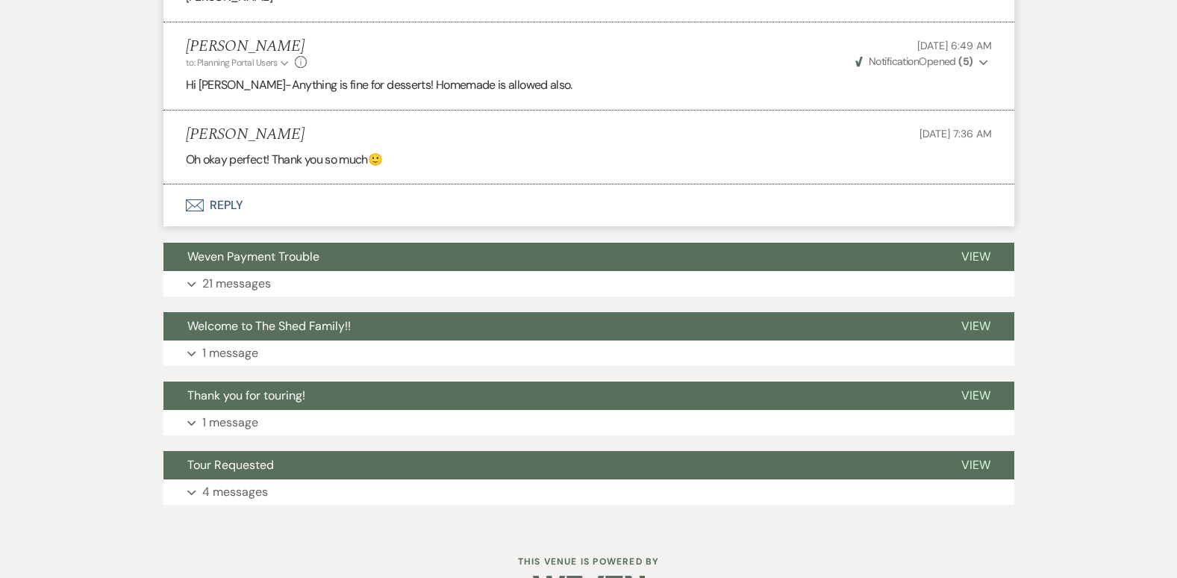
scroll to position [6336, 0]
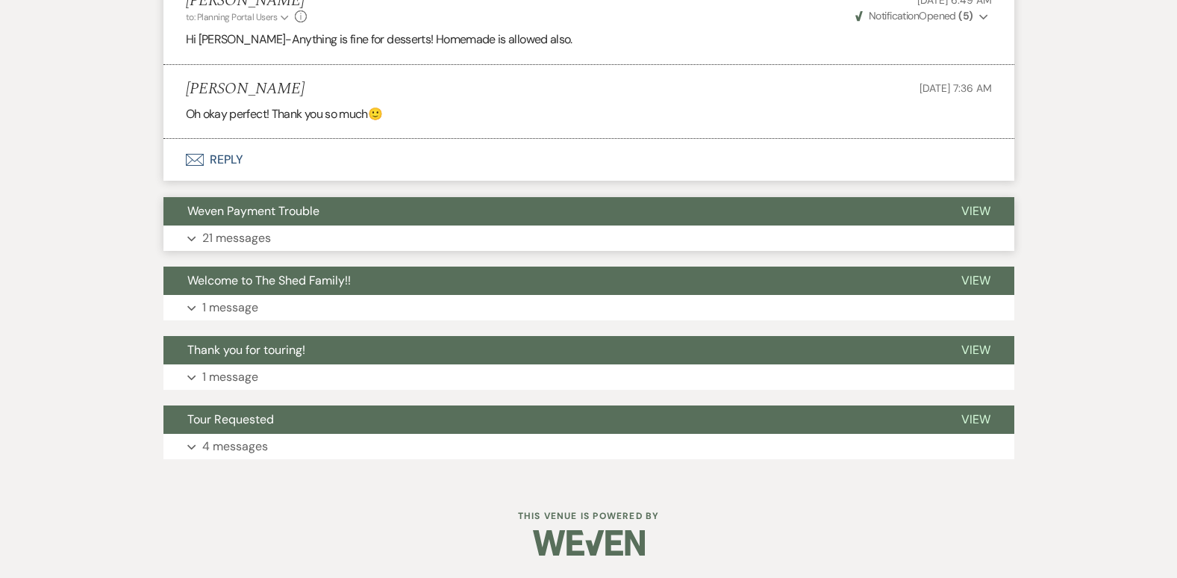
click at [235, 234] on p "21 messages" at bounding box center [236, 237] width 69 height 19
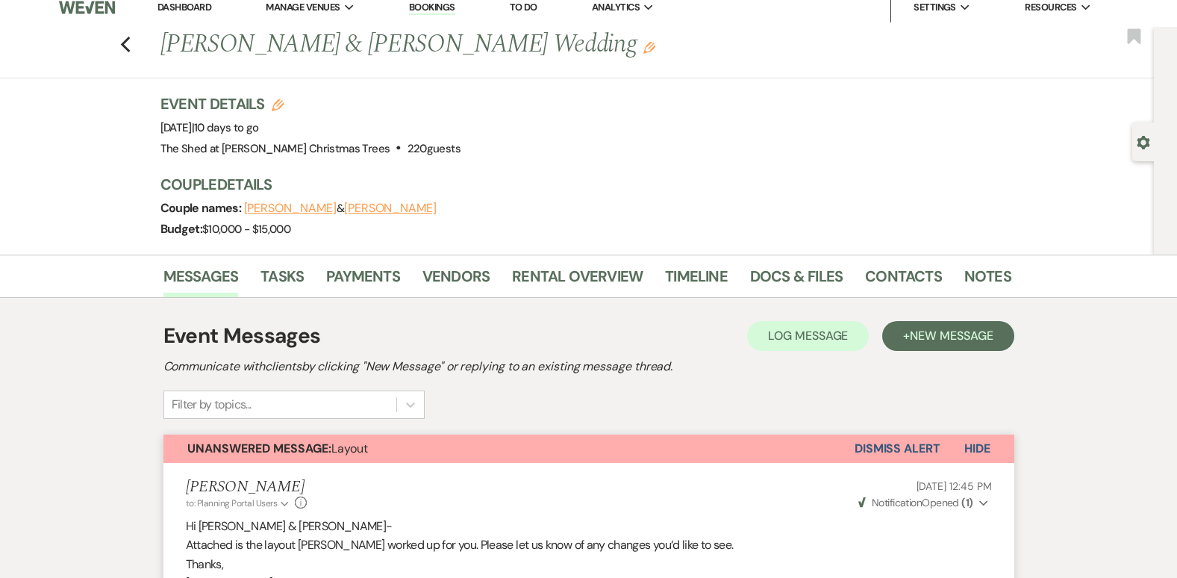
scroll to position [0, 0]
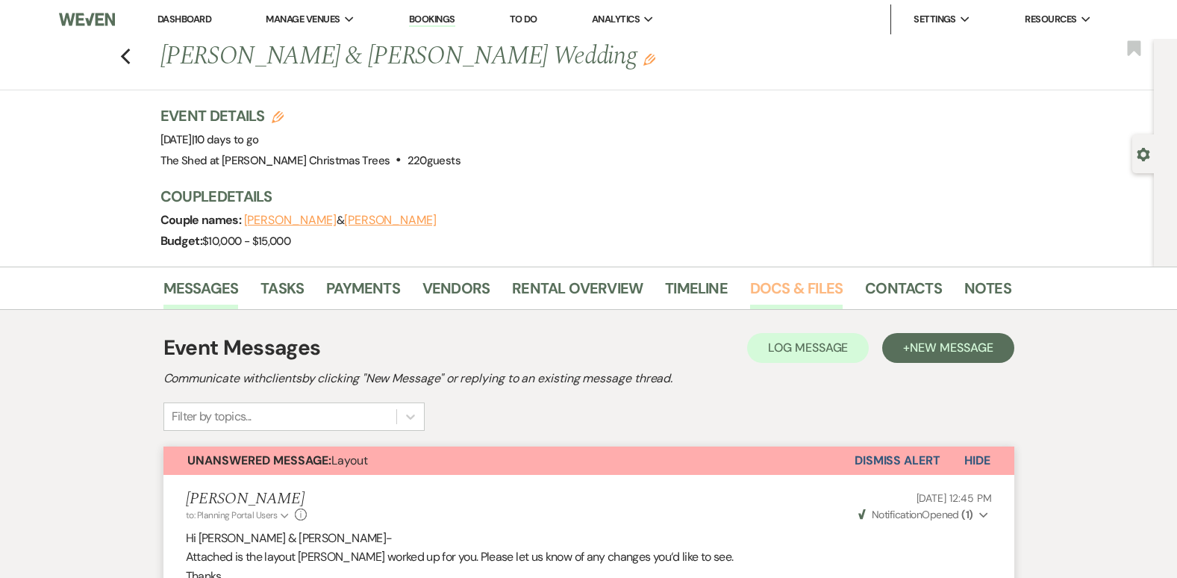
click at [782, 281] on link "Docs & Files" at bounding box center [796, 292] width 93 height 33
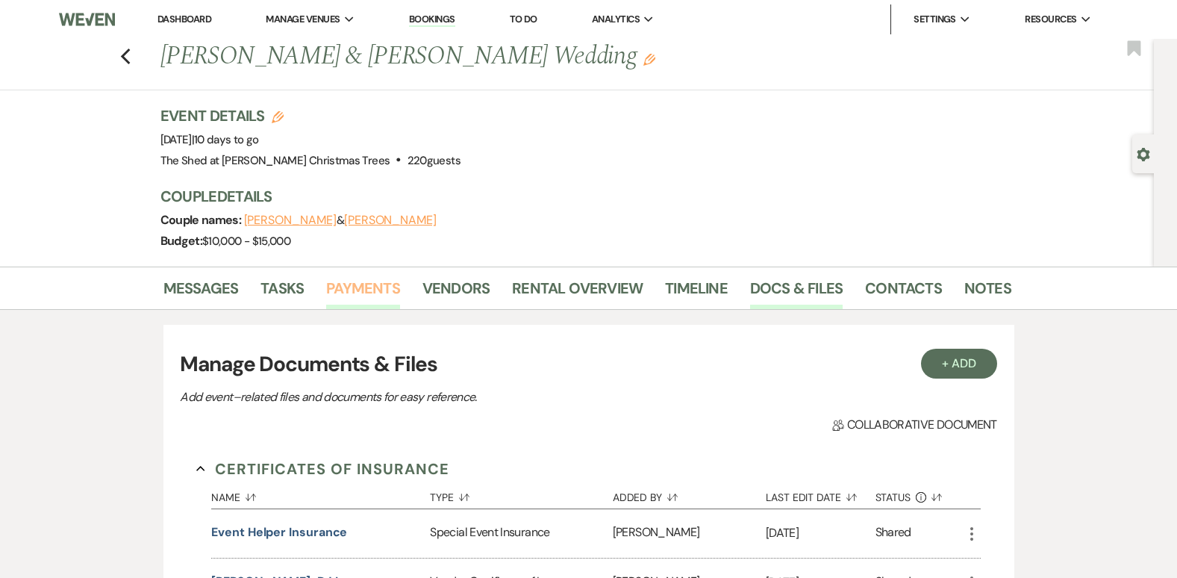
click at [386, 283] on link "Payments" at bounding box center [363, 292] width 74 height 33
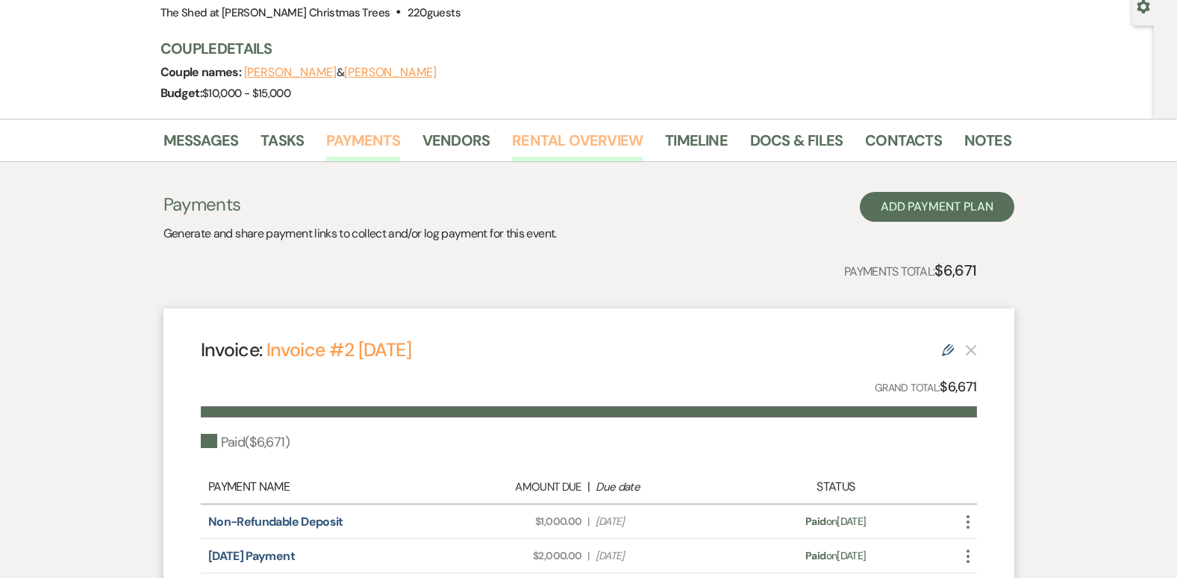
scroll to position [149, 0]
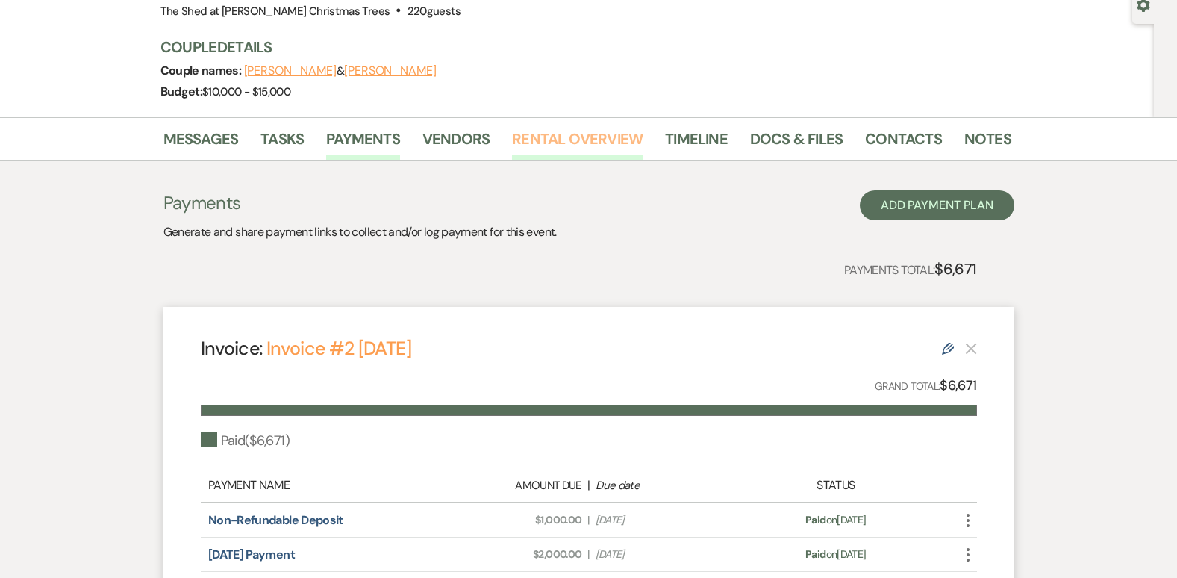
click at [587, 136] on link "Rental Overview" at bounding box center [577, 143] width 131 height 33
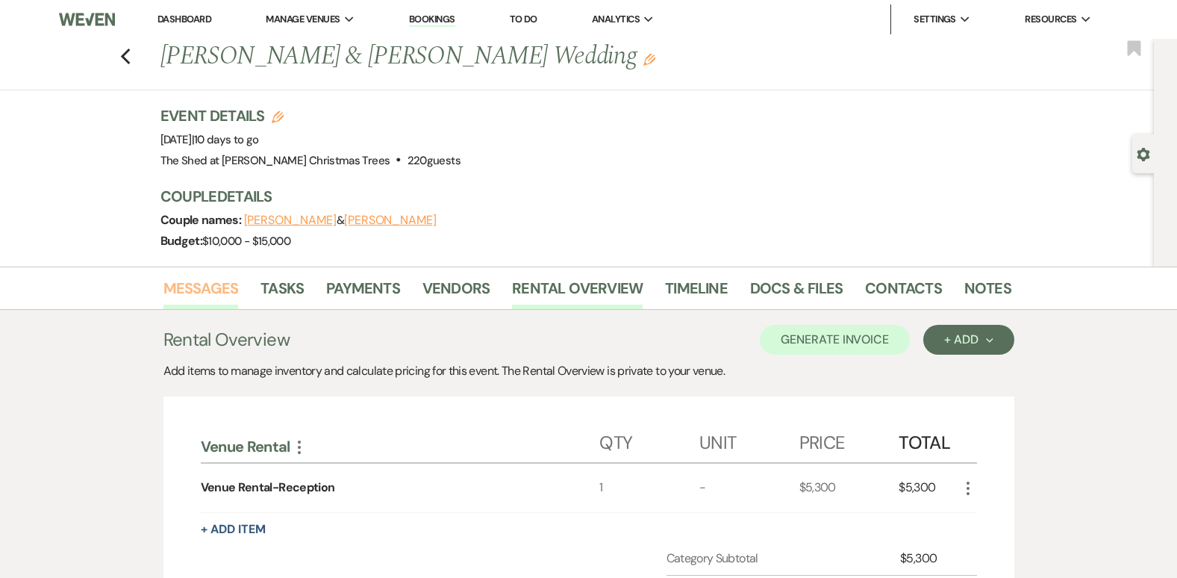
click at [178, 290] on link "Messages" at bounding box center [200, 292] width 75 height 33
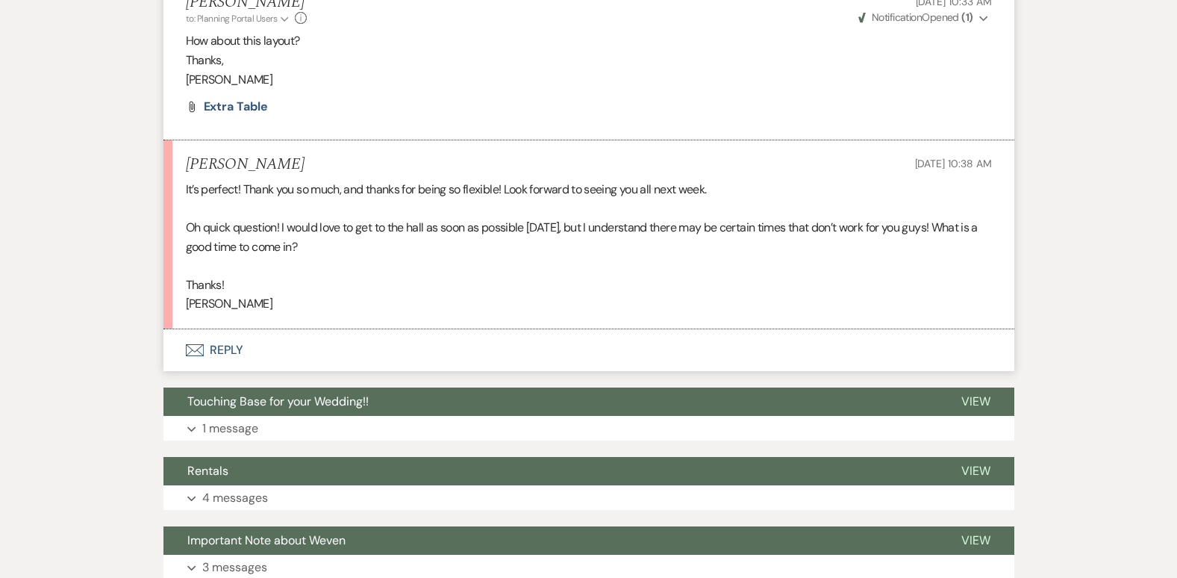
scroll to position [2240, 0]
click at [202, 355] on icon "Envelope" at bounding box center [195, 349] width 18 height 12
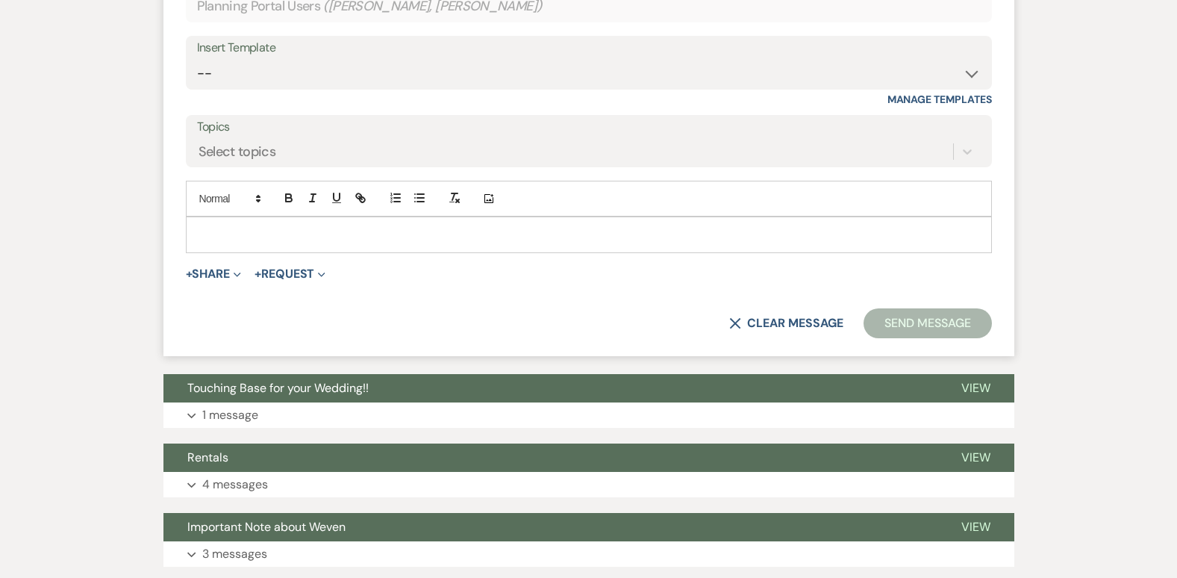
scroll to position [2676, 0]
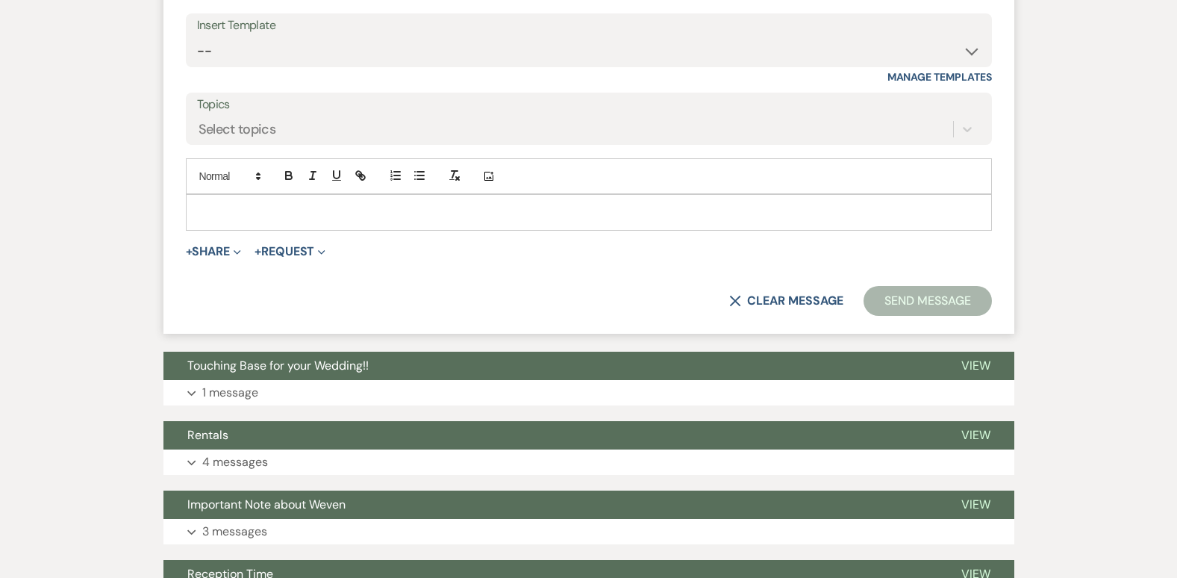
click at [381, 220] on p at bounding box center [589, 212] width 782 height 16
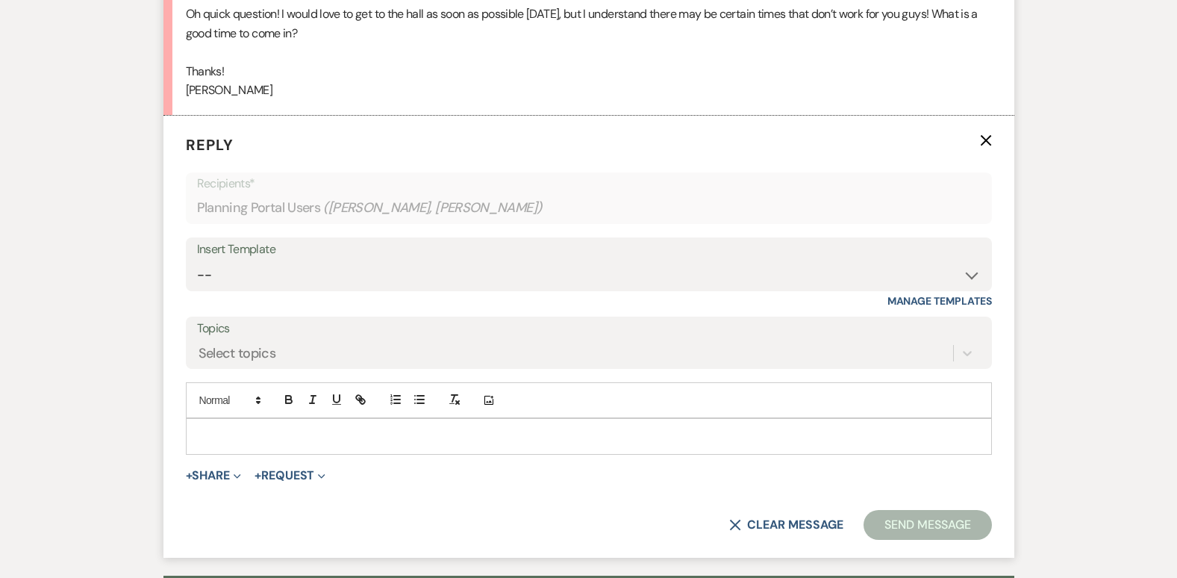
scroll to position [2527, 0]
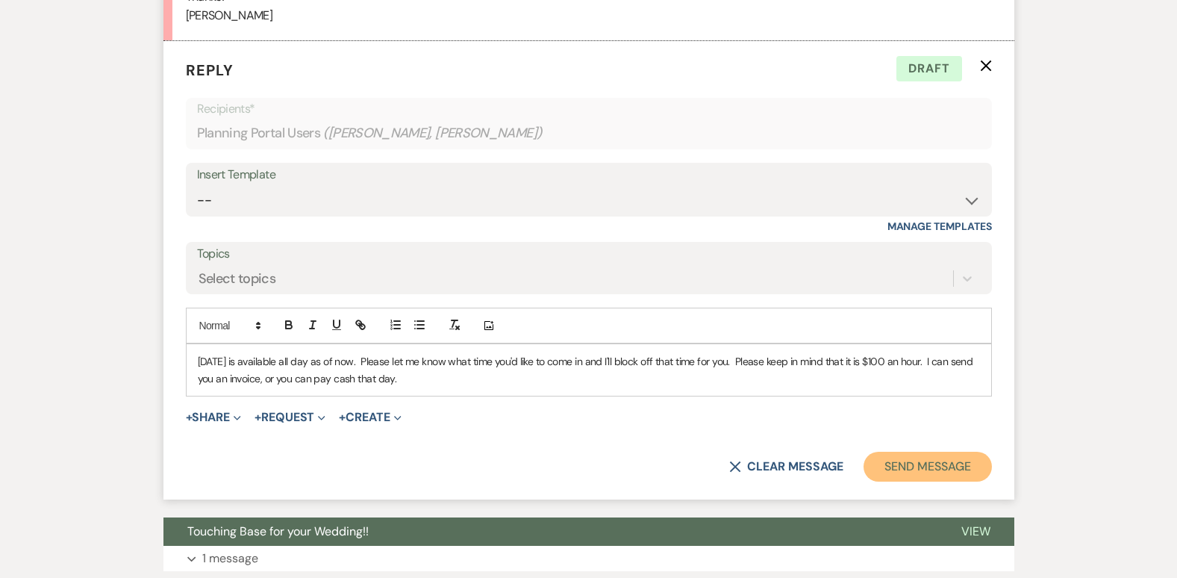
click at [927, 482] on button "Send Message" at bounding box center [928, 467] width 128 height 30
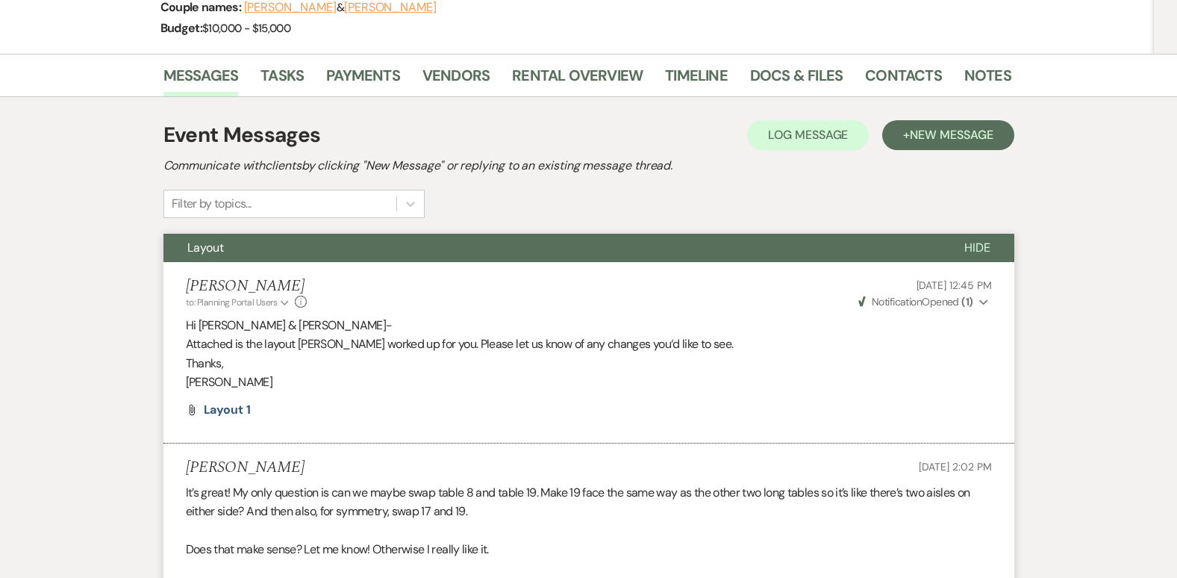
scroll to position [0, 0]
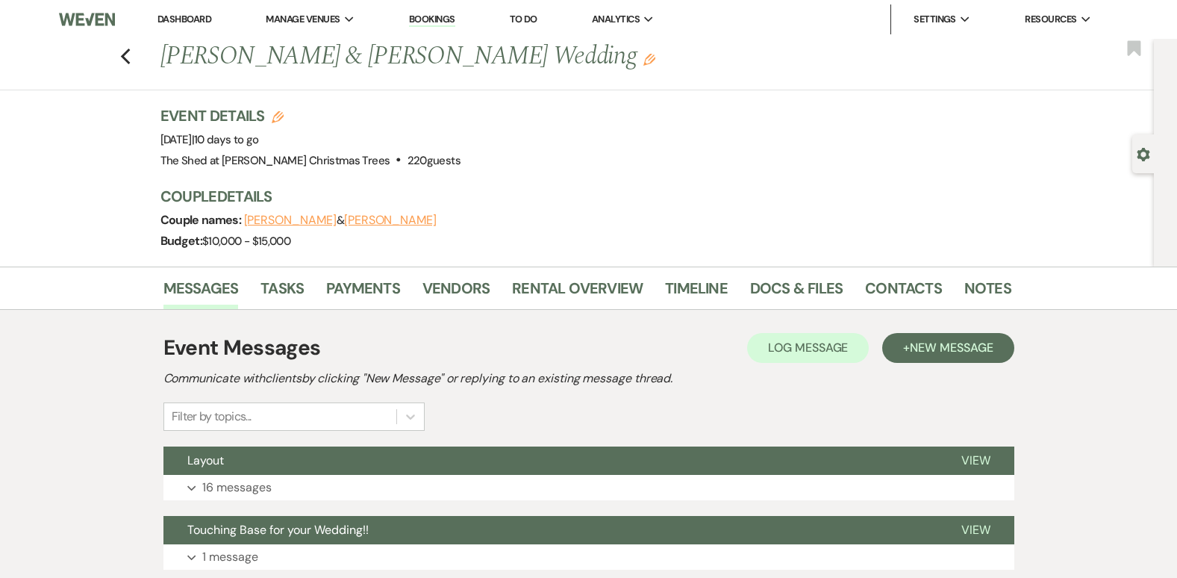
click at [178, 16] on link "Dashboard" at bounding box center [185, 19] width 54 height 13
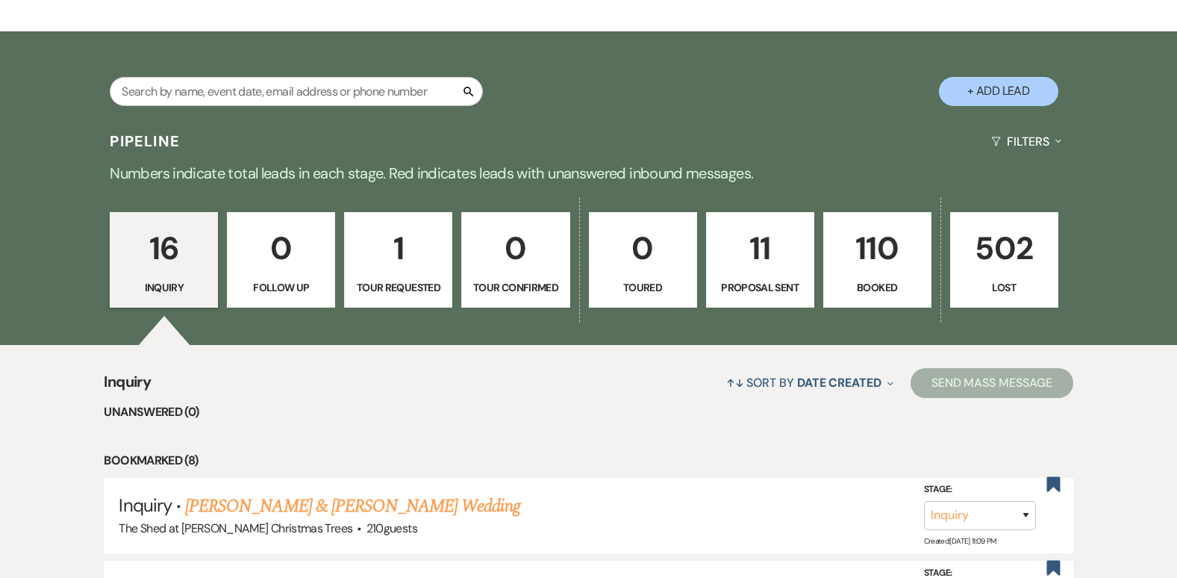
scroll to position [299, 0]
